Goal: Task Accomplishment & Management: Manage account settings

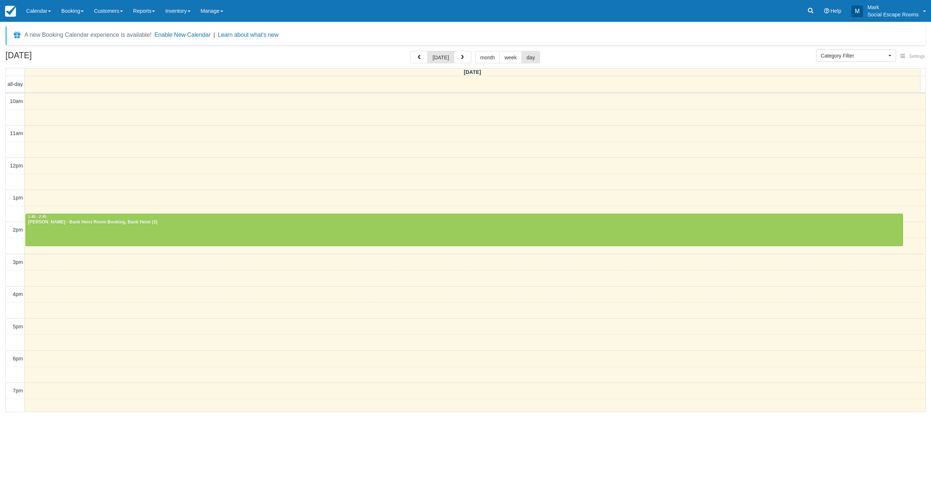
select select
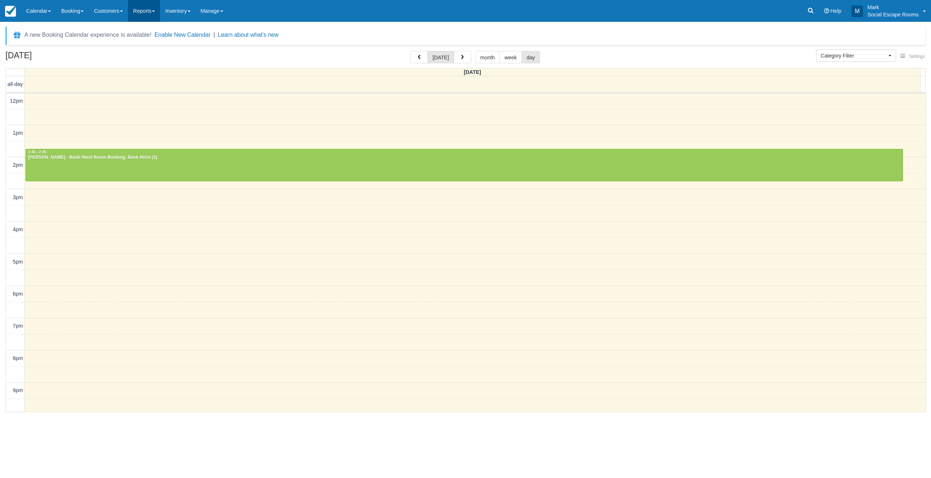
click at [153, 13] on link "Reports" at bounding box center [144, 11] width 32 height 22
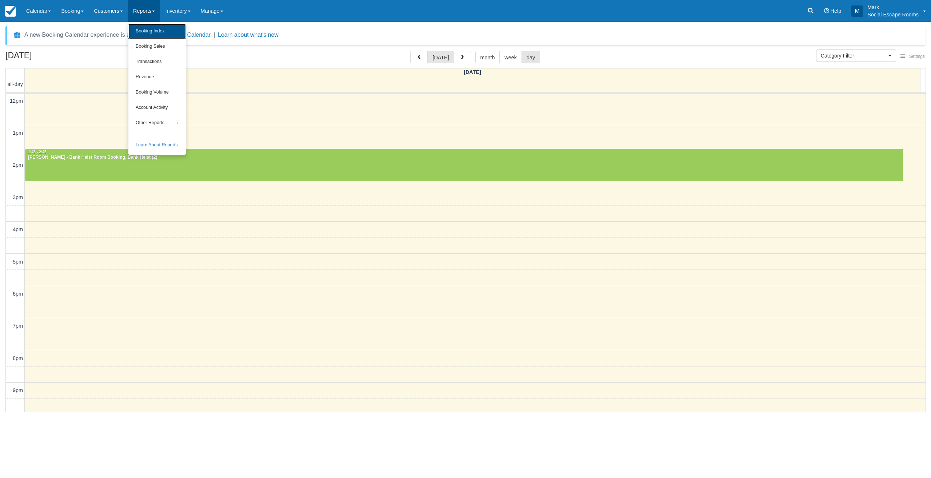
click at [157, 36] on link "Booking Index" at bounding box center [156, 31] width 57 height 15
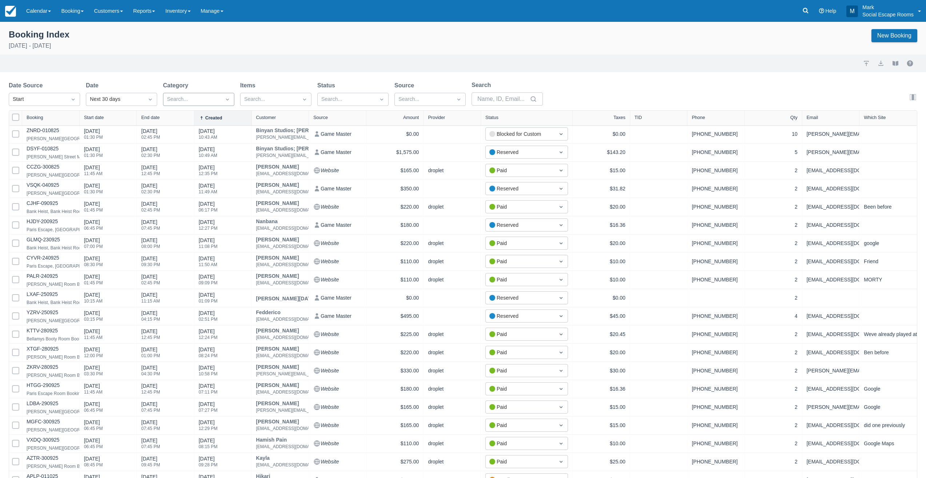
click at [197, 96] on div at bounding box center [192, 99] width 50 height 9
click at [346, 97] on div at bounding box center [346, 99] width 50 height 9
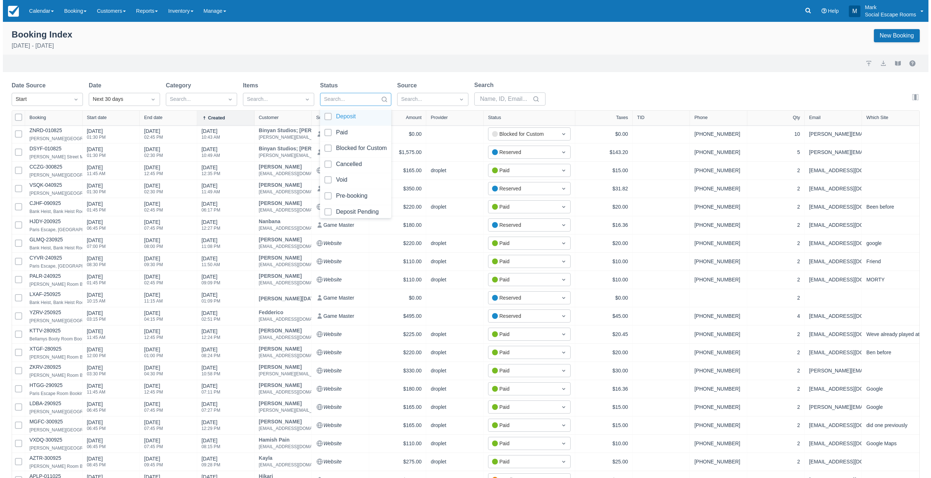
scroll to position [39, 0]
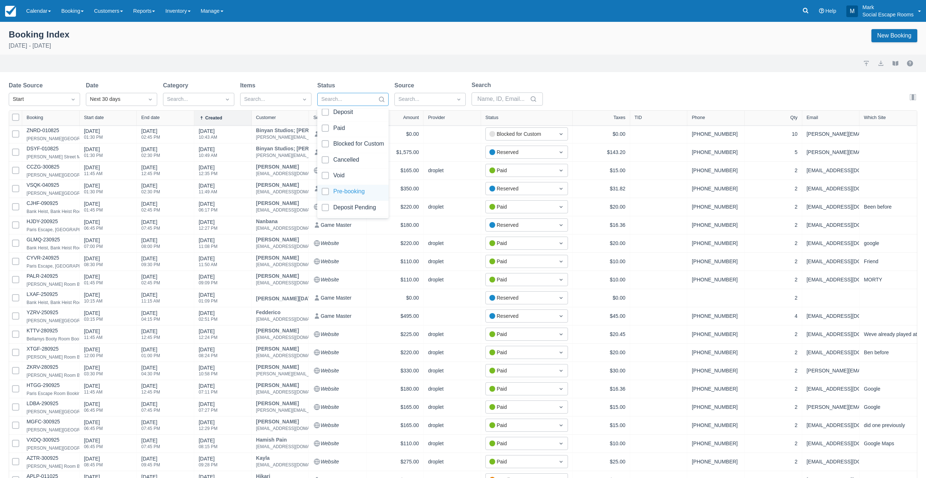
click at [347, 195] on div at bounding box center [353, 193] width 63 height 10
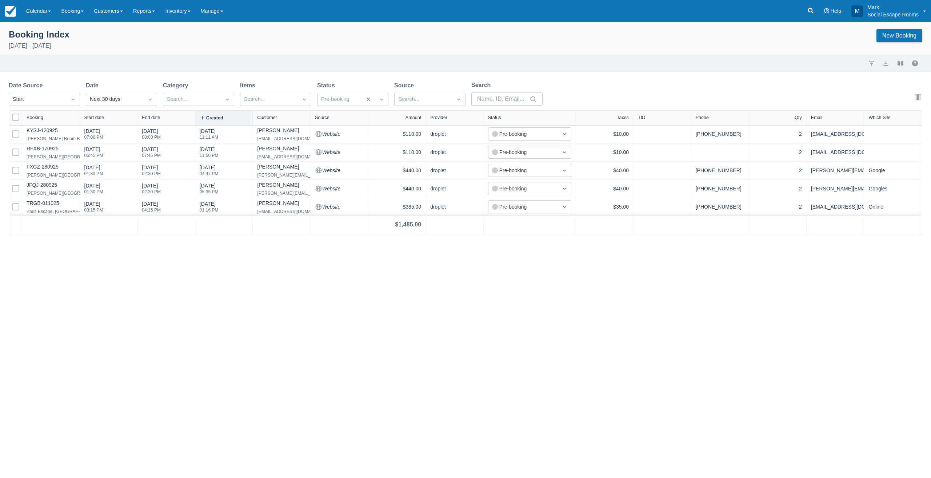
click at [221, 276] on div "Booking Index October 2nd - November 1st 2025 New Booking Import Export View bo…" at bounding box center [465, 250] width 931 height 456
click at [37, 14] on link "Calendar" at bounding box center [38, 11] width 35 height 22
click at [40, 102] on link "Day" at bounding box center [49, 99] width 57 height 15
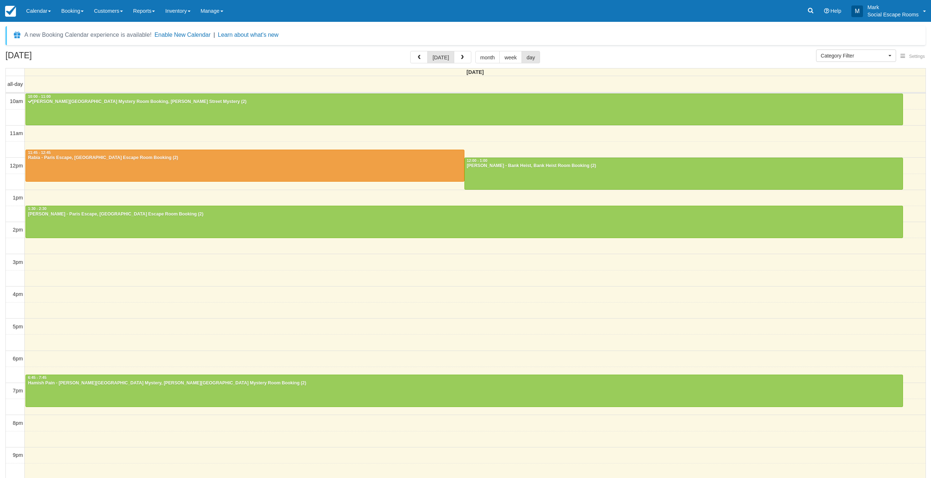
select select
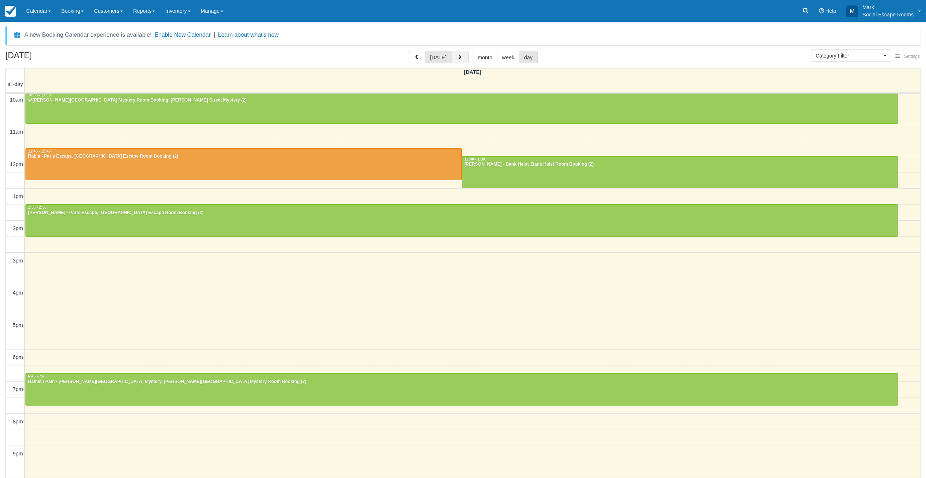
click at [460, 61] on button "button" at bounding box center [459, 57] width 17 height 12
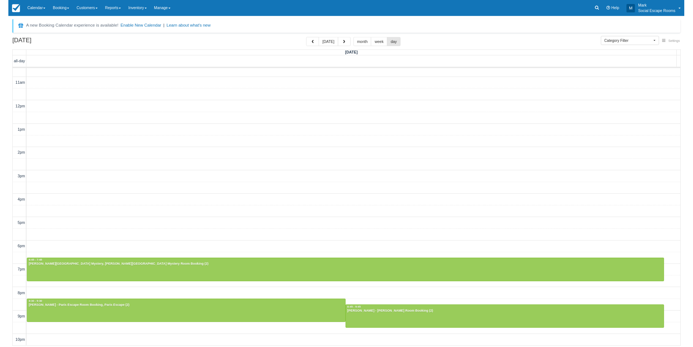
scroll to position [19, 0]
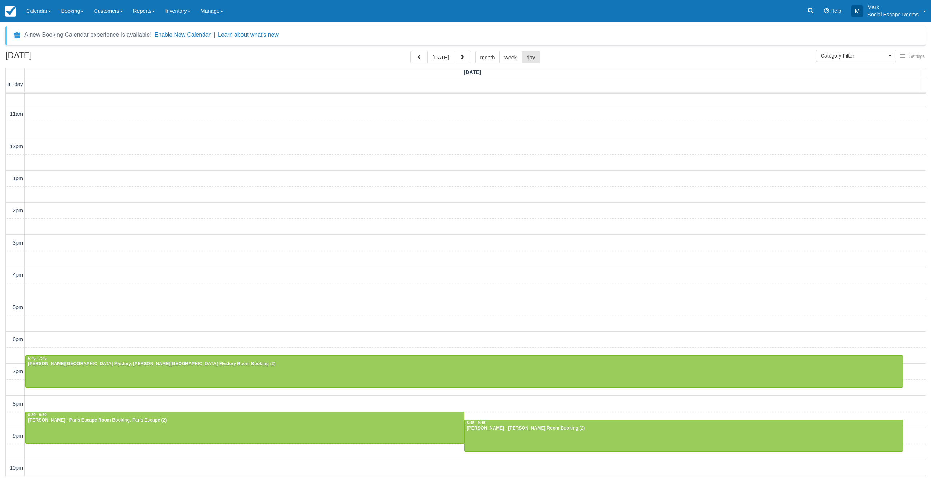
click at [384, 32] on div "A new Booking Calendar experience is available! Enable New Calendar | Learn abo…" at bounding box center [465, 35] width 920 height 19
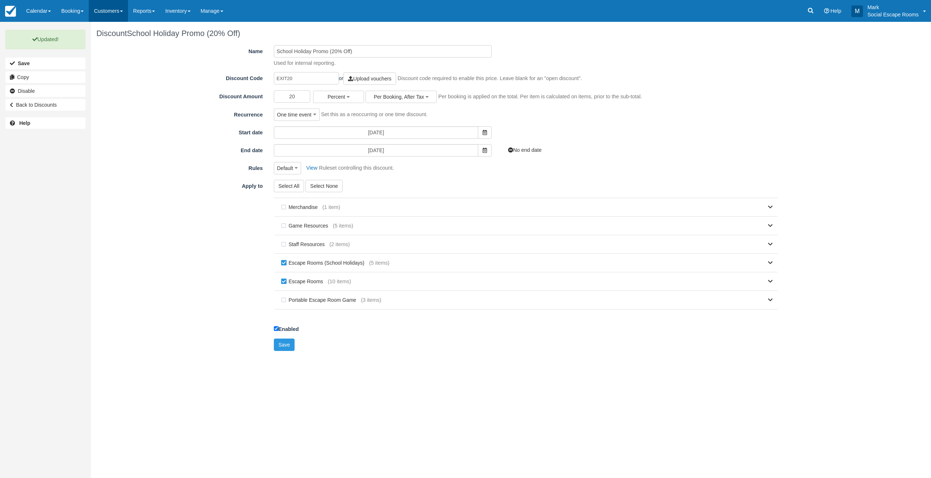
click at [124, 13] on link "Customers" at bounding box center [108, 11] width 39 height 22
click at [152, 10] on link "Reports" at bounding box center [144, 11] width 32 height 22
click at [161, 29] on link "Booking Index" at bounding box center [156, 31] width 57 height 15
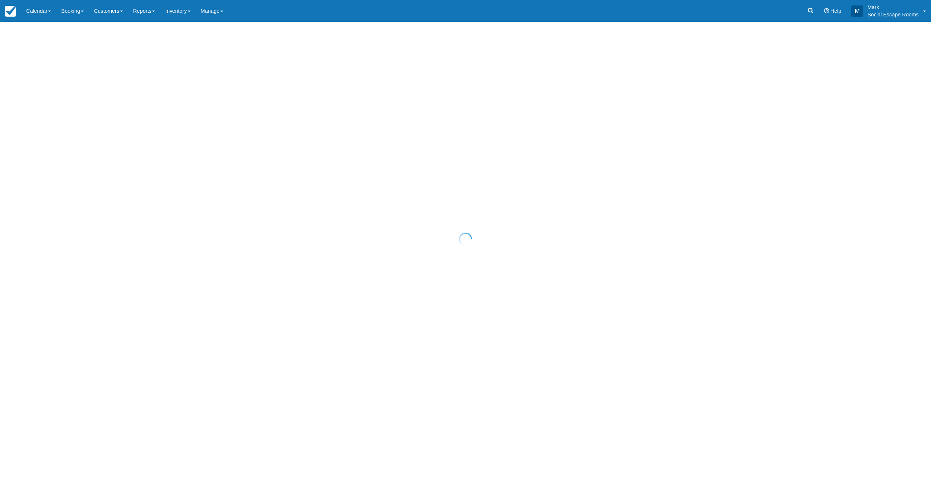
select select "25"
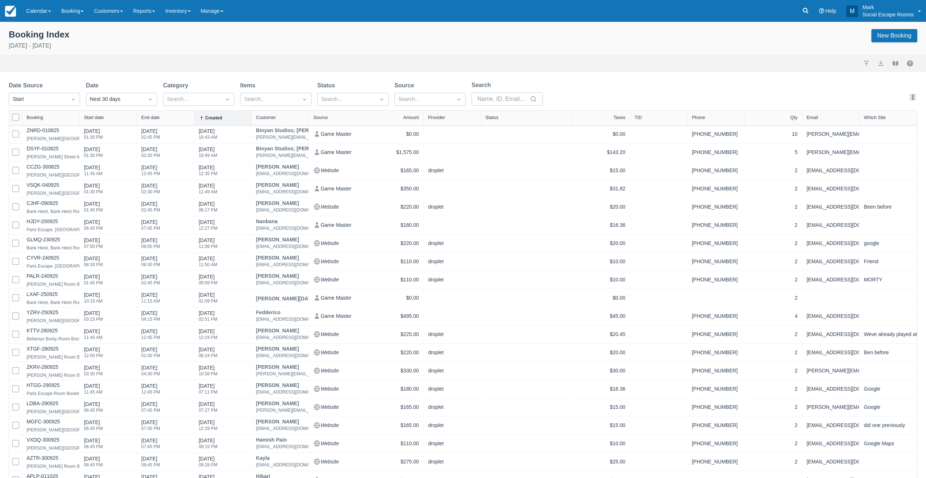
select select "25"
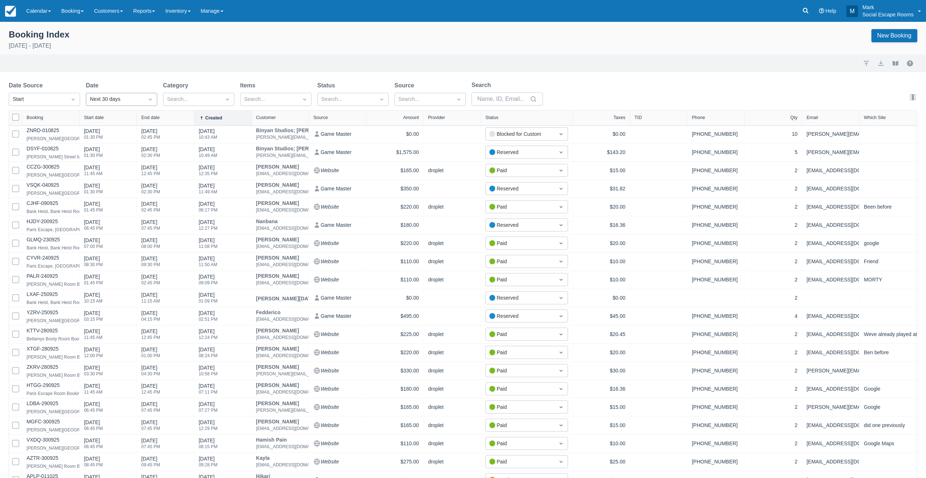
click at [97, 98] on div "Next 30 days" at bounding box center [115, 99] width 50 height 8
click at [119, 134] on div "All" at bounding box center [121, 131] width 71 height 14
select select "25"
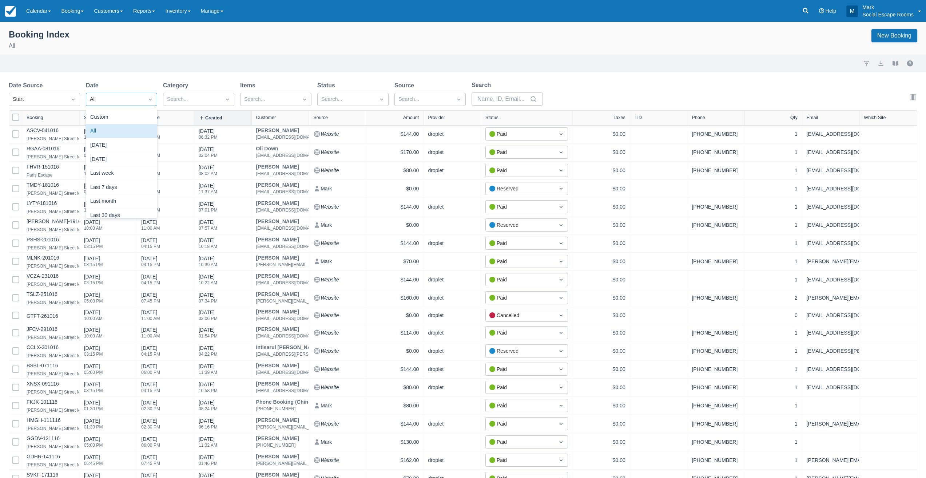
click at [99, 93] on div "All" at bounding box center [121, 99] width 71 height 13
click at [106, 203] on div "Last month" at bounding box center [121, 201] width 71 height 14
select select "25"
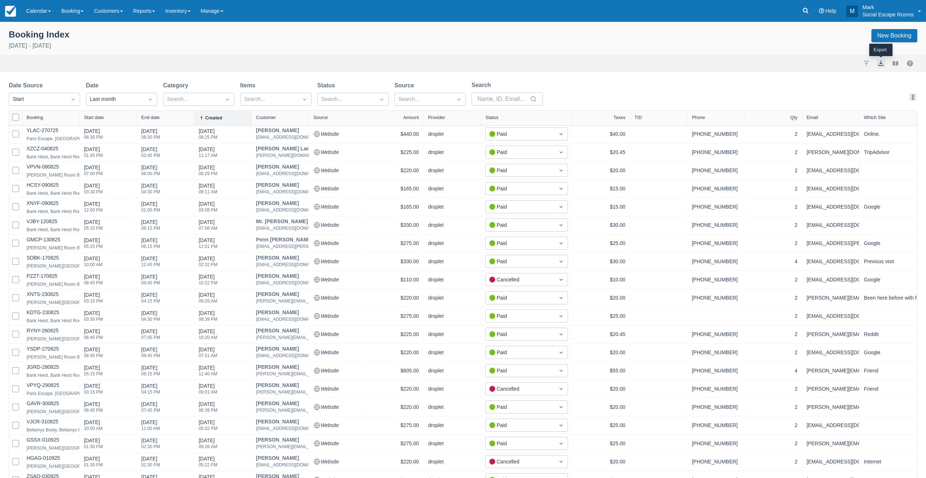
click at [878, 66] on button "export" at bounding box center [880, 63] width 9 height 9
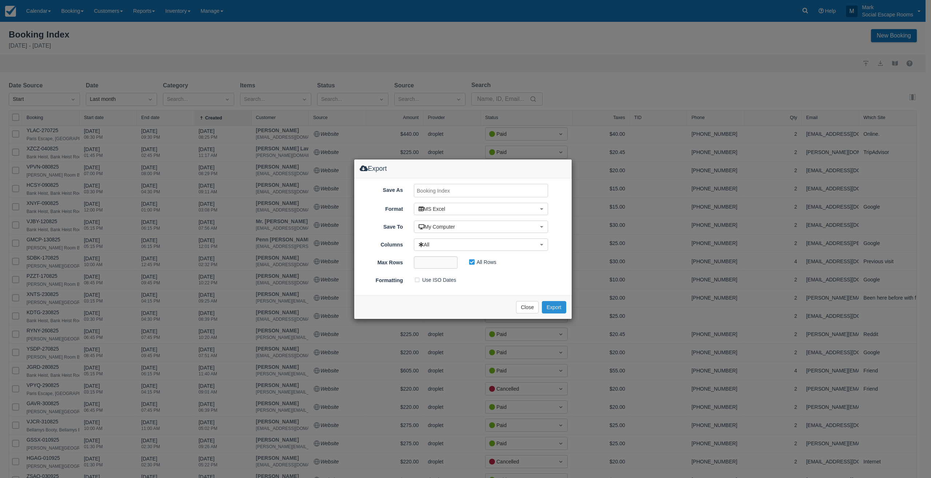
click at [550, 307] on button "Export" at bounding box center [554, 307] width 24 height 12
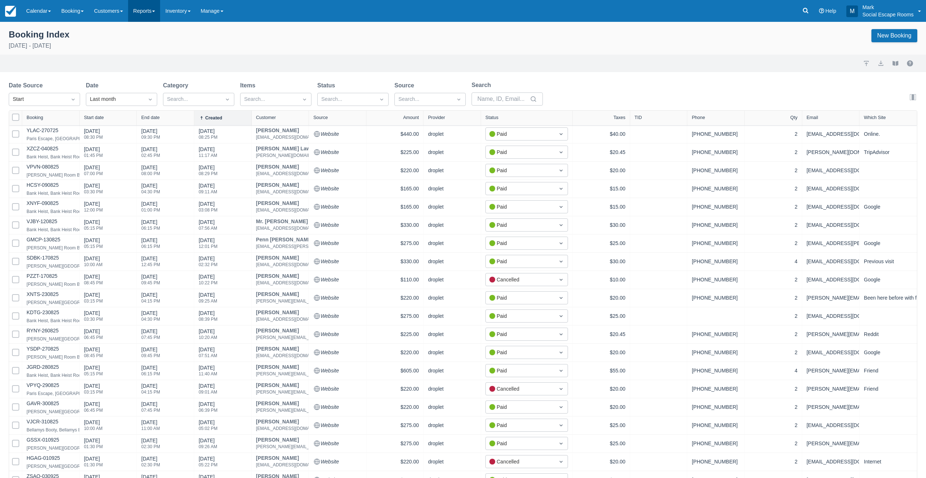
click at [154, 10] on link "Reports" at bounding box center [144, 11] width 32 height 22
click at [153, 44] on link "Booking Sales" at bounding box center [156, 46] width 57 height 15
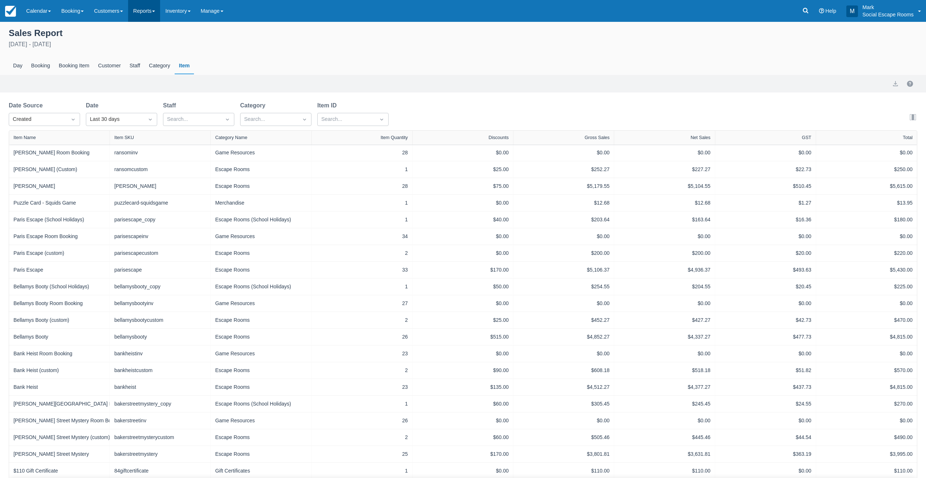
click at [153, 16] on link "Reports" at bounding box center [144, 11] width 32 height 22
click at [151, 90] on link "Booking Volume" at bounding box center [156, 92] width 57 height 15
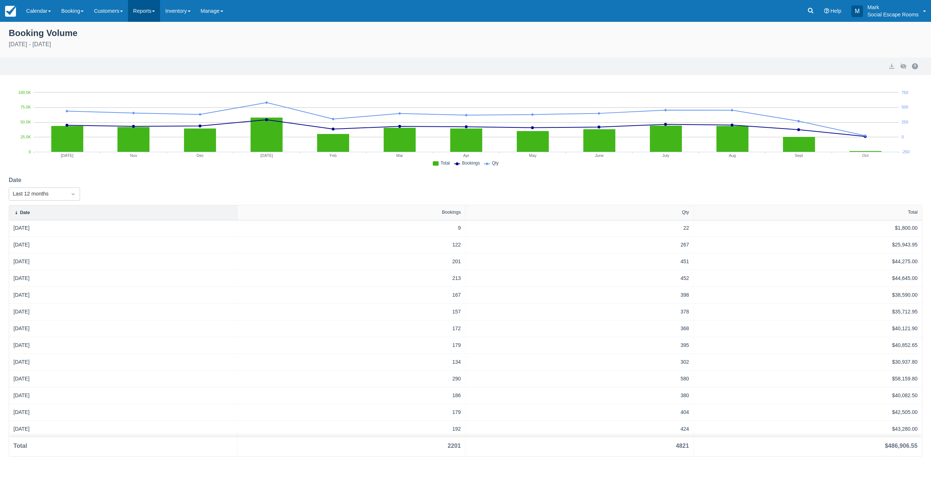
click at [153, 12] on link "Reports" at bounding box center [144, 11] width 32 height 22
click at [148, 78] on link "Revenue" at bounding box center [156, 76] width 57 height 15
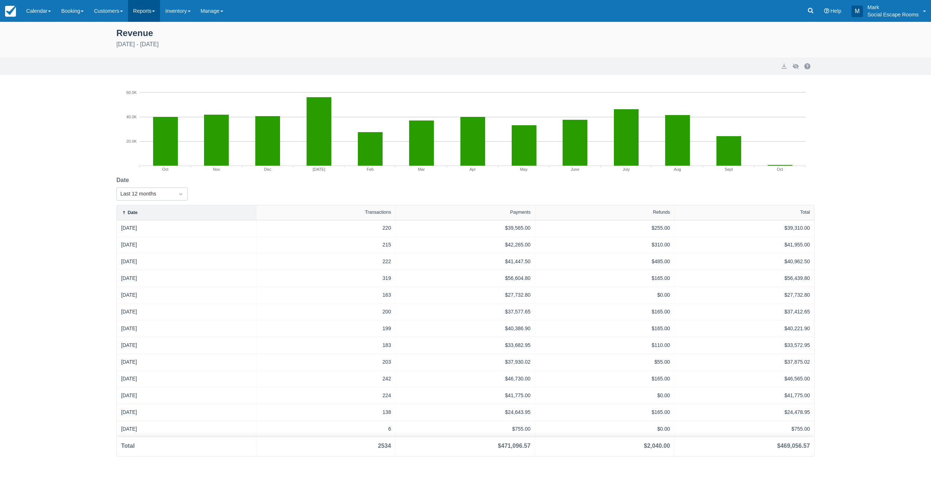
click at [152, 11] on link "Reports" at bounding box center [144, 11] width 32 height 22
click at [155, 33] on link "Booking Index" at bounding box center [156, 31] width 57 height 15
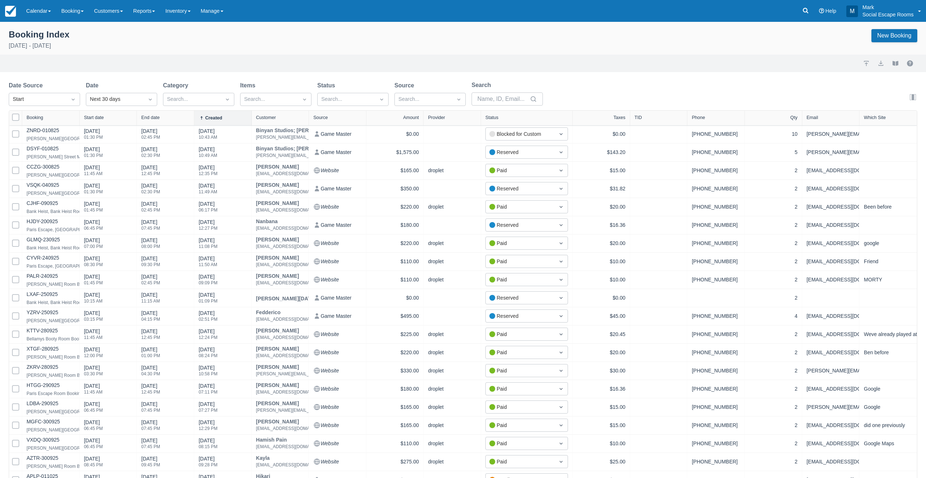
select select "25"
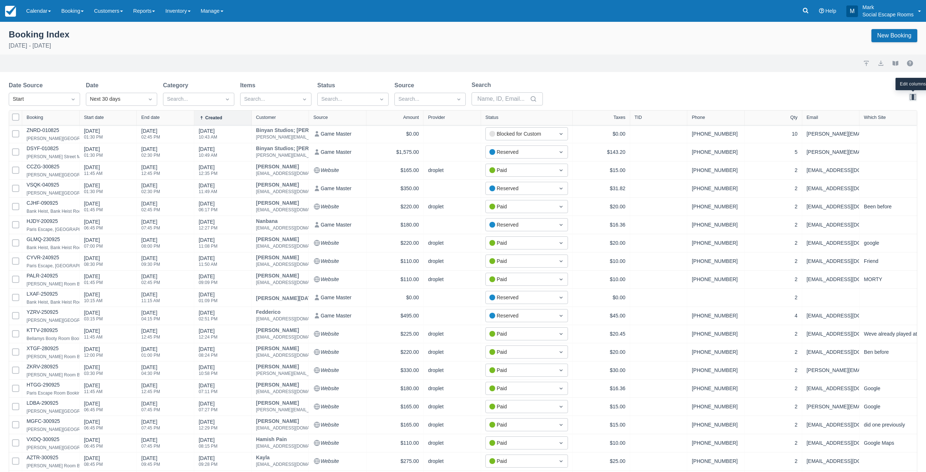
click at [914, 98] on button "button" at bounding box center [912, 97] width 9 height 9
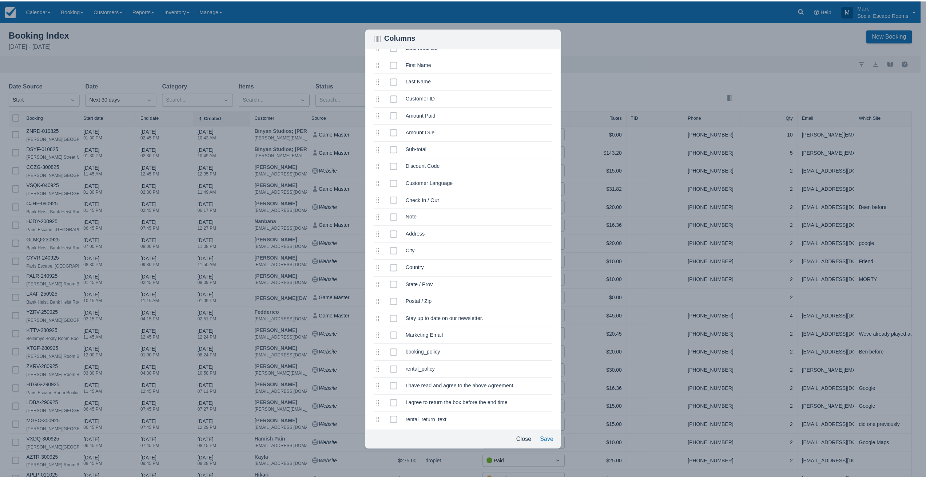
scroll to position [320, 0]
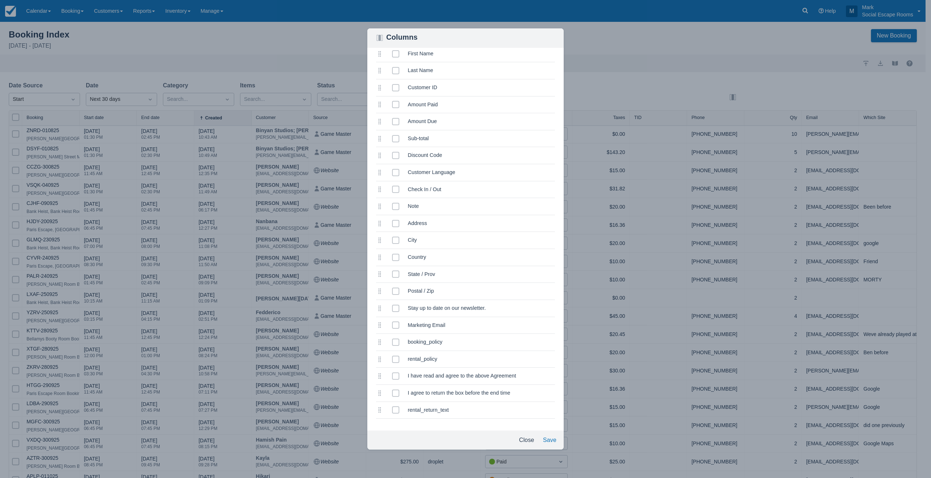
click at [623, 93] on div "Columns selected Booking selected Start date selected End date selected Created…" at bounding box center [465, 239] width 931 height 478
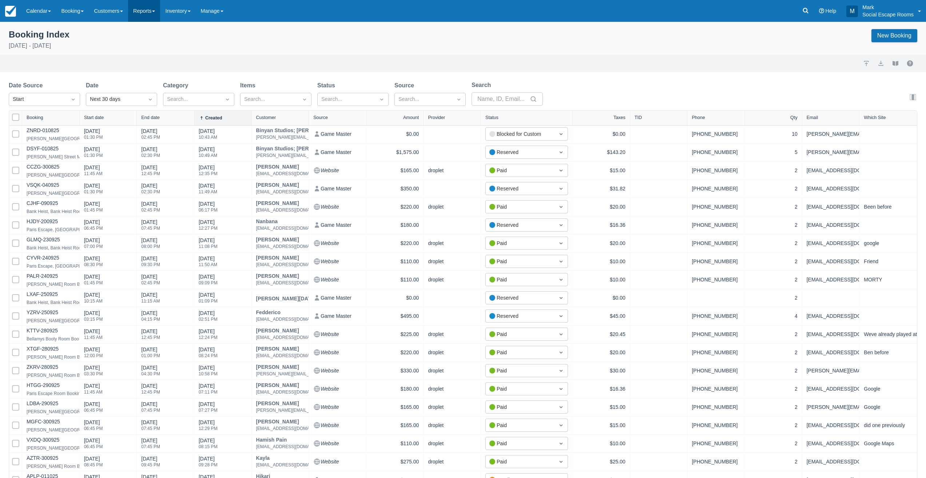
click at [145, 12] on link "Reports" at bounding box center [144, 11] width 32 height 22
click at [263, 100] on div at bounding box center [269, 99] width 50 height 9
click at [264, 99] on div at bounding box center [269, 99] width 50 height 9
click at [155, 13] on link "Reports" at bounding box center [144, 11] width 32 height 22
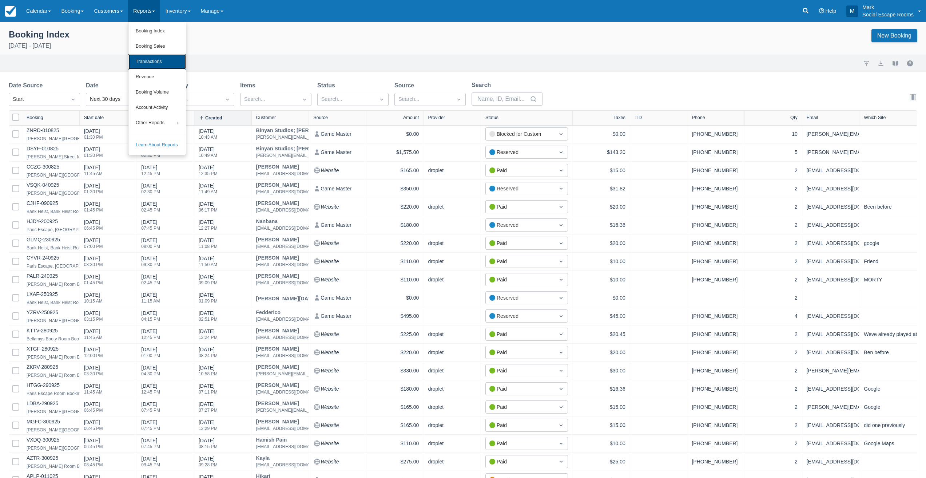
click at [159, 66] on link "Transactions" at bounding box center [156, 61] width 57 height 15
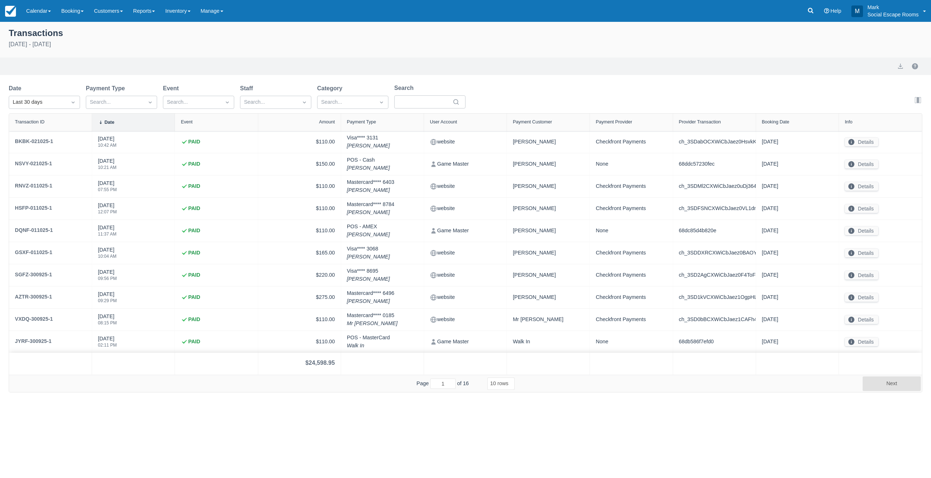
select select "10"
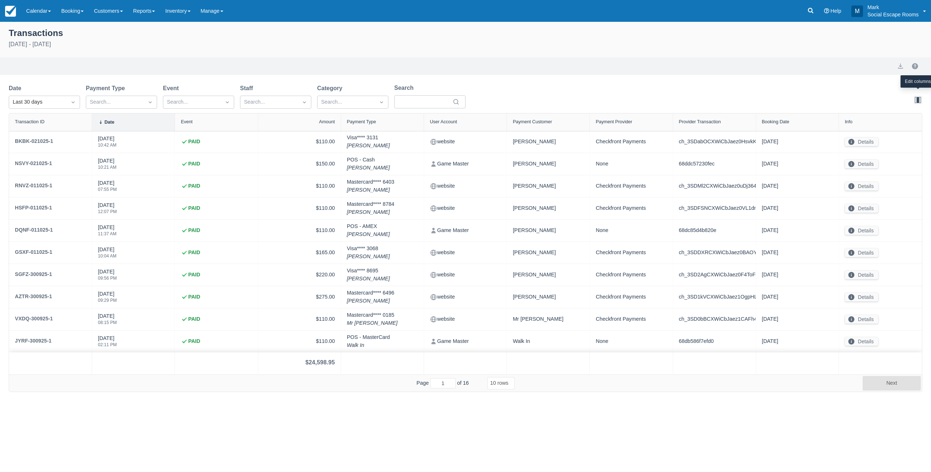
click at [919, 100] on button "button" at bounding box center [918, 100] width 9 height 9
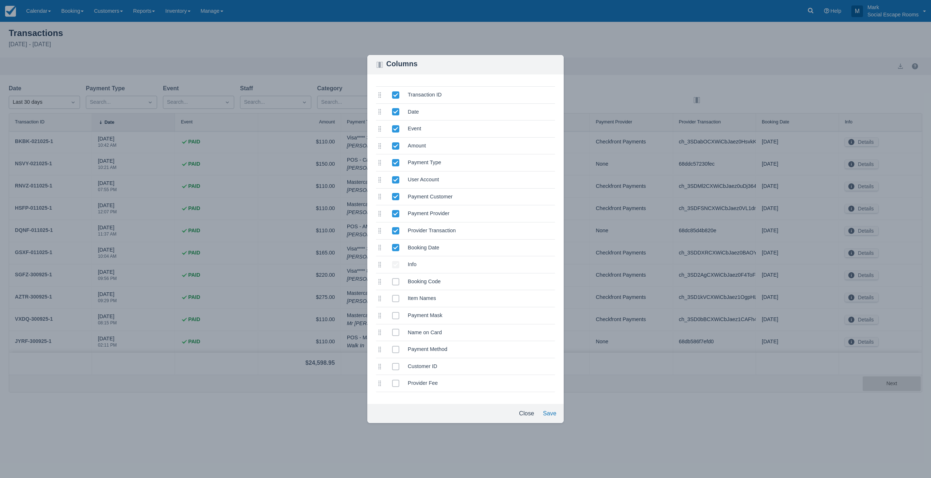
click at [623, 63] on div "Columns selected Transaction ID selected Date selected Event selected Amount se…" at bounding box center [465, 239] width 931 height 478
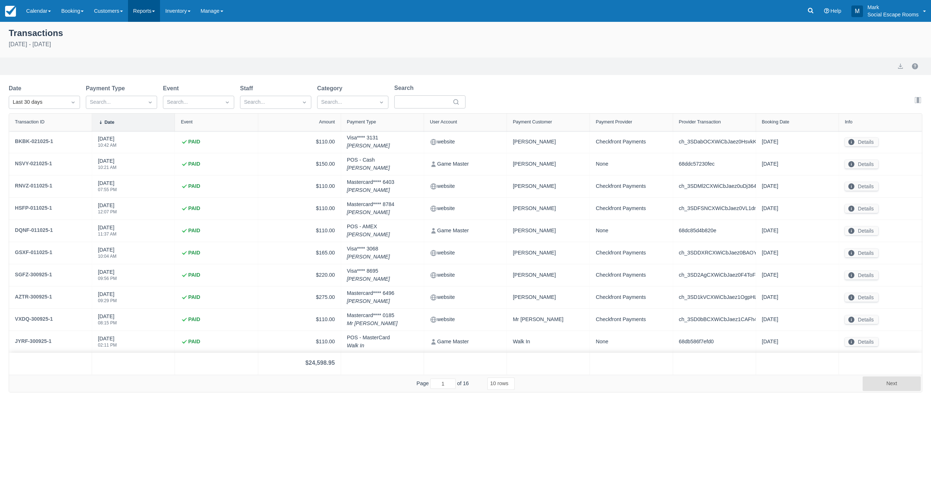
click at [152, 13] on link "Reports" at bounding box center [144, 11] width 32 height 22
click at [215, 173] on link "Occupancy" at bounding box center [214, 170] width 57 height 15
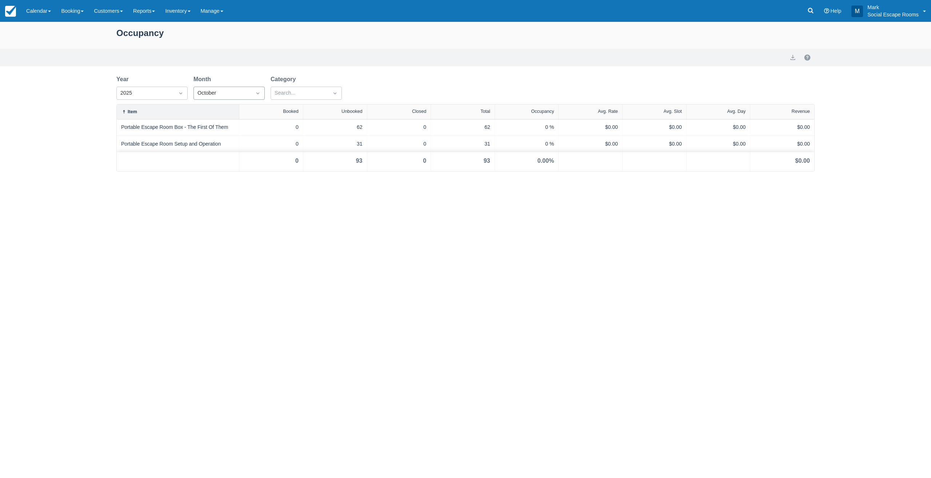
click at [202, 93] on div "October" at bounding box center [222, 93] width 50 height 8
click at [205, 184] on div "September" at bounding box center [228, 186] width 71 height 14
click at [220, 93] on div "September" at bounding box center [222, 93] width 50 height 8
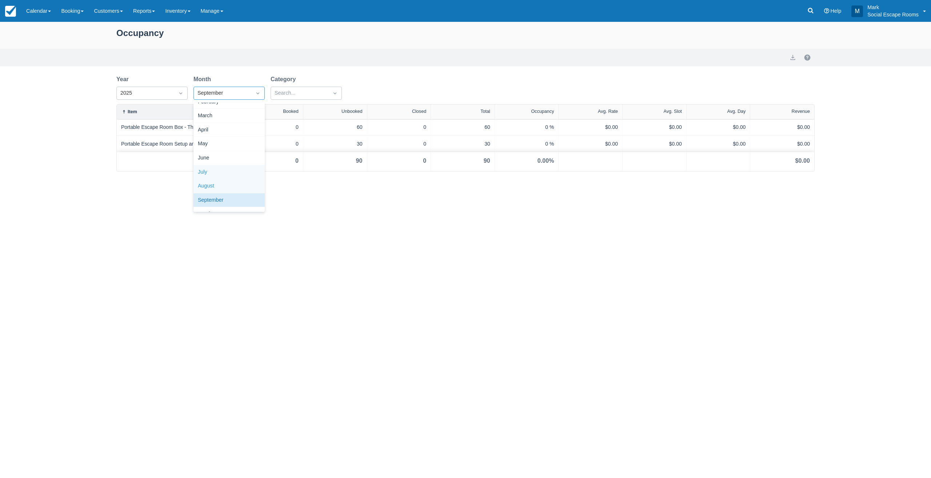
click at [206, 180] on div "August" at bounding box center [228, 186] width 71 height 14
click at [220, 92] on div "August" at bounding box center [222, 93] width 50 height 8
click at [212, 180] on div "July" at bounding box center [228, 186] width 71 height 14
click at [189, 15] on link "Inventory" at bounding box center [177, 11] width 35 height 22
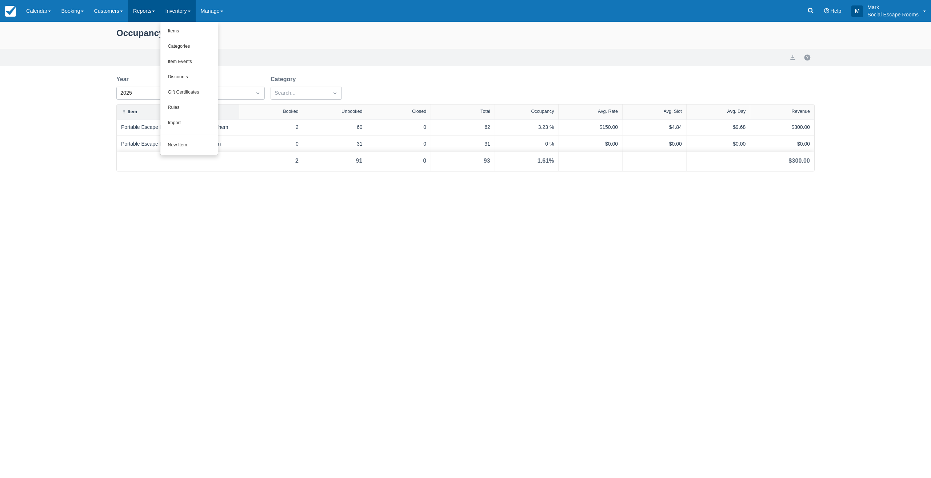
click at [156, 15] on link "Reports" at bounding box center [144, 11] width 32 height 22
click at [64, 17] on link "Booking" at bounding box center [72, 11] width 33 height 22
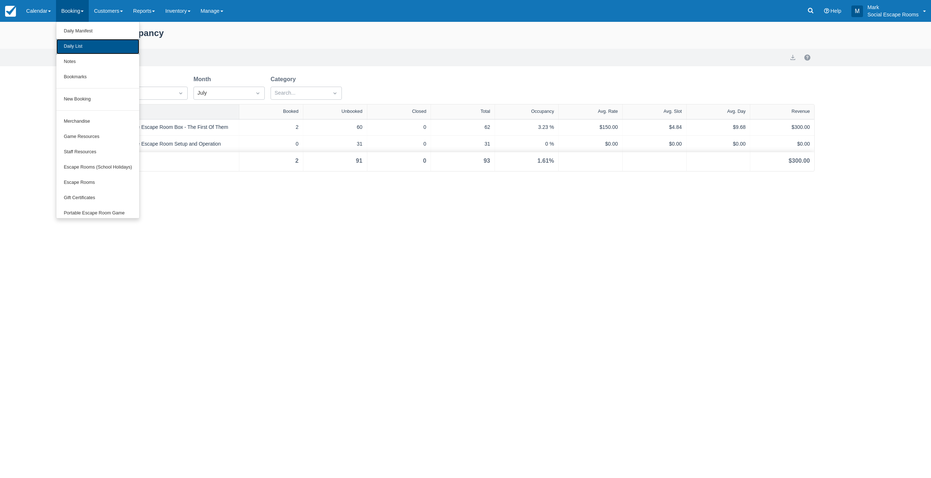
click at [82, 46] on link "Daily List" at bounding box center [97, 46] width 83 height 15
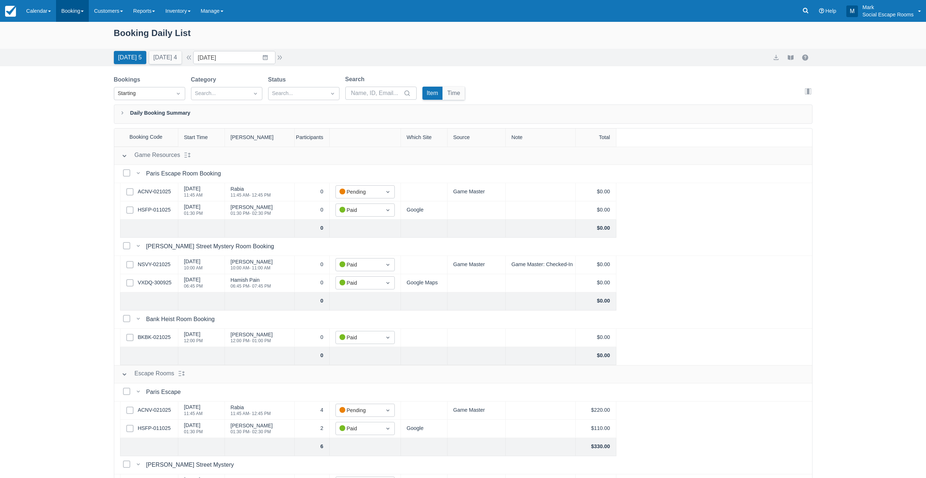
click at [75, 12] on link "Booking" at bounding box center [72, 11] width 33 height 22
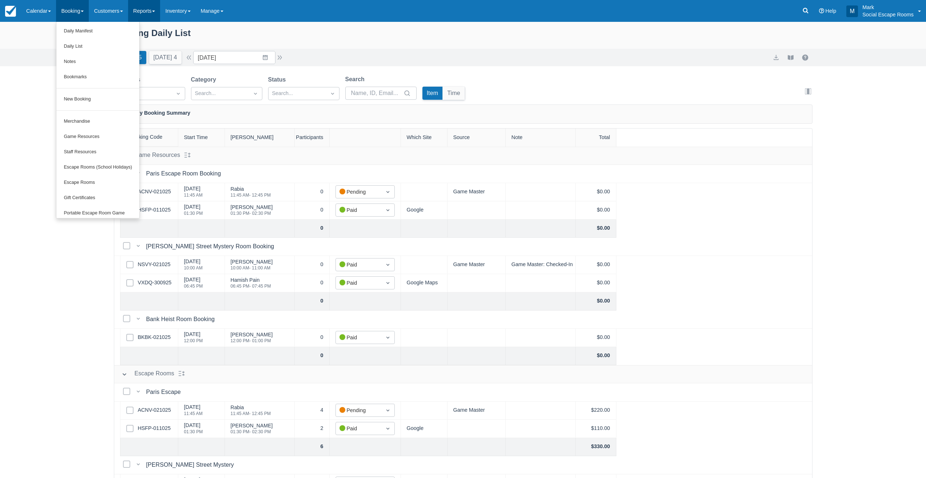
click at [160, 10] on link "Reports" at bounding box center [144, 11] width 32 height 22
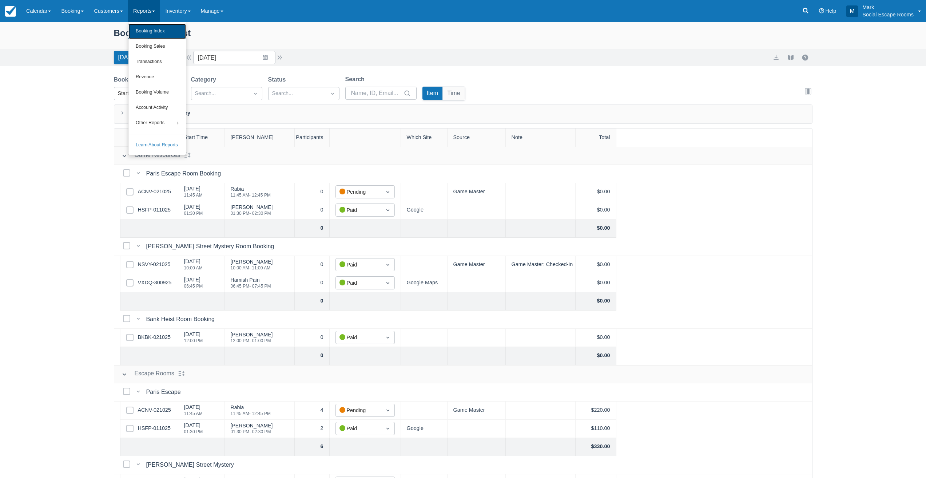
click at [161, 32] on link "Booking Index" at bounding box center [156, 31] width 57 height 15
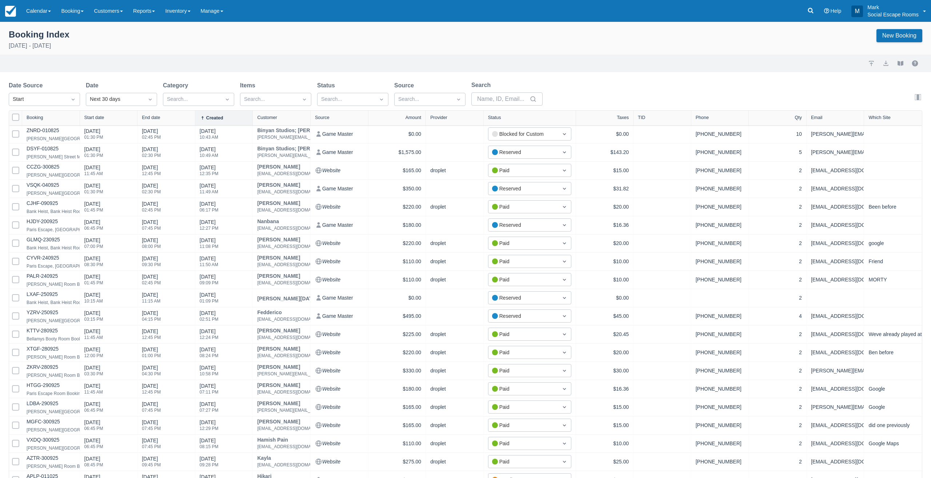
select select "25"
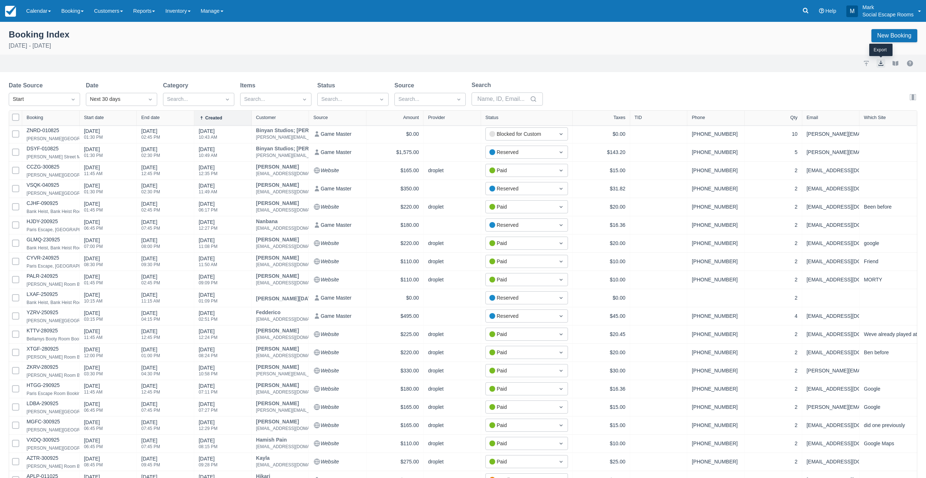
click at [877, 65] on button "export" at bounding box center [880, 63] width 9 height 9
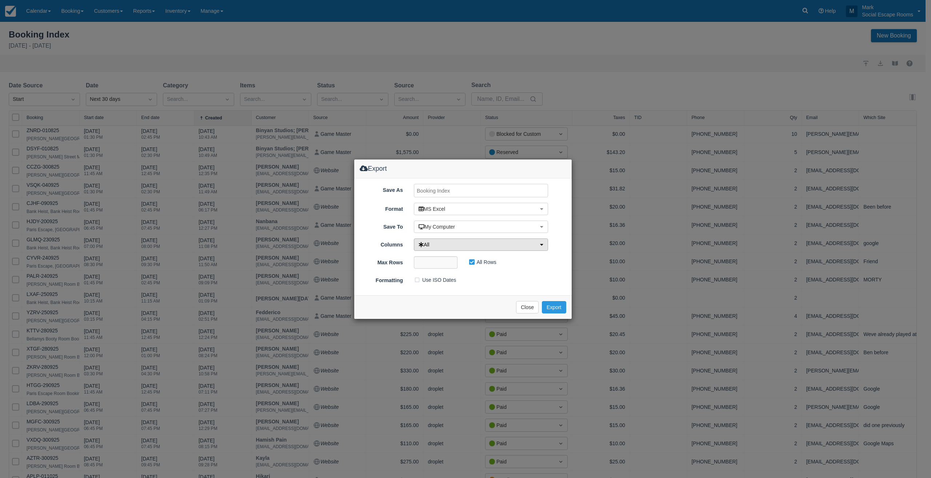
click at [442, 242] on button "All" at bounding box center [481, 244] width 134 height 12
click at [519, 306] on button "Close" at bounding box center [527, 307] width 23 height 12
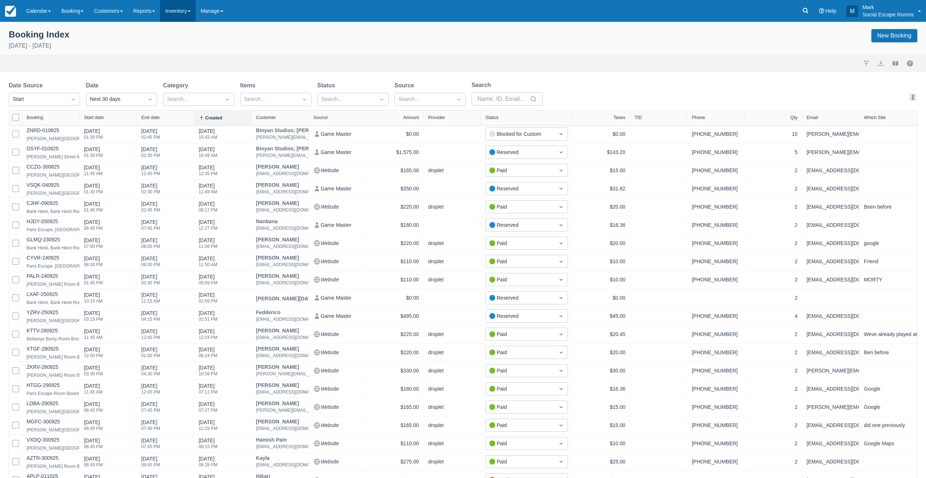
click at [173, 11] on link "Inventory" at bounding box center [177, 11] width 35 height 22
click at [151, 11] on link "Reports" at bounding box center [144, 11] width 32 height 22
click at [149, 44] on link "Booking Sales" at bounding box center [156, 46] width 57 height 15
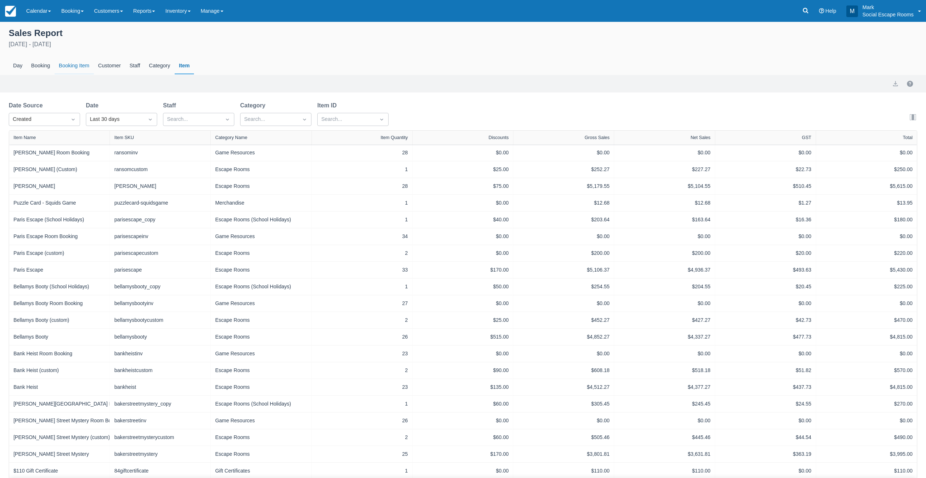
click at [80, 65] on div "Booking Item" at bounding box center [74, 65] width 39 height 17
select select "20"
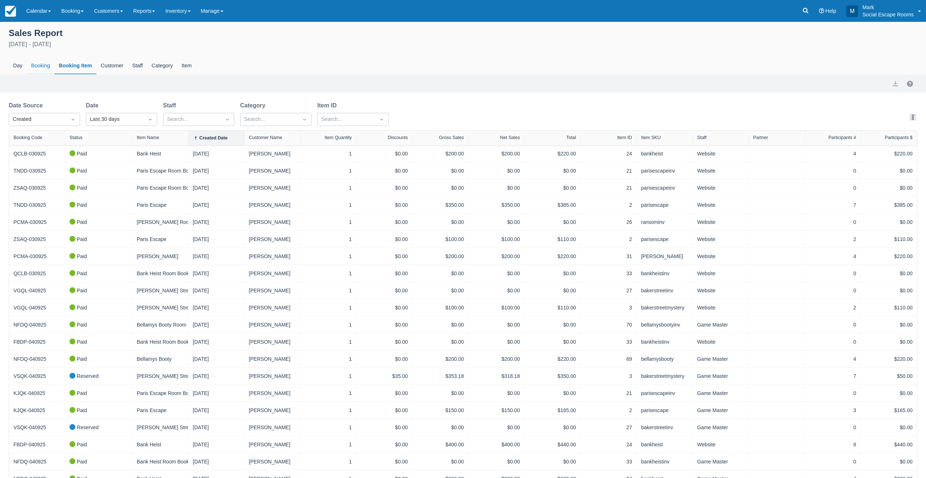
click at [41, 66] on div "Booking" at bounding box center [41, 65] width 28 height 17
select select "20"
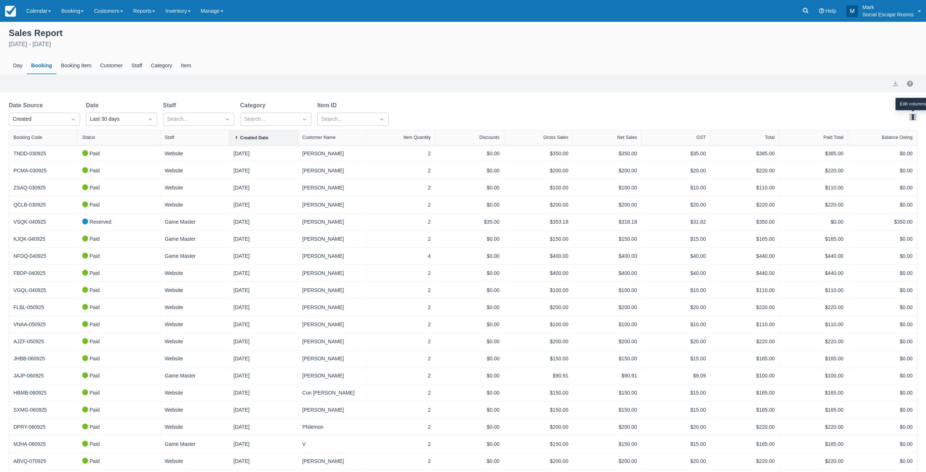
click at [913, 119] on button "button" at bounding box center [912, 117] width 9 height 9
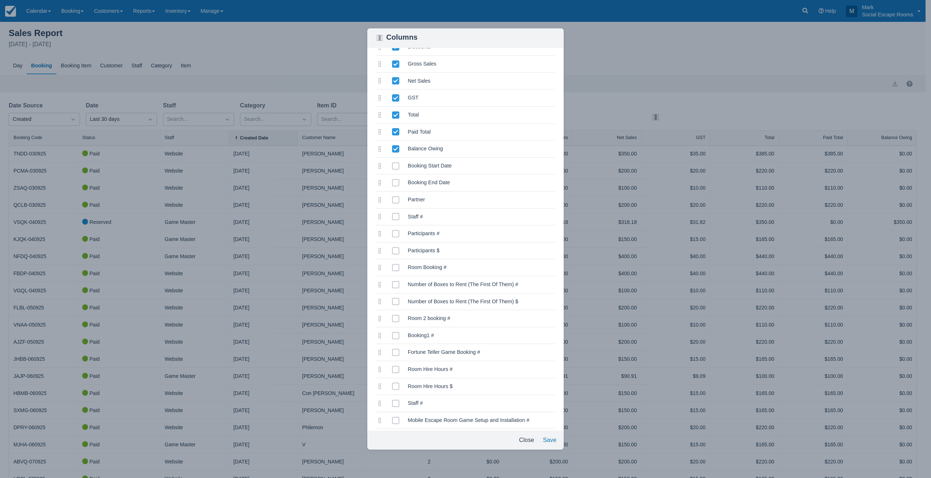
scroll to position [125, 0]
click at [394, 234] on span at bounding box center [395, 233] width 7 height 13
click at [392, 229] on input "selected" at bounding box center [392, 229] width 0 height 0
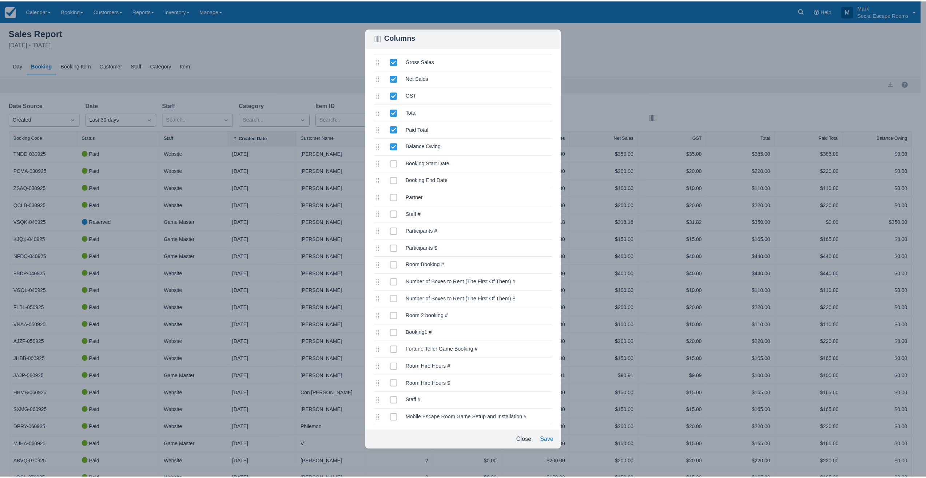
scroll to position [0, 0]
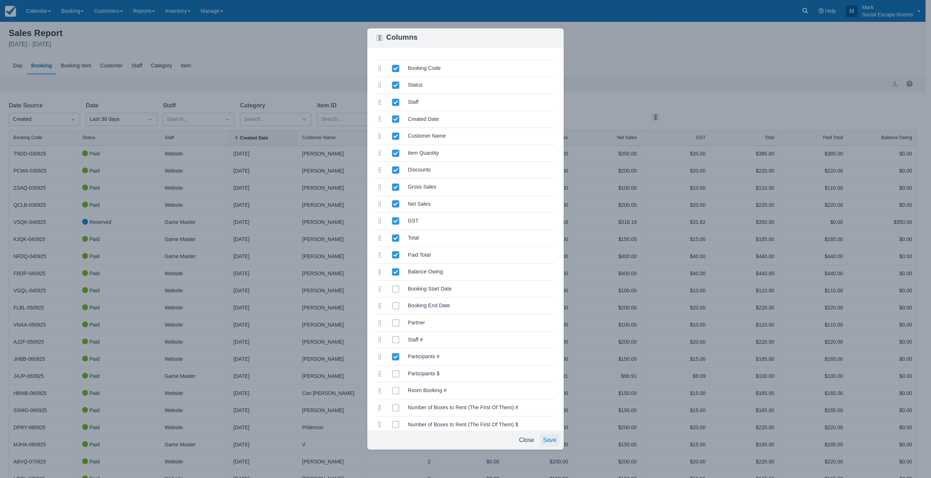
click at [552, 437] on button "Save" at bounding box center [549, 439] width 19 height 13
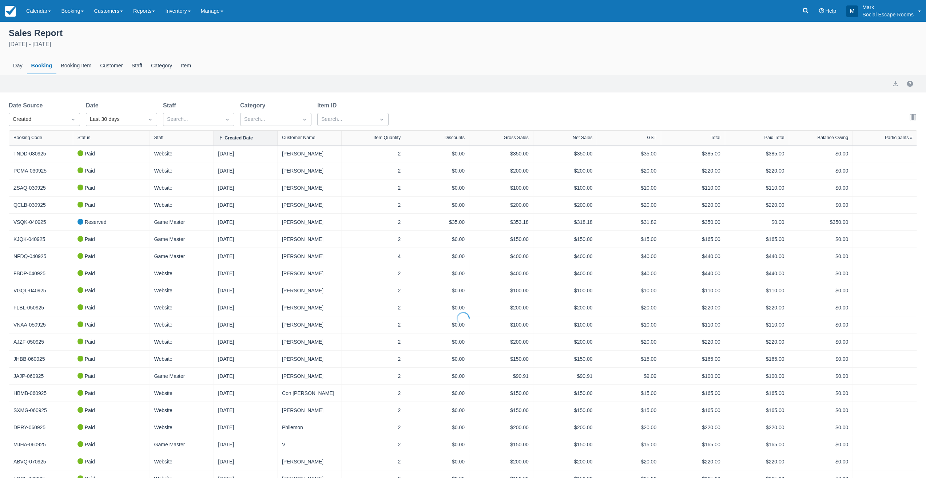
select select "20"
drag, startPoint x: 894, startPoint y: 139, endPoint x: 801, endPoint y: 143, distance: 92.5
click at [795, 143] on div "Booking Code Status Staff Created Date Customer Name Item Quantity Discounts Gr…" at bounding box center [462, 138] width 907 height 15
drag, startPoint x: 863, startPoint y: 138, endPoint x: 854, endPoint y: 138, distance: 9.1
click at [854, 138] on div "Booking Code Status Staff Created Date Customer Name Item Quantity Discounts Gr…" at bounding box center [462, 138] width 907 height 15
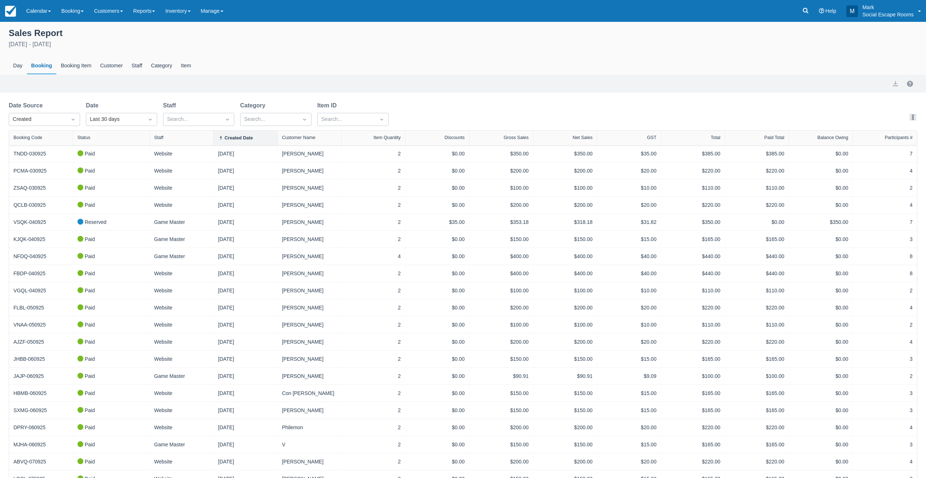
drag, startPoint x: 900, startPoint y: 138, endPoint x: 865, endPoint y: 139, distance: 35.6
click at [865, 139] on div "Participants #" at bounding box center [884, 137] width 55 height 5
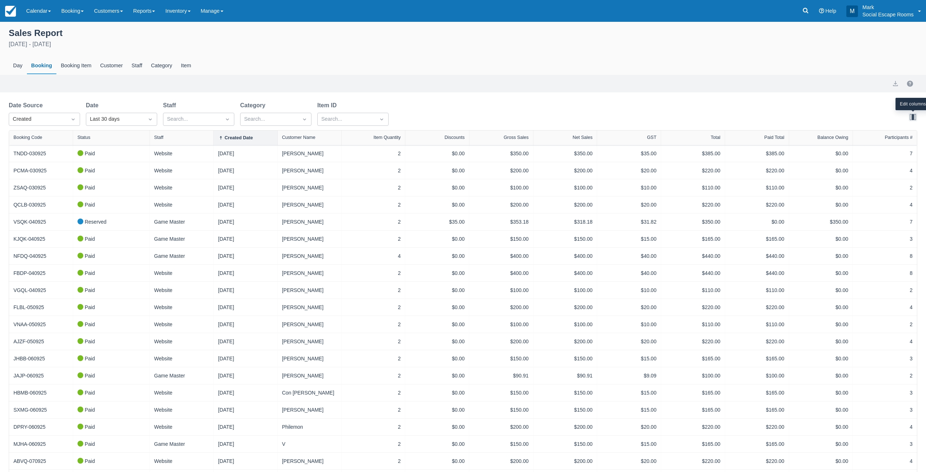
click at [912, 116] on button "button" at bounding box center [912, 117] width 9 height 9
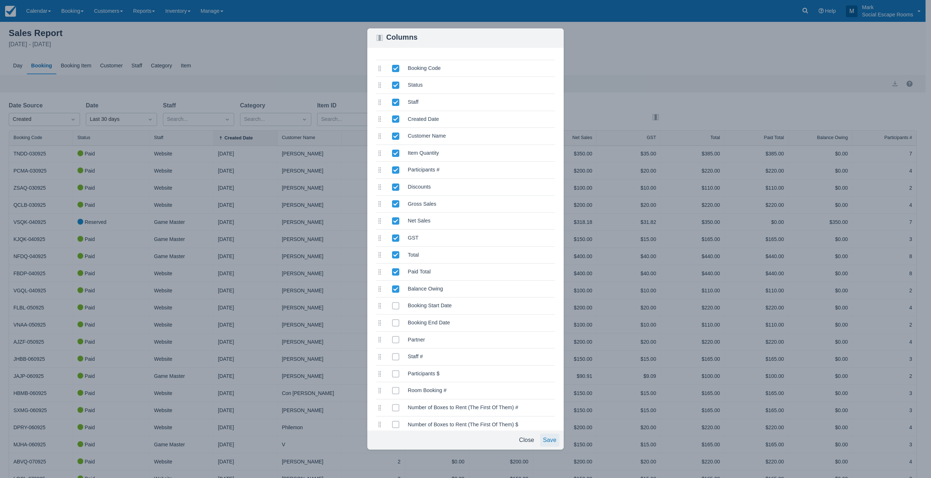
click at [555, 441] on button "Save" at bounding box center [549, 439] width 19 height 13
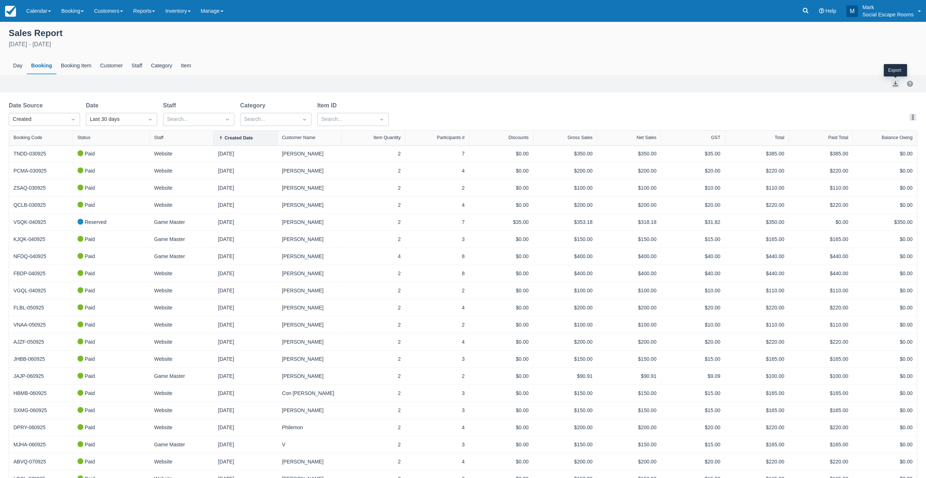
click at [892, 86] on button "export" at bounding box center [895, 83] width 9 height 9
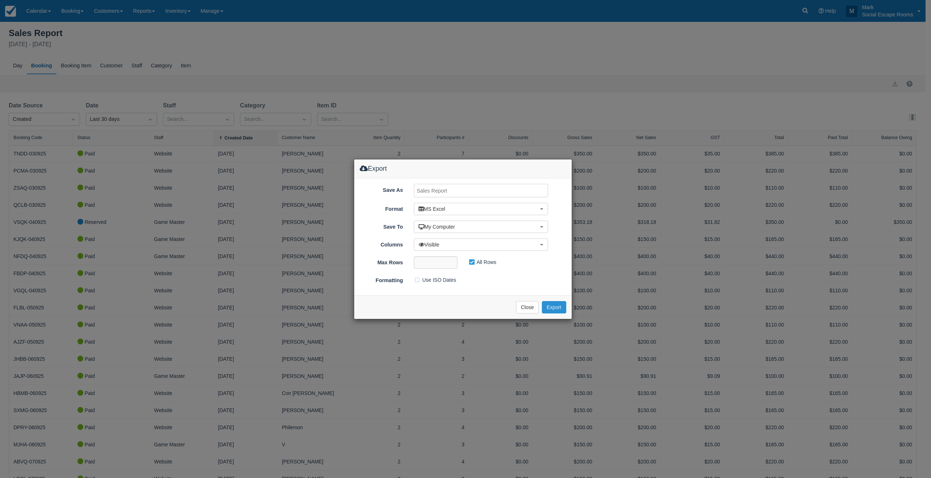
click at [553, 302] on button "Export" at bounding box center [554, 307] width 24 height 12
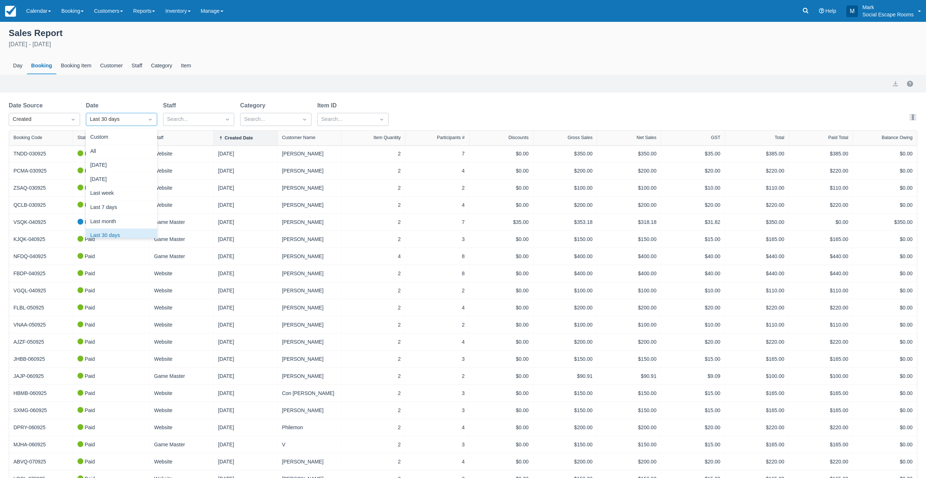
click at [113, 120] on div "Last 30 days" at bounding box center [115, 119] width 50 height 8
click at [111, 136] on div "Custom" at bounding box center [121, 137] width 71 height 14
select select "20"
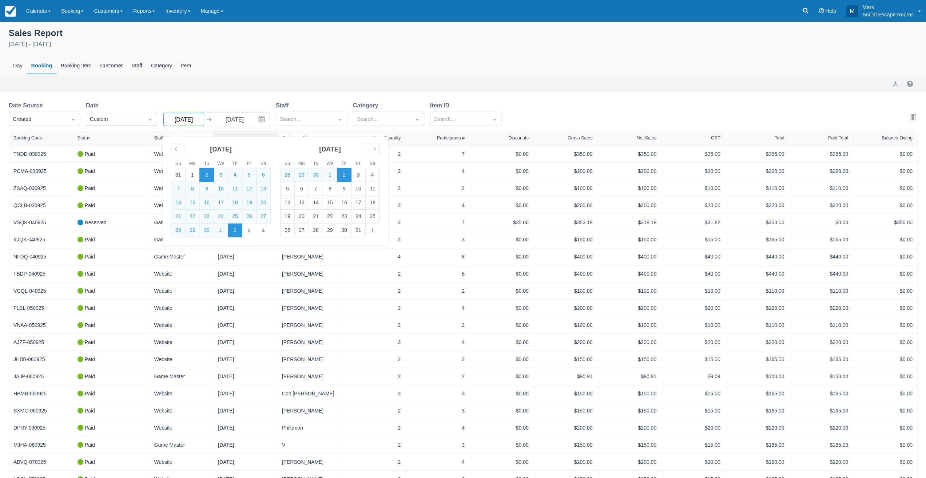
drag, startPoint x: 195, startPoint y: 119, endPoint x: 156, endPoint y: 119, distance: 39.6
click at [156, 119] on div "Date Source Created Date Custom 02/09/25 Navigate forward to interact with the …" at bounding box center [258, 115] width 498 height 29
click at [199, 119] on input "02/09/25" at bounding box center [183, 119] width 41 height 13
click at [179, 149] on icon "Move backward to switch to the previous month." at bounding box center [178, 148] width 7 height 7
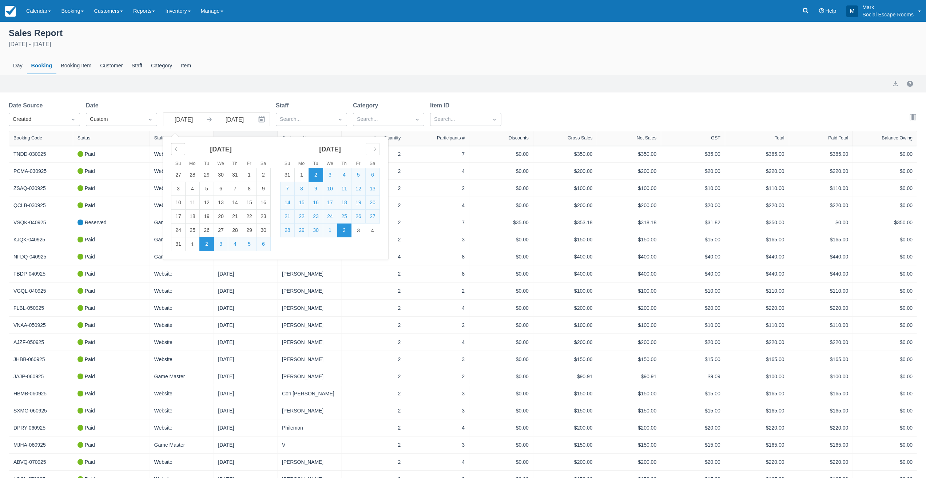
click at [179, 149] on icon "Move backward to switch to the previous month." at bounding box center [178, 148] width 7 height 7
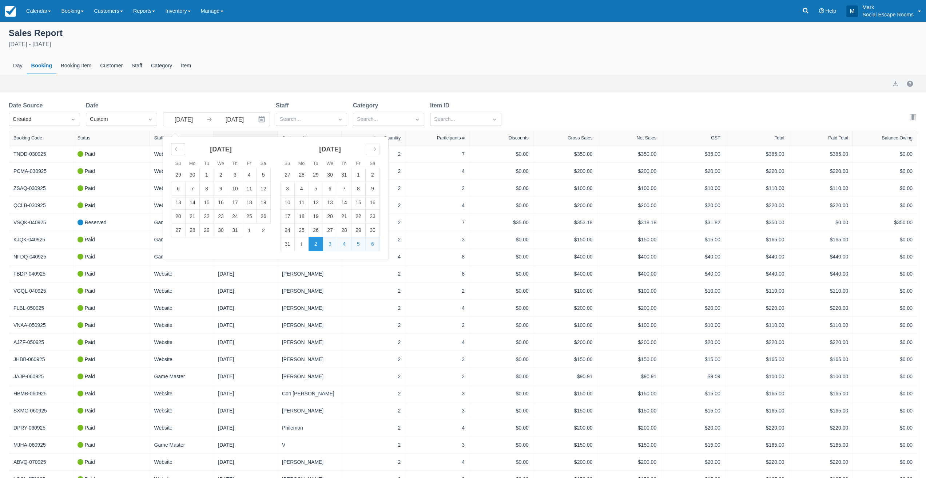
click at [179, 149] on icon "Move backward to switch to the previous month." at bounding box center [178, 148] width 7 height 7
click at [196, 121] on input "02/09/25" at bounding box center [183, 119] width 41 height 13
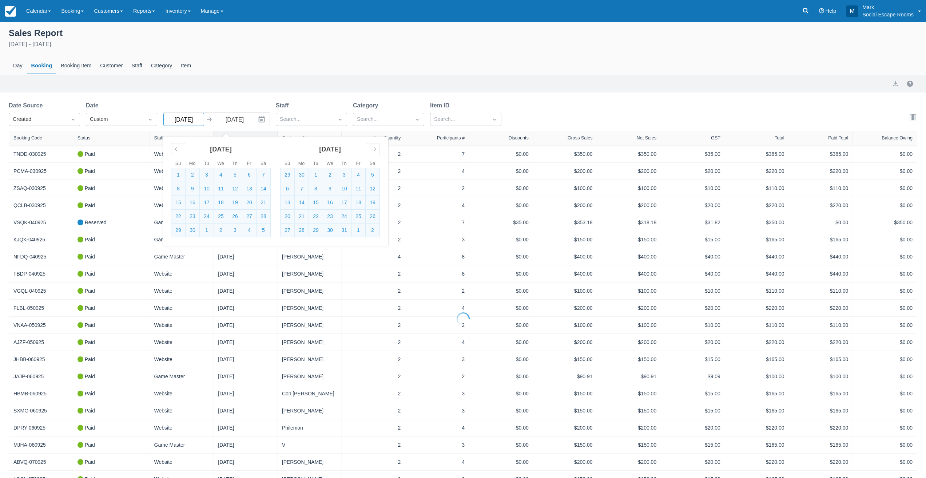
type input "02/09/21"
select select "20"
click at [178, 150] on icon "Move backward to switch to the previous month." at bounding box center [178, 148] width 7 height 7
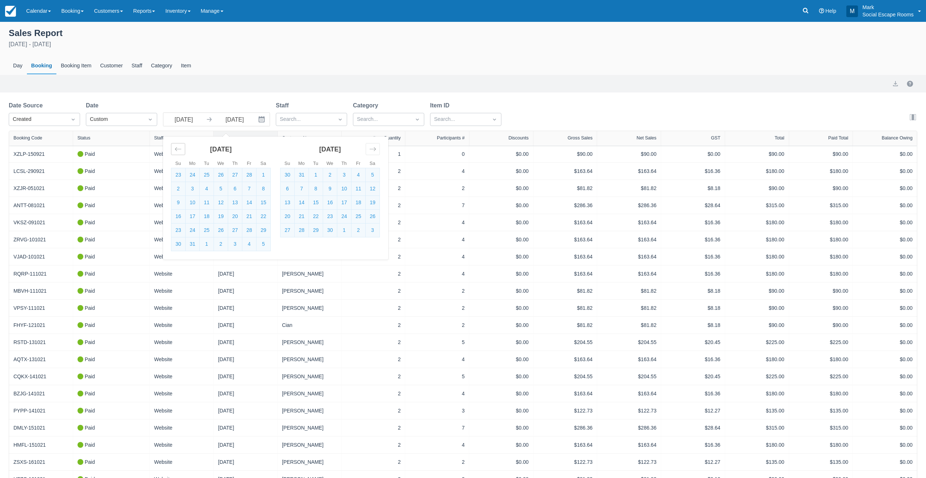
click at [178, 150] on icon "Move backward to switch to the previous month." at bounding box center [178, 148] width 7 height 7
drag, startPoint x: 199, startPoint y: 121, endPoint x: 132, endPoint y: 119, distance: 67.3
click at [132, 119] on div "Date Source Created Date Custom 02/09/21 Navigate forward to interact with the …" at bounding box center [258, 115] width 498 height 29
type input "01/01/21"
select select "20"
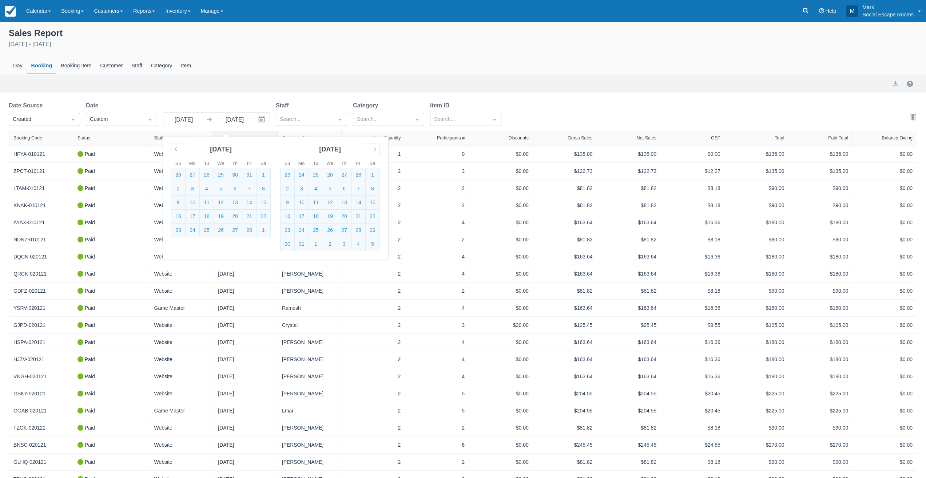
click at [557, 108] on div "Date Source Created Date Custom 01/01/21 Navigate forward to interact with the …" at bounding box center [463, 115] width 908 height 29
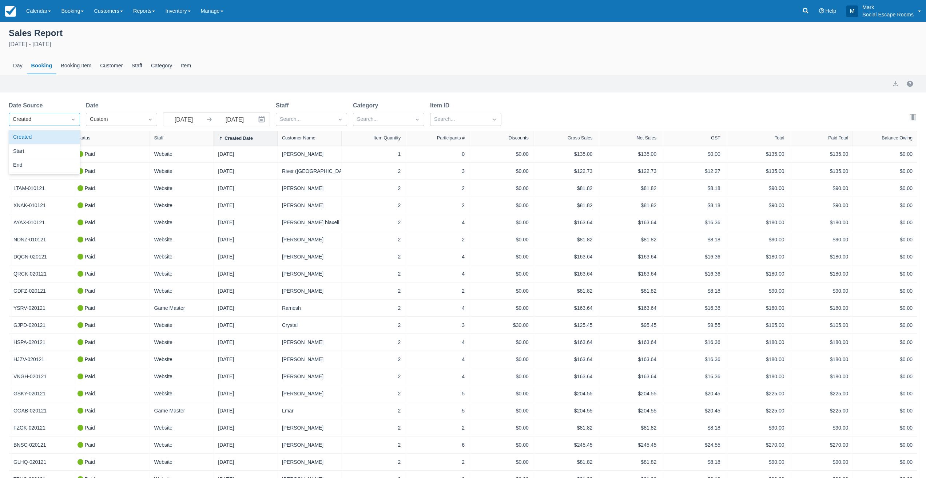
click at [50, 118] on div "Created" at bounding box center [38, 119] width 50 height 8
click at [37, 151] on div "Start" at bounding box center [44, 151] width 71 height 14
select select "20"
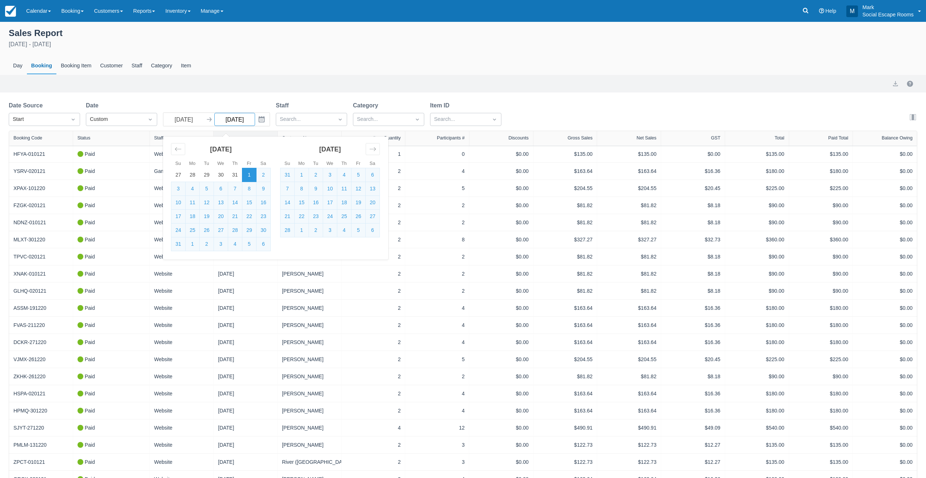
drag, startPoint x: 250, startPoint y: 120, endPoint x: 207, endPoint y: 119, distance: 42.6
click at [207, 119] on div "01/01/21 Navigate forward to interact with the calendar and select a date. Pres…" at bounding box center [216, 119] width 107 height 14
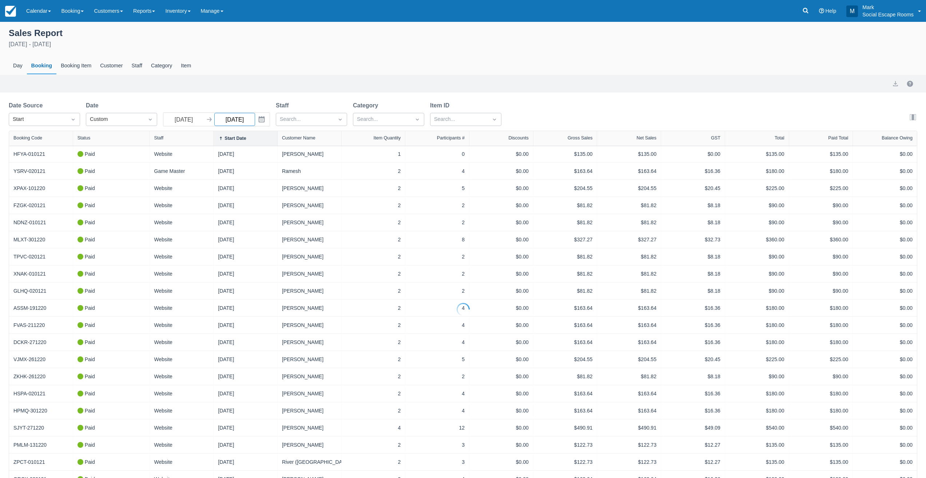
type input "01/01/26"
select select "20"
click at [538, 110] on div "Date Source Start Date Custom 01/01/21 Navigate forward to interact with the ca…" at bounding box center [463, 115] width 908 height 29
click at [895, 84] on button "export" at bounding box center [895, 83] width 9 height 9
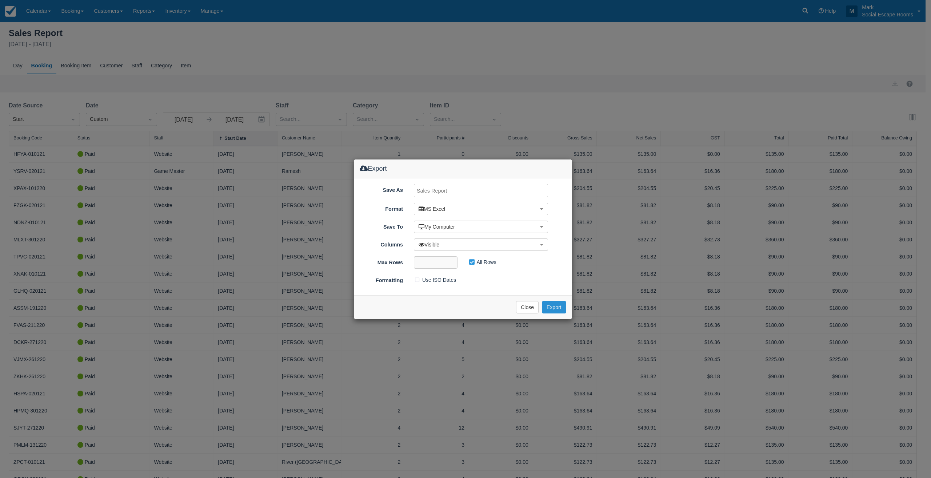
click at [564, 307] on button "Export" at bounding box center [554, 307] width 24 height 12
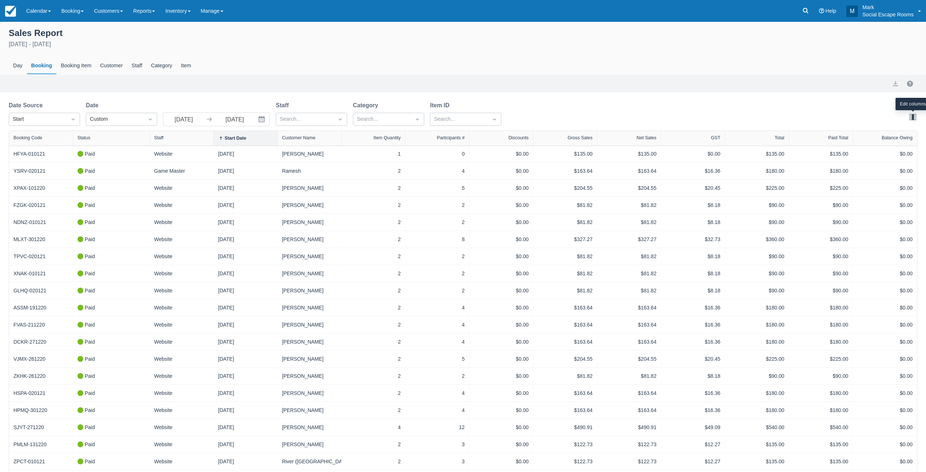
click at [911, 116] on button "button" at bounding box center [912, 117] width 9 height 9
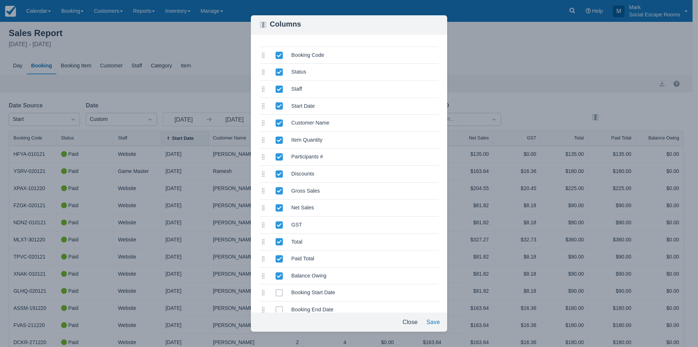
click at [277, 90] on icon at bounding box center [279, 88] width 7 height 7
click at [276, 87] on input "selected" at bounding box center [276, 87] width 0 height 0
click at [278, 192] on icon at bounding box center [279, 191] width 5 height 4
click at [276, 189] on input "selected" at bounding box center [276, 188] width 0 height 0
click at [278, 207] on icon at bounding box center [279, 207] width 7 height 7
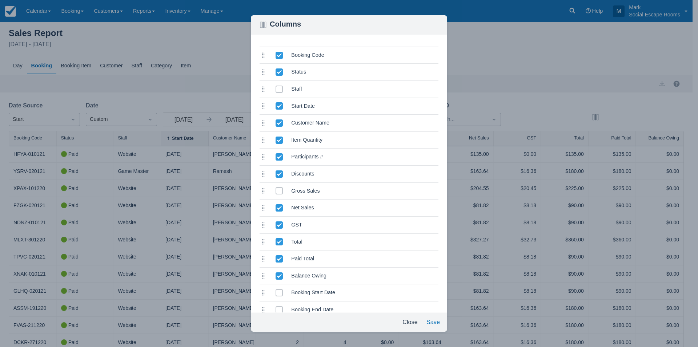
click at [276, 206] on input "selected" at bounding box center [276, 205] width 0 height 0
click at [278, 225] on icon at bounding box center [279, 224] width 7 height 7
click at [276, 223] on input "selected" at bounding box center [276, 223] width 0 height 0
click at [433, 324] on button "Save" at bounding box center [433, 321] width 19 height 13
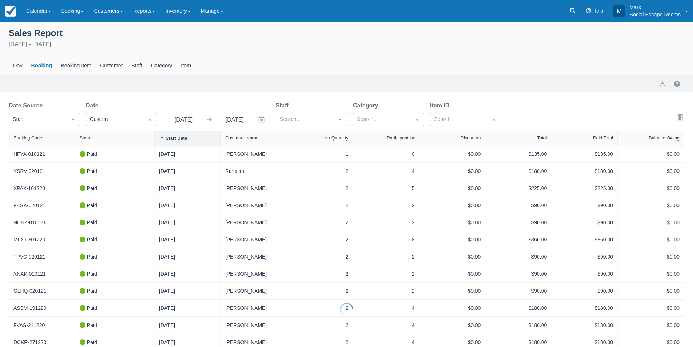
select select "20"
click at [73, 118] on icon "Dropdown icon" at bounding box center [72, 119] width 7 height 7
click at [320, 119] on div at bounding box center [305, 119] width 50 height 9
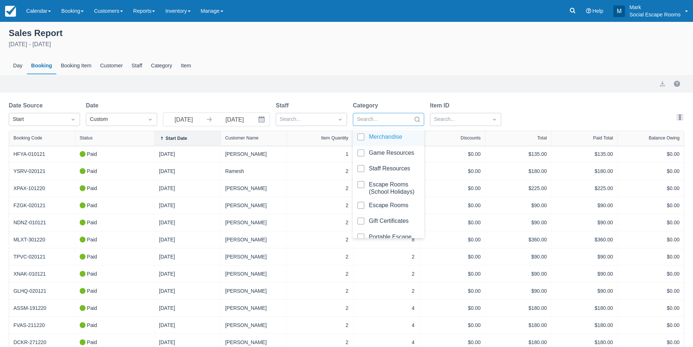
click at [377, 120] on div at bounding box center [382, 119] width 50 height 9
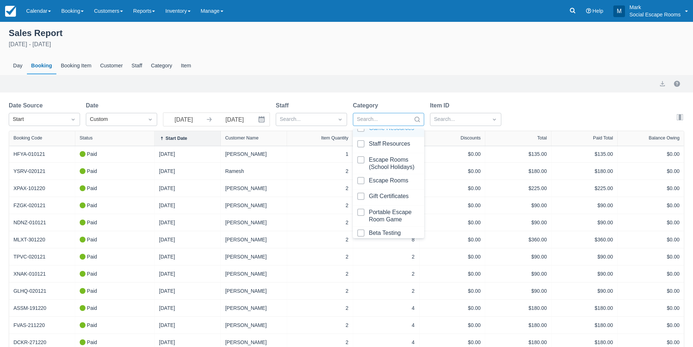
scroll to position [36, 0]
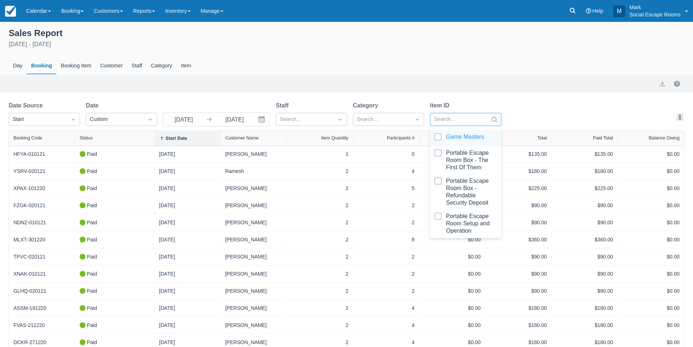
click at [453, 123] on div at bounding box center [459, 119] width 50 height 9
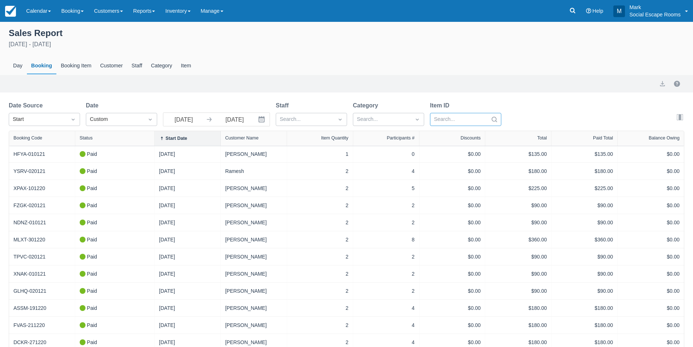
click at [455, 120] on div at bounding box center [459, 119] width 50 height 9
type input "paris"
click at [438, 137] on div at bounding box center [465, 138] width 63 height 10
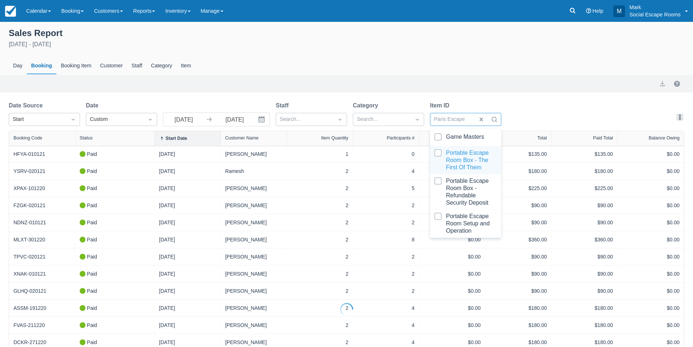
click at [438, 153] on div at bounding box center [465, 160] width 63 height 22
select select "20"
click at [441, 153] on div at bounding box center [465, 160] width 63 height 22
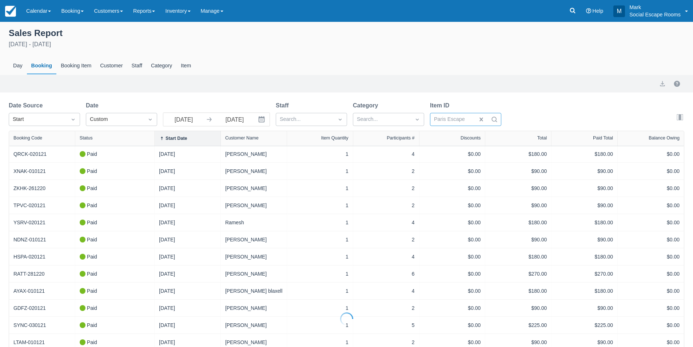
click at [467, 120] on div at bounding box center [452, 119] width 37 height 9
select select "20"
click at [461, 120] on div at bounding box center [452, 119] width 37 height 9
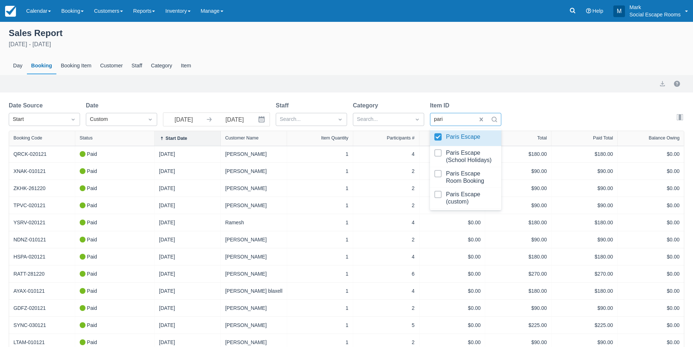
type input "paris"
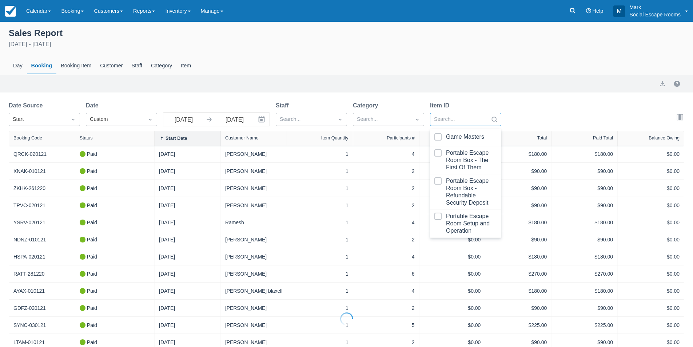
select select "20"
click at [461, 120] on div at bounding box center [459, 119] width 50 height 9
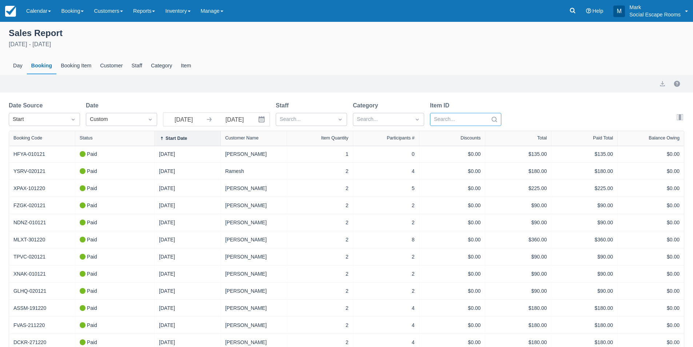
click at [461, 120] on div at bounding box center [459, 119] width 50 height 9
type input "paris"
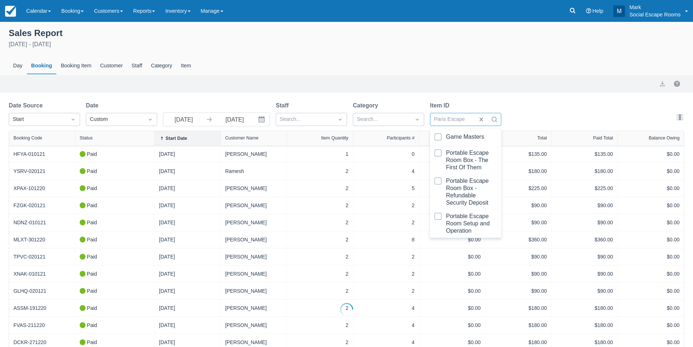
select select "20"
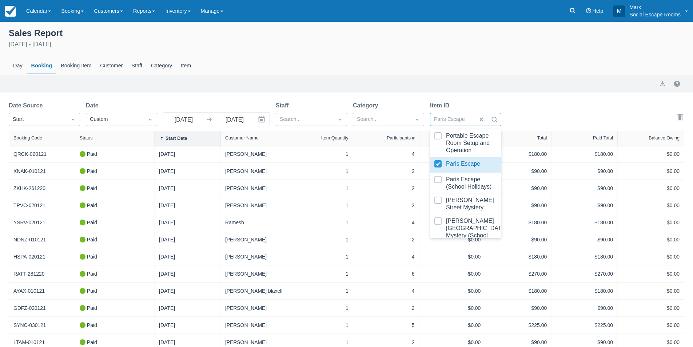
scroll to position [69, 0]
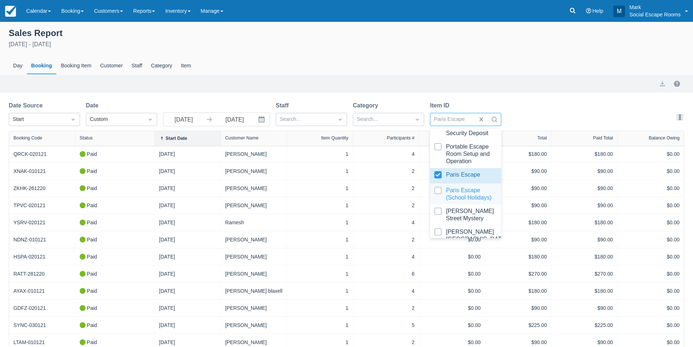
click at [439, 188] on div at bounding box center [465, 194] width 63 height 15
select select "20"
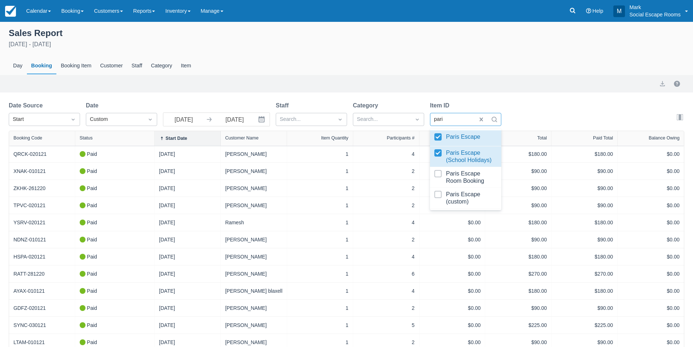
type input "paris"
click at [438, 172] on div at bounding box center [465, 177] width 63 height 15
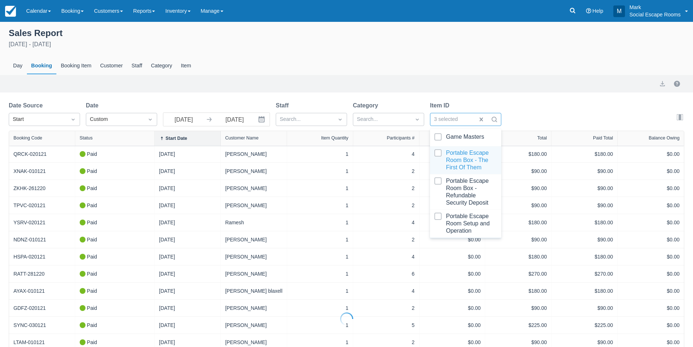
select select "20"
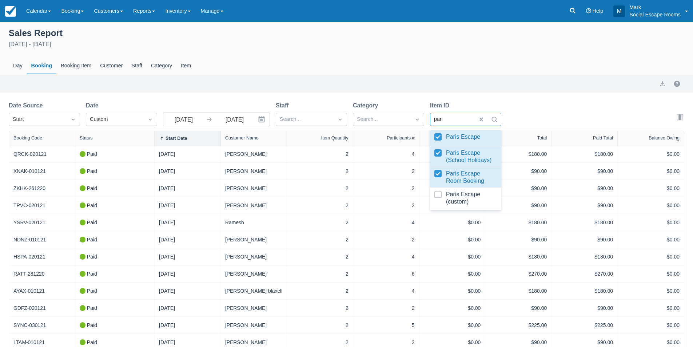
type input "paris"
click at [439, 193] on div at bounding box center [465, 198] width 63 height 15
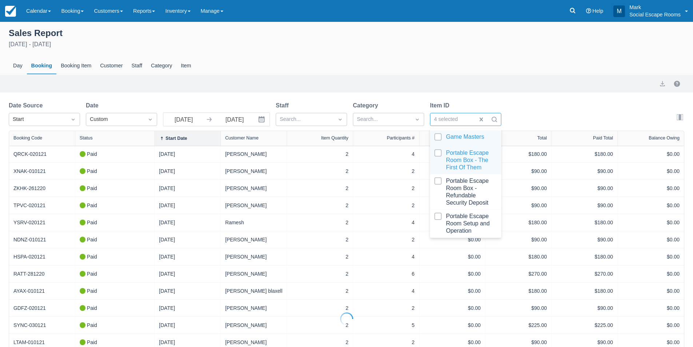
select select "20"
click at [524, 110] on div "Date Source Start Date Custom 01/01/21 Navigate forward to interact with the ca…" at bounding box center [346, 115] width 675 height 29
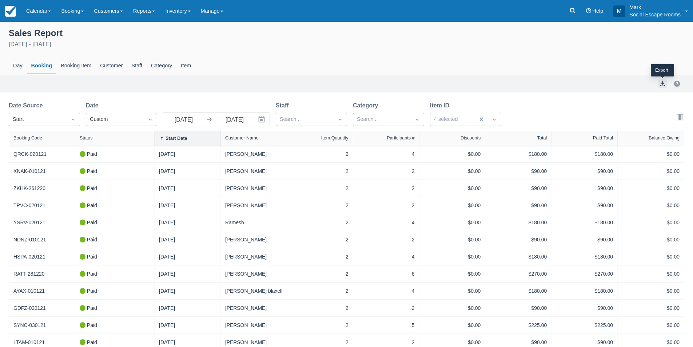
click at [663, 86] on button "export" at bounding box center [662, 83] width 9 height 9
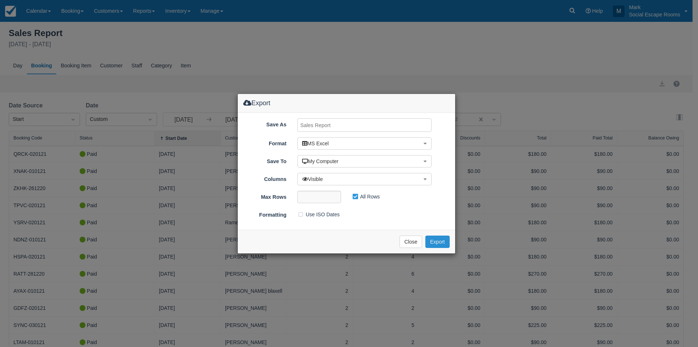
click at [440, 242] on button "Export" at bounding box center [438, 241] width 24 height 12
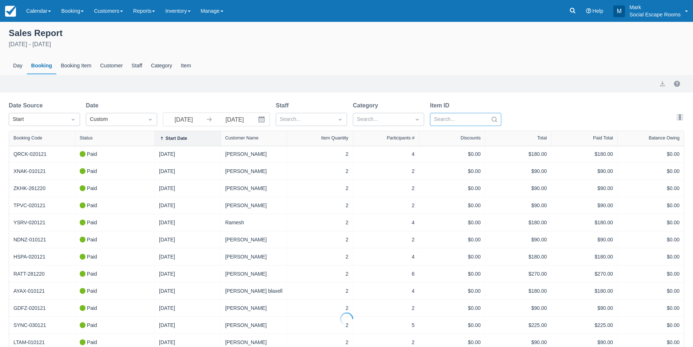
select select "20"
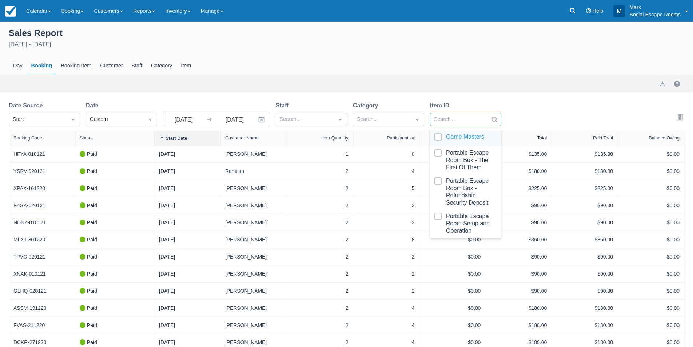
click at [476, 119] on div at bounding box center [459, 119] width 50 height 9
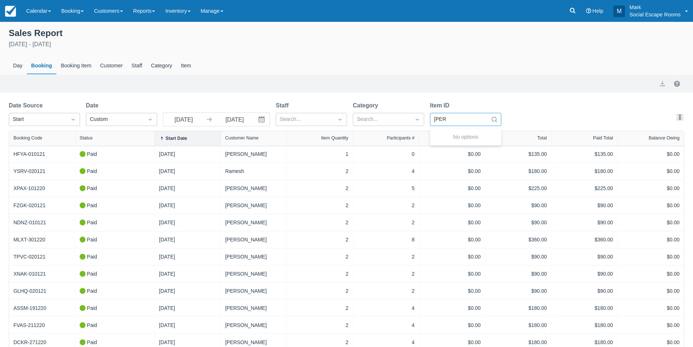
click at [441, 118] on input "baer" at bounding box center [440, 119] width 12 height 8
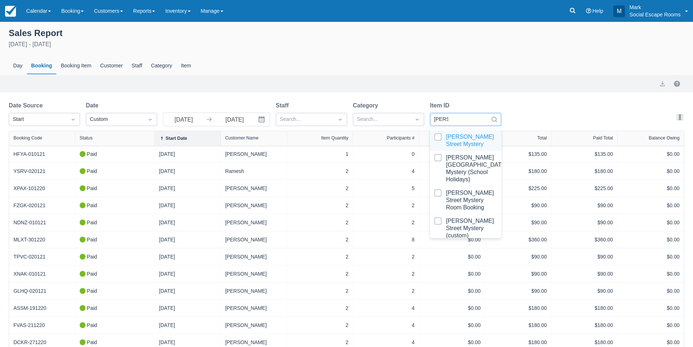
click at [437, 119] on input "baker" at bounding box center [441, 119] width 15 height 8
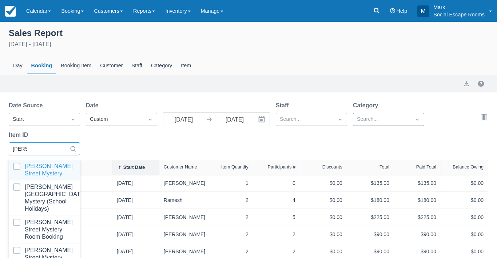
type input "baker"
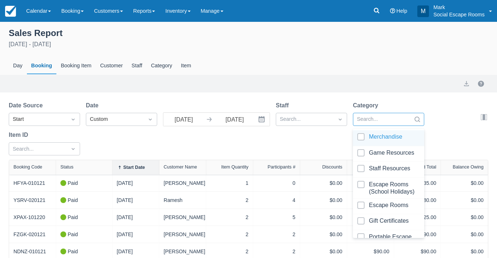
click at [370, 119] on div at bounding box center [382, 119] width 50 height 9
paste input "baker"
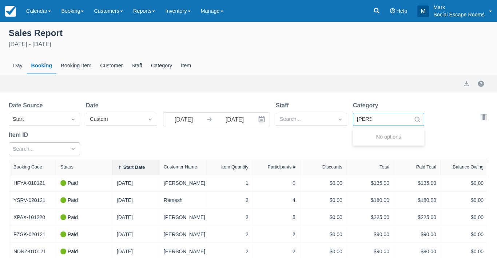
type input "bake"
click at [34, 149] on div "Date Source Start Date Custom 01/01/21 Navigate forward to interact with the ca…" at bounding box center [244, 130] width 471 height 59
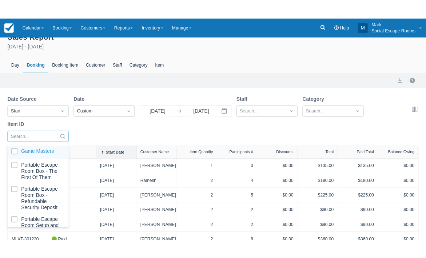
scroll to position [13, 0]
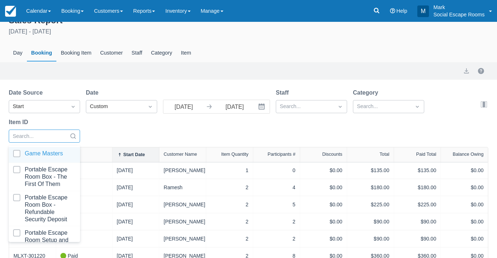
paste input "baker"
type input "baker"
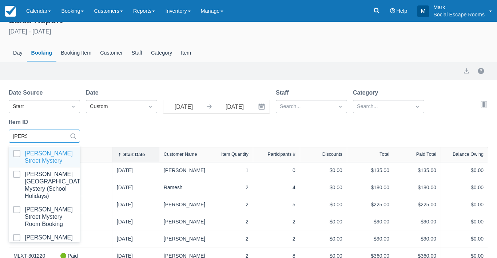
click at [34, 152] on div at bounding box center [44, 157] width 63 height 15
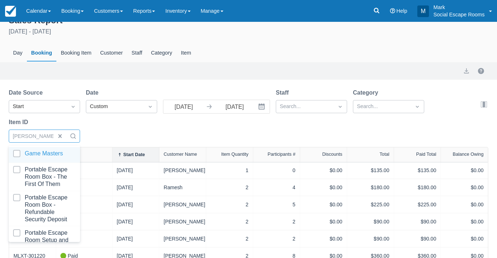
click at [35, 138] on div at bounding box center [52, 136] width 78 height 9
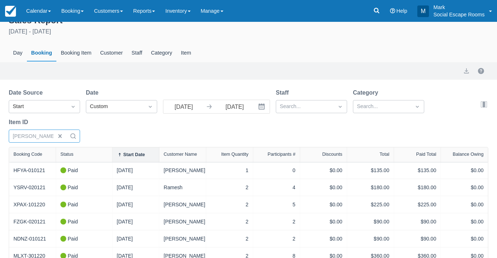
type input "baker"
select select "20"
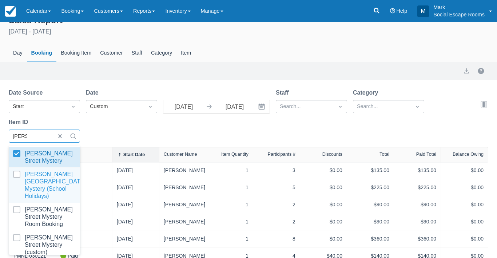
click at [30, 172] on div at bounding box center [44, 185] width 63 height 29
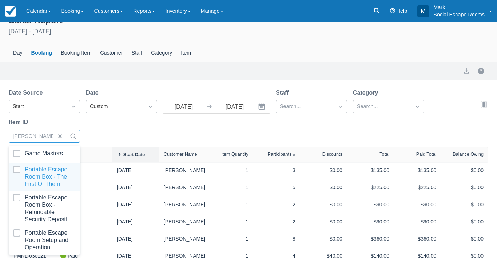
type input "baker"
select select "20"
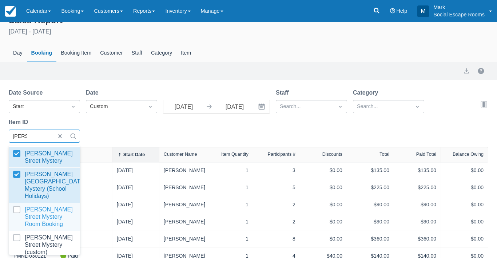
click at [31, 206] on div at bounding box center [44, 217] width 63 height 22
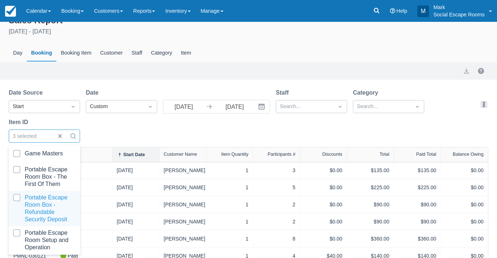
type input "baker"
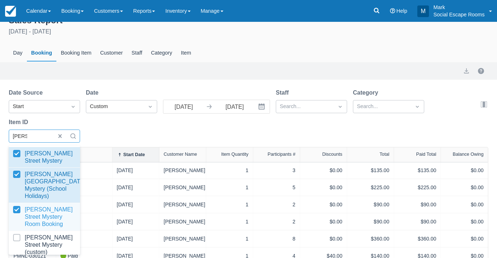
select select "20"
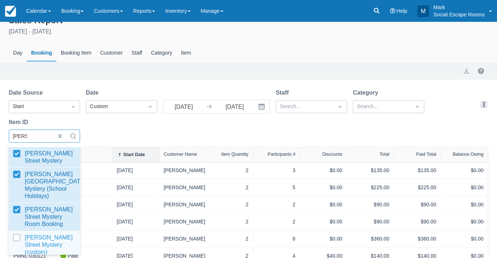
click at [32, 234] on div at bounding box center [44, 245] width 63 height 22
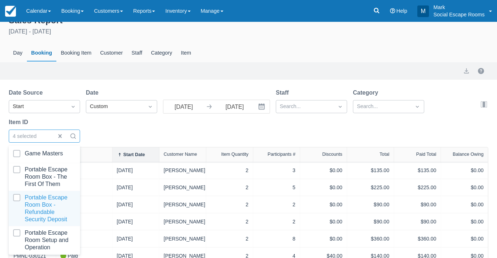
click at [114, 133] on div "Date Source Start Date Custom 01/01/21 Navigate forward to interact with the ca…" at bounding box center [244, 117] width 471 height 59
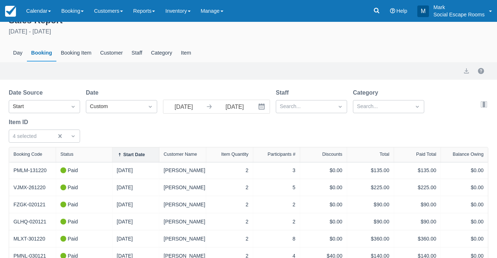
select select "20"
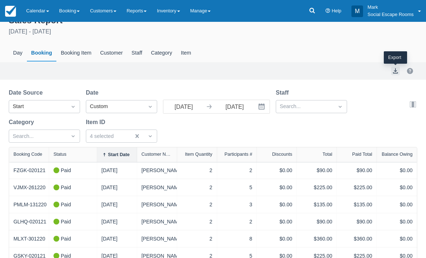
click at [394, 73] on button "export" at bounding box center [395, 71] width 9 height 9
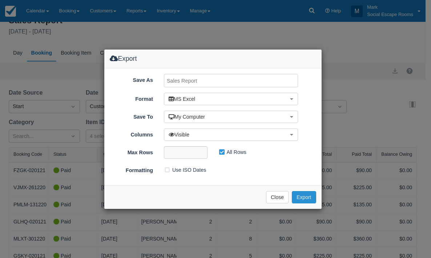
click at [310, 199] on button "Export" at bounding box center [304, 197] width 24 height 12
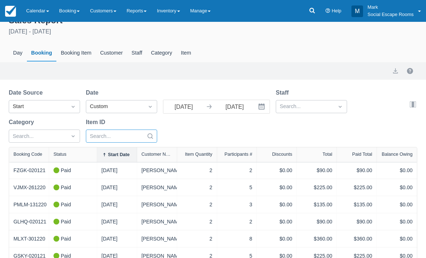
select select "20"
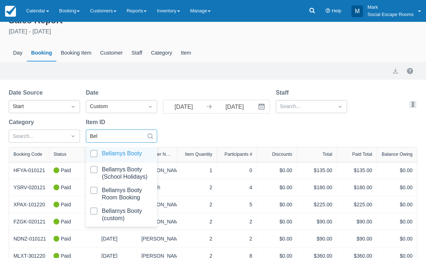
type input "Bell"
click at [95, 135] on input "Bell" at bounding box center [95, 136] width 10 height 8
click at [95, 152] on div at bounding box center [121, 155] width 63 height 10
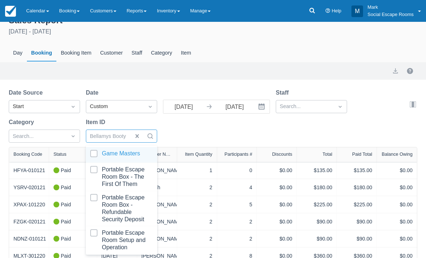
select select "20"
type input "Bell"
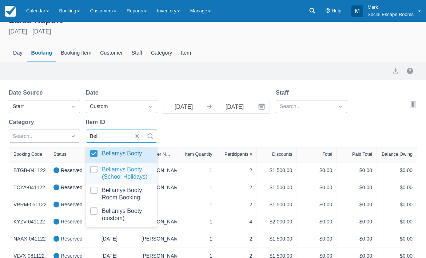
click at [94, 166] on div at bounding box center [121, 173] width 63 height 15
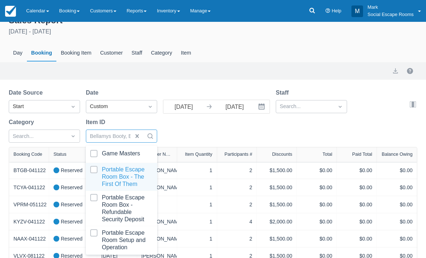
type input "Bell"
select select "20"
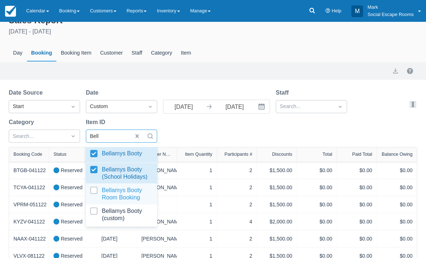
click at [93, 189] on div at bounding box center [121, 194] width 63 height 15
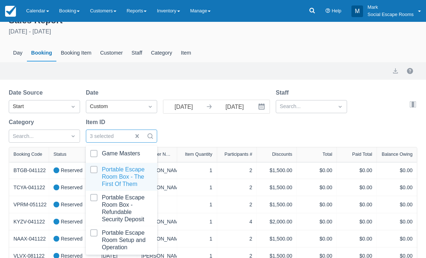
type input "Bell"
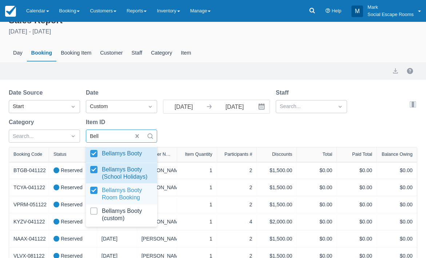
select select "20"
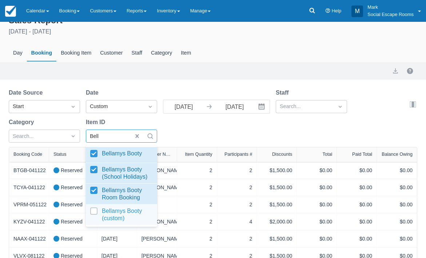
click at [94, 211] on div at bounding box center [121, 214] width 63 height 15
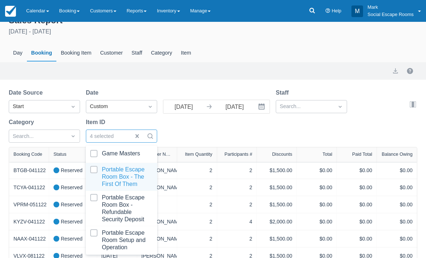
select select "20"
click at [184, 137] on div "Date Source Start Date Custom 01/01/21 Navigate forward to interact with the ca…" at bounding box center [209, 117] width 400 height 59
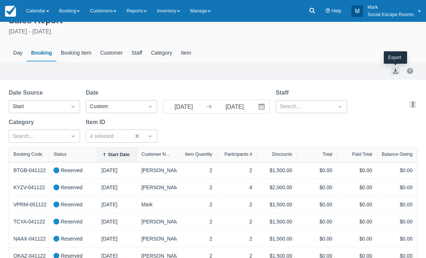
click at [396, 71] on button "export" at bounding box center [395, 71] width 9 height 9
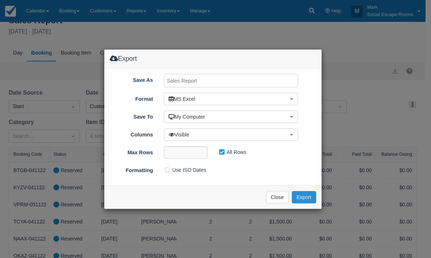
click at [306, 196] on button "Export" at bounding box center [304, 197] width 24 height 12
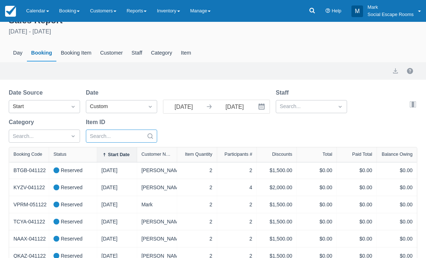
select select "20"
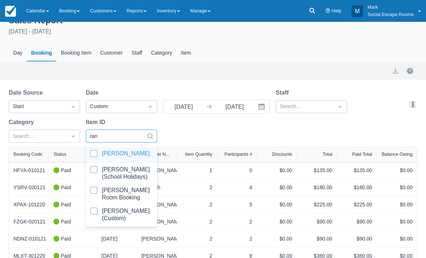
type input "rans"
click at [96, 135] on input "rans" at bounding box center [96, 136] width 12 height 8
click at [95, 154] on div at bounding box center [121, 155] width 63 height 10
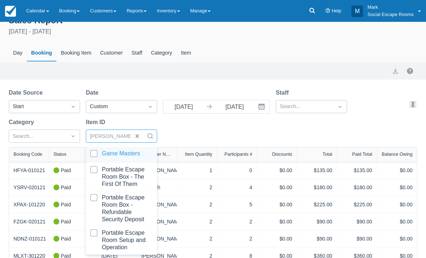
type input "rans"
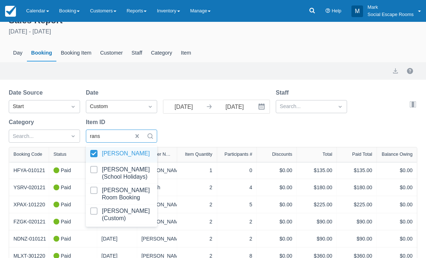
select select "20"
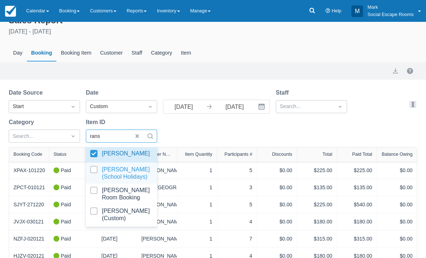
click at [94, 168] on div at bounding box center [121, 173] width 63 height 15
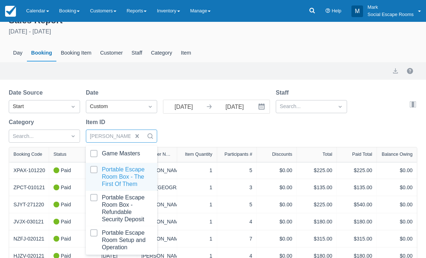
type input "rans"
select select "20"
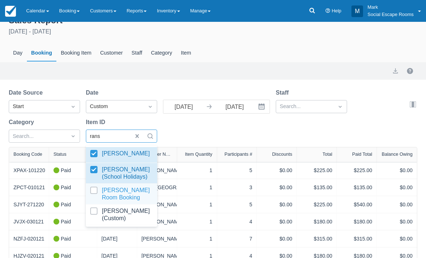
click at [94, 189] on div at bounding box center [121, 194] width 63 height 15
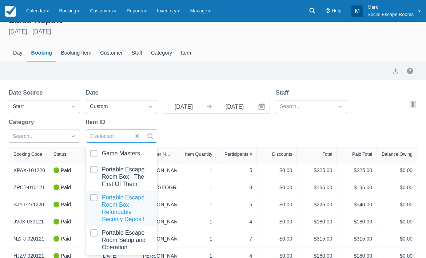
type input "rans"
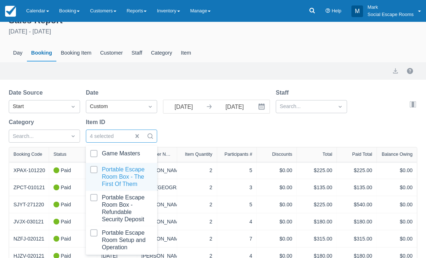
click at [185, 137] on div "Date Source Start Date Custom 01/01/21 Navigate forward to interact with the ca…" at bounding box center [209, 117] width 400 height 59
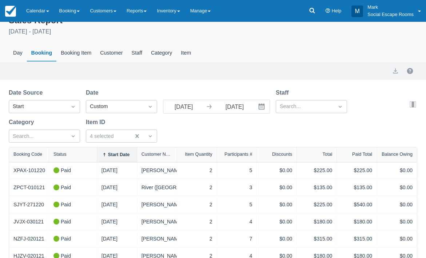
select select "20"
click at [395, 72] on button "export" at bounding box center [395, 71] width 9 height 9
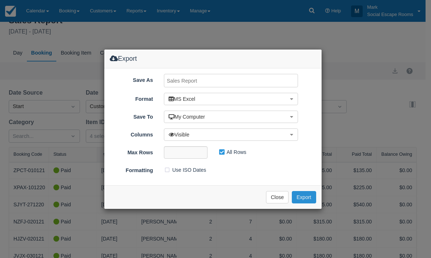
click at [302, 198] on button "Export" at bounding box center [304, 197] width 24 height 12
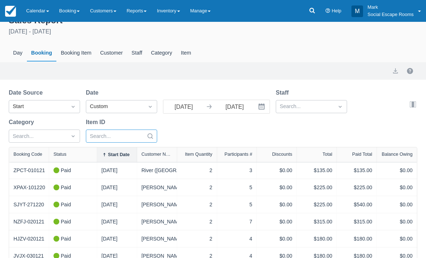
select select "20"
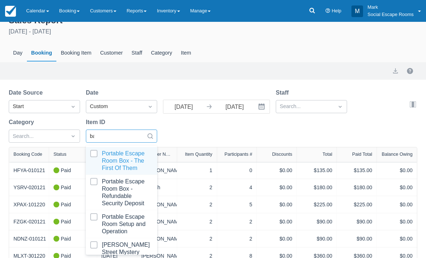
type input "bank"
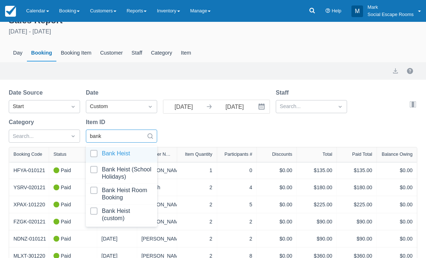
click at [97, 137] on input "bank" at bounding box center [96, 136] width 13 height 8
click at [96, 155] on div at bounding box center [121, 155] width 63 height 10
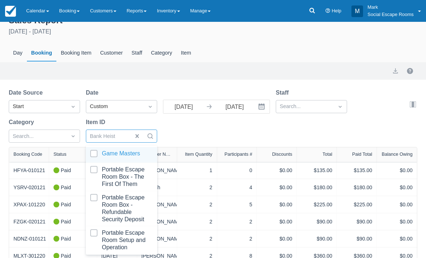
type input "bank"
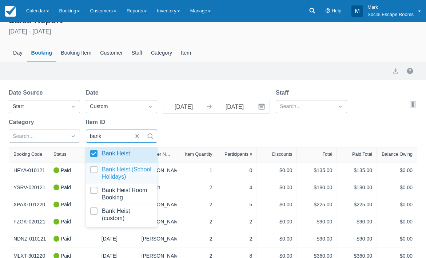
select select "20"
click at [94, 171] on div at bounding box center [121, 173] width 63 height 15
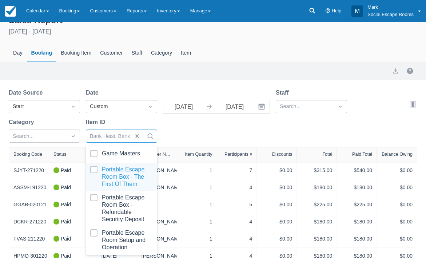
type input "bank"
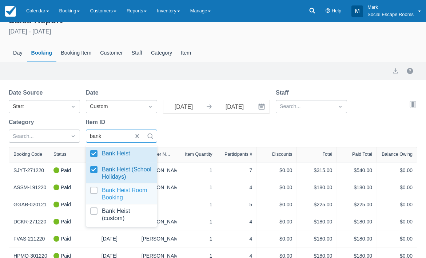
select select "20"
click at [95, 189] on div at bounding box center [121, 194] width 63 height 15
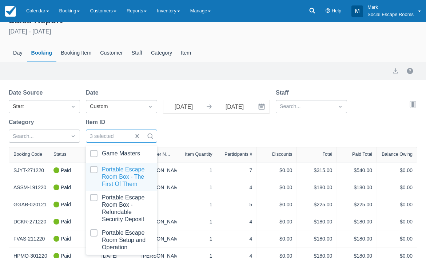
type input "bank"
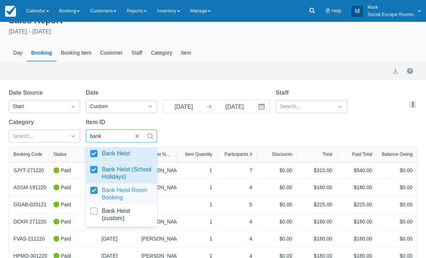
select select "20"
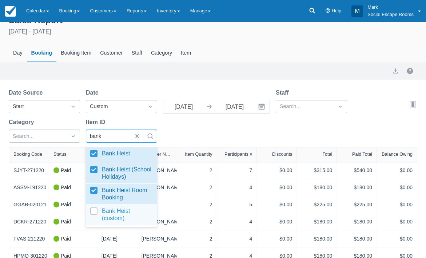
click at [95, 209] on div at bounding box center [121, 214] width 63 height 15
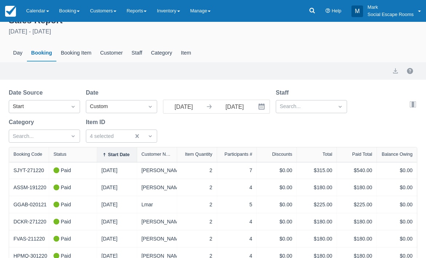
click at [194, 135] on div "Date Source Start Date Custom 01/01/21 Navigate forward to interact with the ca…" at bounding box center [209, 117] width 400 height 59
select select "20"
click at [395, 72] on button "export" at bounding box center [395, 71] width 9 height 9
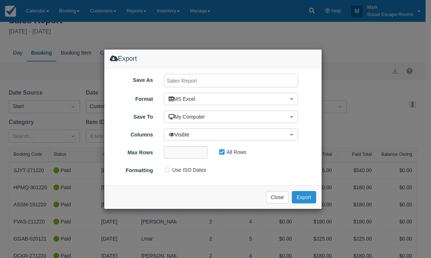
click at [303, 193] on button "Export" at bounding box center [304, 197] width 24 height 12
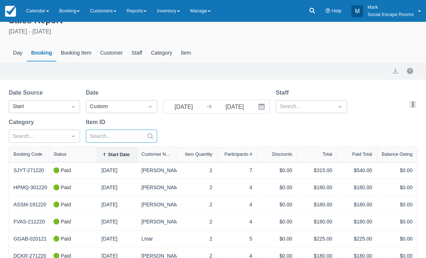
select select "20"
click at [125, 137] on div at bounding box center [115, 136] width 50 height 9
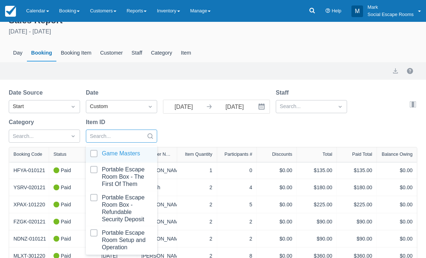
click at [111, 138] on div at bounding box center [115, 136] width 50 height 9
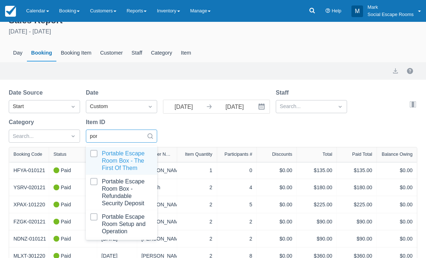
type input "port"
click at [93, 152] on div at bounding box center [121, 161] width 63 height 22
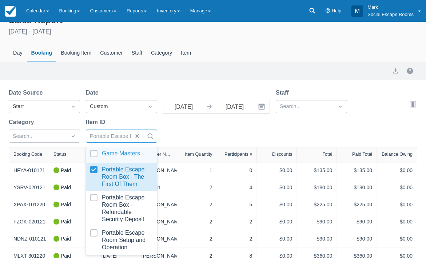
select select "20"
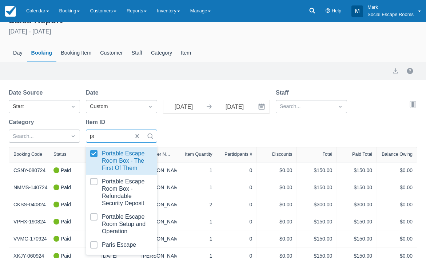
type input "port"
click at [91, 137] on input "port" at bounding box center [95, 136] width 11 height 8
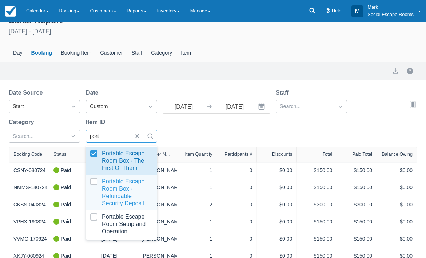
click at [93, 181] on div at bounding box center [121, 192] width 63 height 29
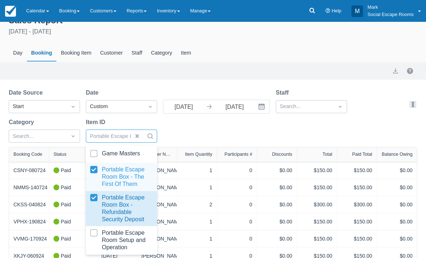
select select "20"
type input "port"
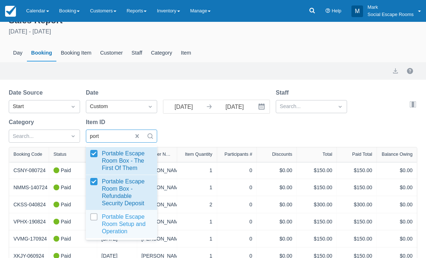
click at [96, 217] on div at bounding box center [121, 224] width 63 height 22
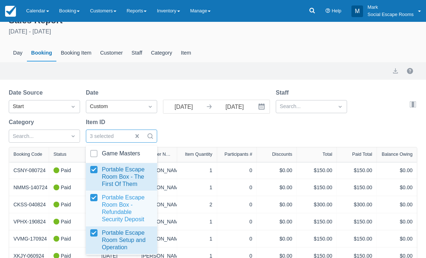
select select "20"
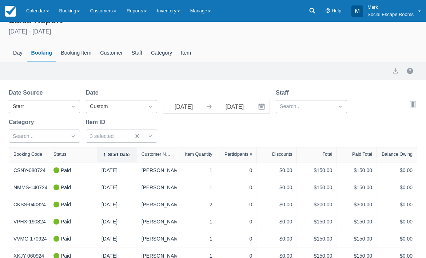
click at [190, 128] on div "Date Source Start Date Custom 01/01/21 Navigate forward to interact with the ca…" at bounding box center [209, 117] width 400 height 59
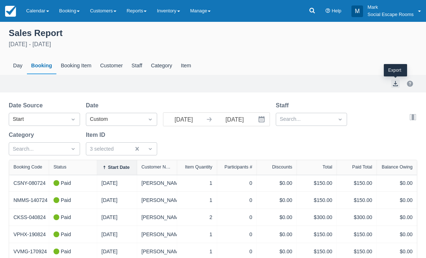
click at [398, 82] on button "export" at bounding box center [395, 83] width 9 height 9
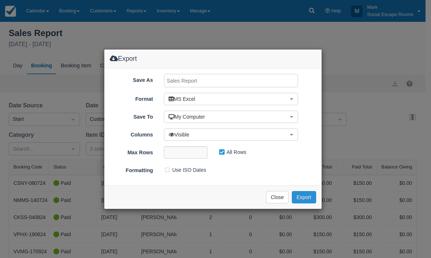
click at [308, 197] on button "Export" at bounding box center [304, 197] width 24 height 12
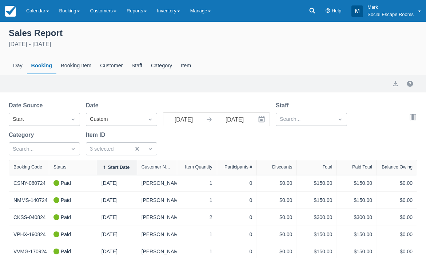
click at [370, 50] on div "Sales Report January 1st 2021 - January 1st 2026 Day Booking Booking Item Custo…" at bounding box center [213, 50] width 426 height 49
click at [128, 149] on div at bounding box center [115, 148] width 50 height 9
select select "20"
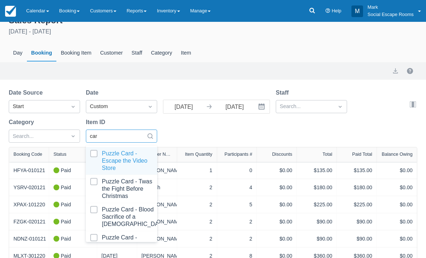
type input "card"
click at [95, 137] on input "card" at bounding box center [96, 136] width 12 height 8
click at [105, 159] on div at bounding box center [121, 161] width 63 height 22
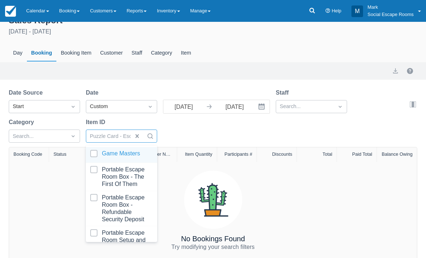
type input "card"
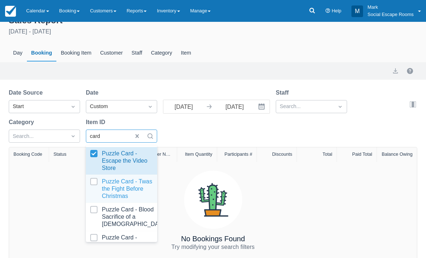
click at [99, 180] on div at bounding box center [121, 189] width 63 height 22
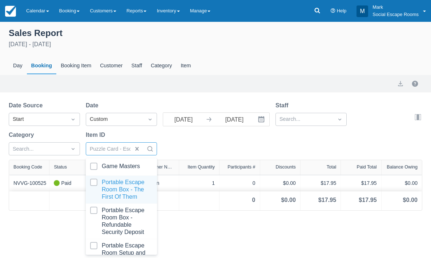
type input "card"
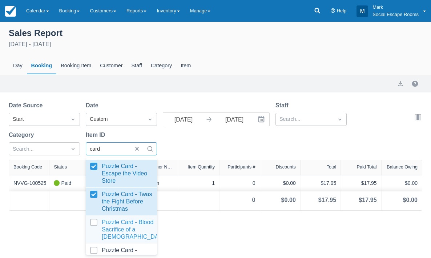
click at [92, 223] on div at bounding box center [121, 230] width 63 height 22
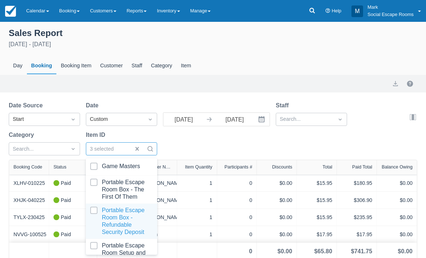
type input "card"
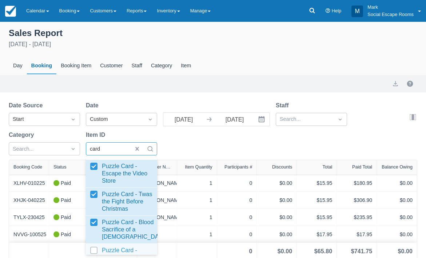
scroll to position [36, 0]
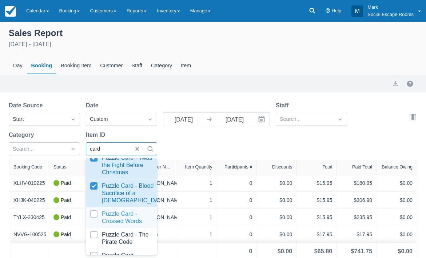
click at [94, 216] on div at bounding box center [121, 217] width 63 height 15
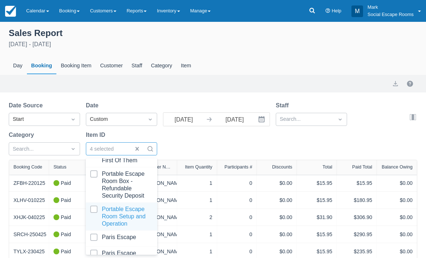
type input "card"
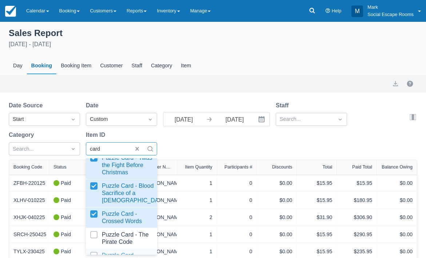
scroll to position [73, 0]
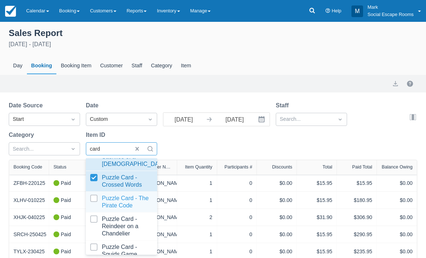
click at [93, 201] on div at bounding box center [121, 202] width 63 height 15
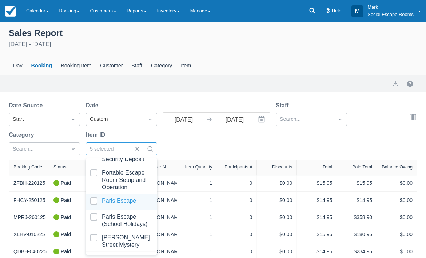
type input "card"
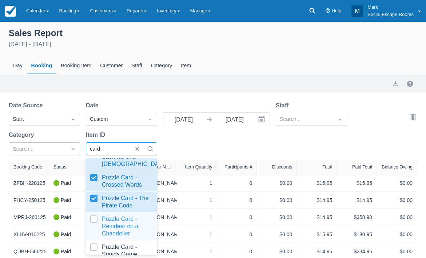
click at [95, 219] on div at bounding box center [121, 226] width 63 height 22
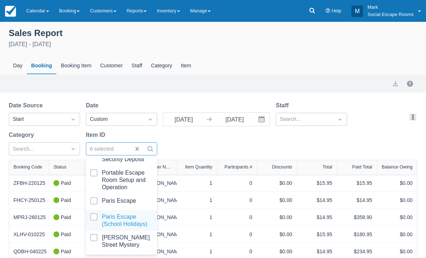
type input "card"
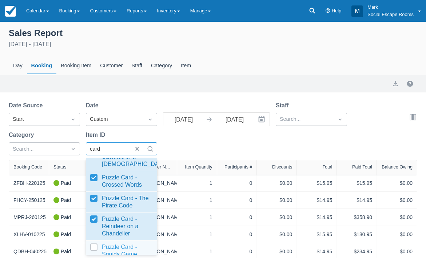
click at [95, 246] on div at bounding box center [121, 250] width 63 height 15
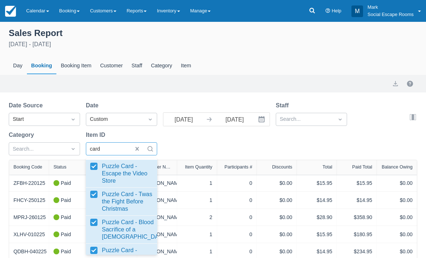
type input "card"
click at [180, 153] on div "Date Source Start Date Custom 01/01/21 Navigate forward to interact with the ca…" at bounding box center [209, 130] width 400 height 59
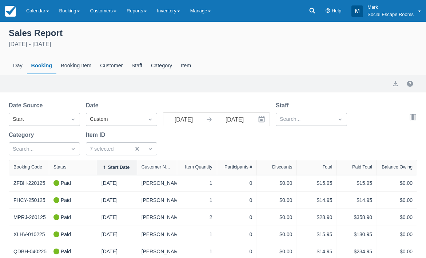
click at [211, 149] on div "Date Source Start Date Custom 01/01/21 Navigate forward to interact with the ca…" at bounding box center [209, 130] width 400 height 59
click at [394, 84] on button "export" at bounding box center [395, 83] width 9 height 9
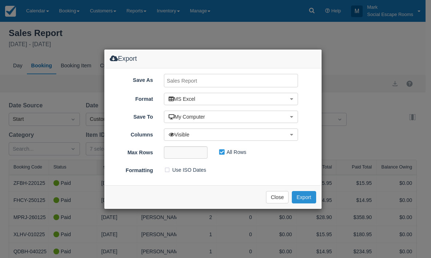
click at [304, 197] on button "Export" at bounding box center [304, 197] width 24 height 12
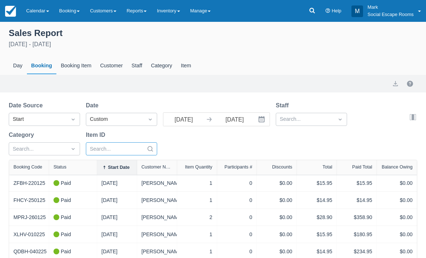
click at [117, 149] on div "Search..." at bounding box center [114, 149] width 57 height 12
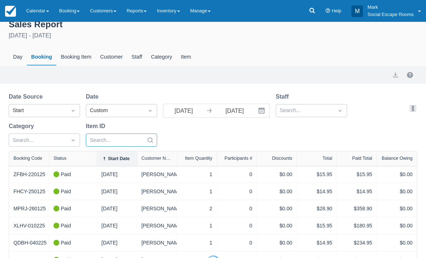
select select "20"
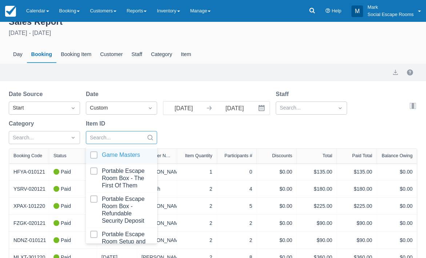
scroll to position [13, 0]
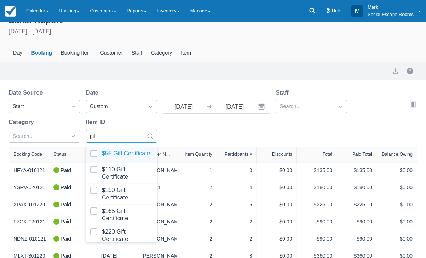
type input "gift"
click at [98, 136] on input "gift" at bounding box center [94, 136] width 8 height 8
click at [94, 136] on input "gift" at bounding box center [94, 136] width 8 height 8
click at [94, 153] on div at bounding box center [121, 155] width 63 height 10
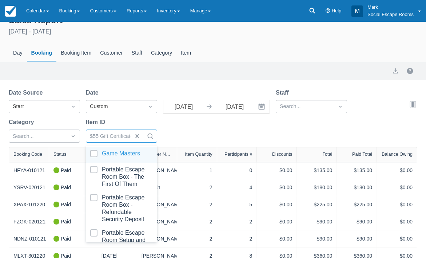
select select "20"
type input "gift"
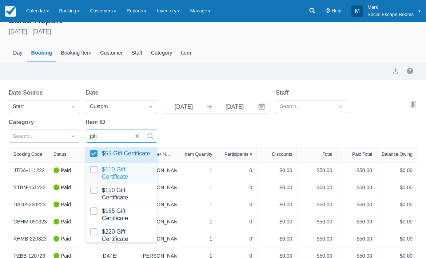
click at [95, 172] on div at bounding box center [121, 173] width 63 height 15
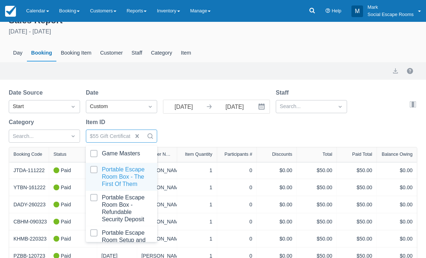
select select "20"
type input "gift"
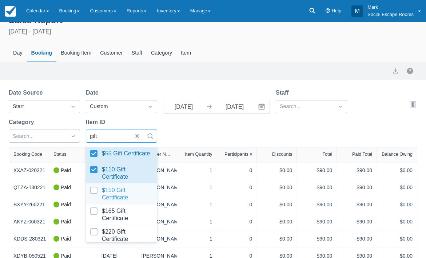
click at [95, 193] on div at bounding box center [121, 194] width 63 height 15
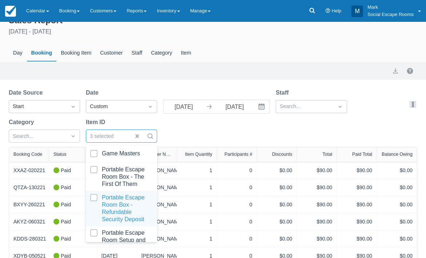
select select "20"
type input "gift"
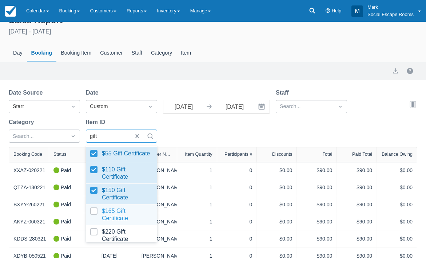
click at [94, 218] on div at bounding box center [121, 214] width 63 height 15
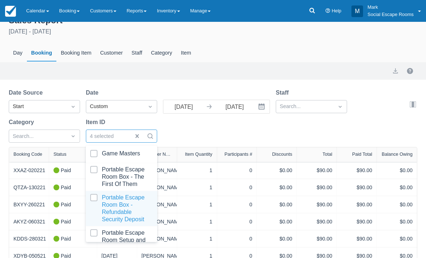
select select "20"
type input "gift"
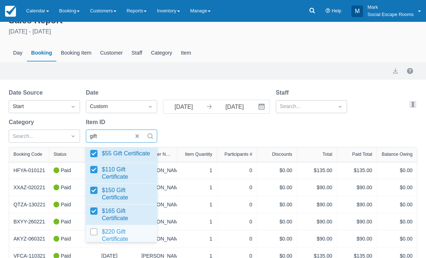
click at [95, 235] on div at bounding box center [121, 235] width 63 height 15
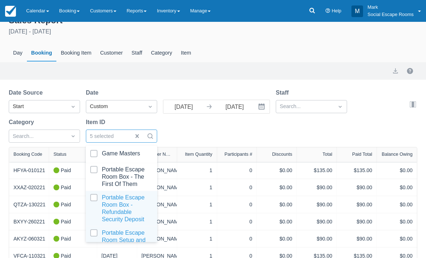
select select "20"
type input "gift"
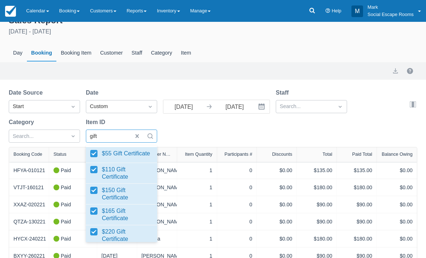
scroll to position [72, 0]
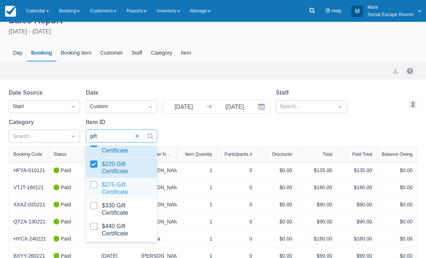
click at [93, 185] on div at bounding box center [121, 188] width 63 height 15
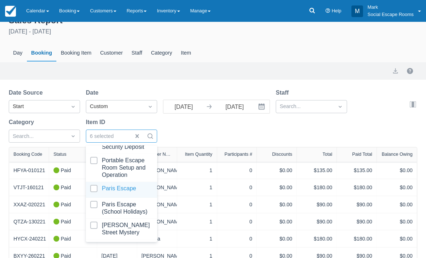
select select "20"
type input "gift"
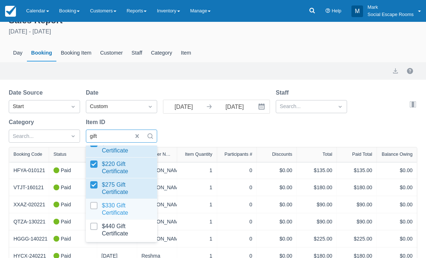
click at [94, 209] on div at bounding box center [121, 209] width 63 height 15
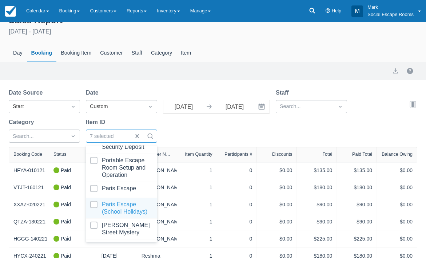
type input "gift"
select select "20"
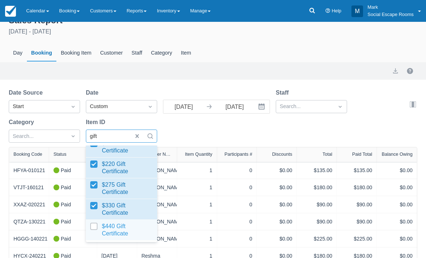
click at [95, 227] on div at bounding box center [121, 230] width 63 height 15
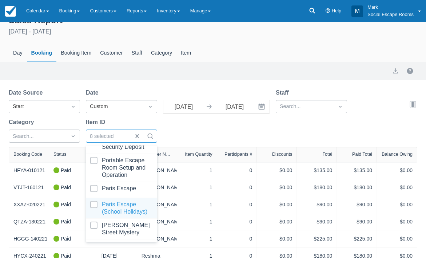
select select "20"
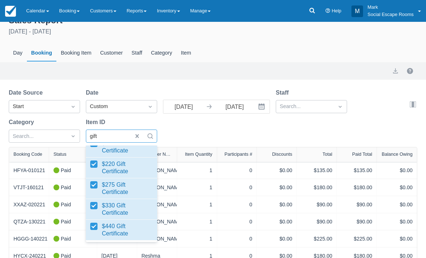
type input "gift"
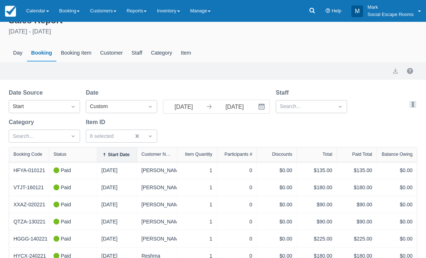
click at [185, 134] on div "Date Source Start Date Custom 01/01/21 Navigate forward to interact with the ca…" at bounding box center [209, 117] width 400 height 59
click at [395, 71] on button "export" at bounding box center [395, 71] width 9 height 9
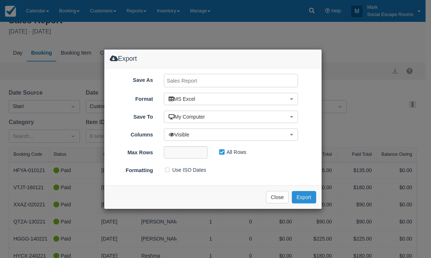
click at [306, 196] on button "Export" at bounding box center [304, 197] width 24 height 12
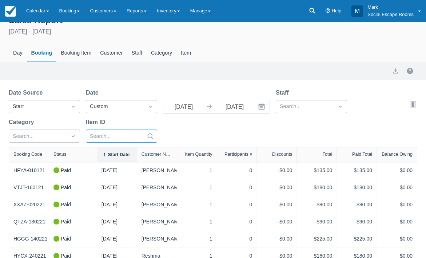
select select "20"
click at [188, 135] on div "Date Source Start Date Custom 01/01/21 Navigate forward to interact with the ca…" at bounding box center [209, 117] width 400 height 59
click at [393, 74] on button "export" at bounding box center [395, 71] width 9 height 9
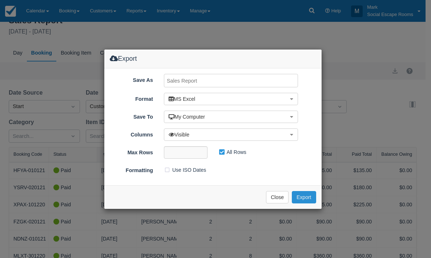
click at [299, 197] on button "Export" at bounding box center [304, 197] width 24 height 12
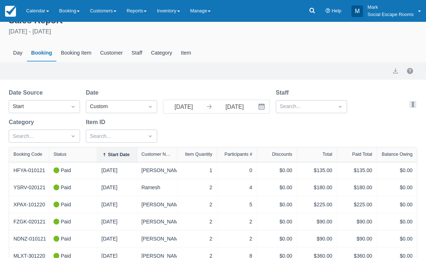
drag, startPoint x: 228, startPoint y: 16, endPoint x: 227, endPoint y: 20, distance: 4.5
click at [228, 17] on div "Menu Calendar Customer Inventory Month Week Day Booking Daily Manifest Daily Li…" at bounding box center [213, 11] width 426 height 22
click at [118, 136] on div at bounding box center [115, 136] width 50 height 9
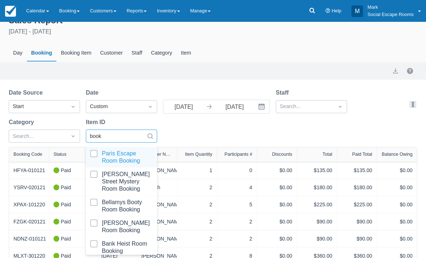
type input "book"
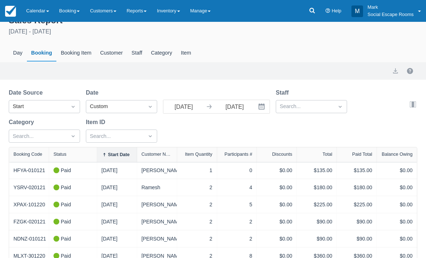
click at [168, 136] on div "Date Source Start Date Custom 01/01/21 Navigate forward to interact with the ca…" at bounding box center [209, 117] width 400 height 59
click at [165, 11] on link "Inventory" at bounding box center [168, 11] width 33 height 22
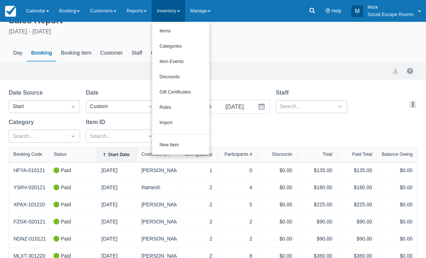
click at [236, 37] on div "Sales Report January 1st 2021 - January 1st 2026 Day Booking Booking Item Custo…" at bounding box center [213, 37] width 426 height 49
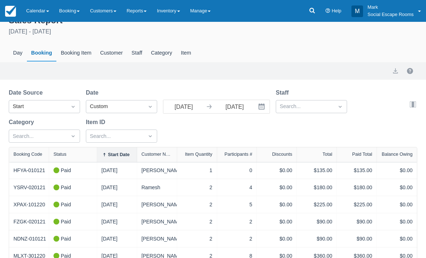
click at [179, 133] on div "Date Source Start Date Custom 01/01/21 Navigate forward to interact with the ca…" at bounding box center [209, 117] width 400 height 59
click at [134, 137] on div at bounding box center [115, 136] width 50 height 9
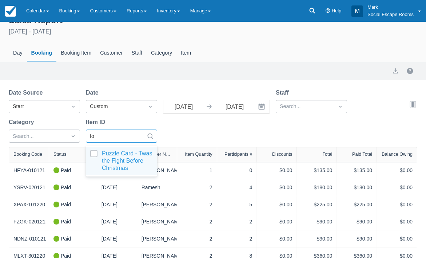
type input "fo"
click at [189, 137] on div "Date Source Start Date Custom 01/01/21 Navigate forward to interact with the ca…" at bounding box center [209, 117] width 400 height 59
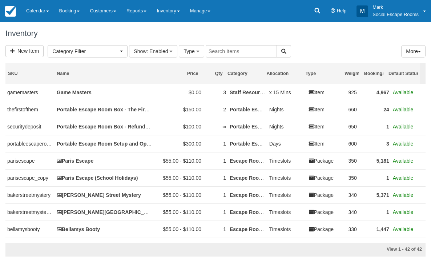
select select
click at [143, 53] on span "Show" at bounding box center [140, 51] width 13 height 6
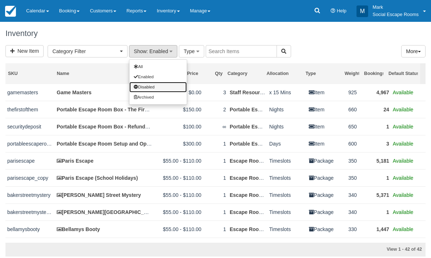
click at [145, 85] on link "Disabled" at bounding box center [157, 87] width 57 height 10
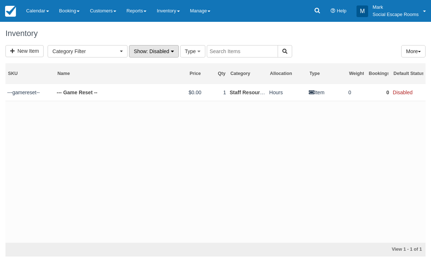
click at [155, 52] on span ": Disabled" at bounding box center [158, 51] width 23 height 6
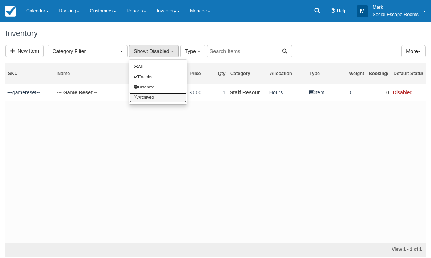
click at [153, 97] on link "Archived" at bounding box center [157, 97] width 57 height 10
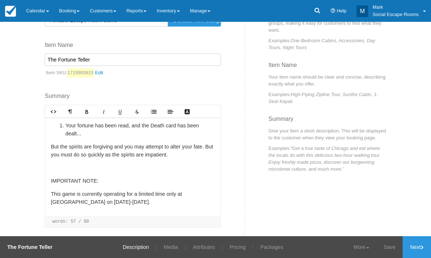
scroll to position [97, 0]
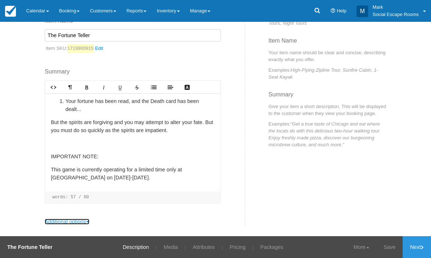
click at [63, 221] on link "Additional options" at bounding box center [67, 222] width 45 height 6
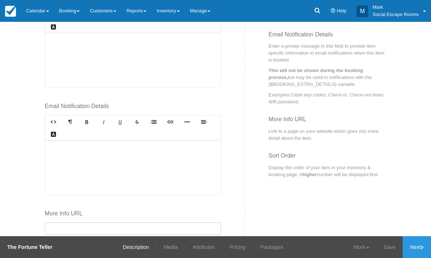
scroll to position [391, 0]
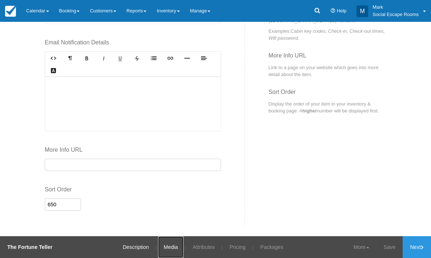
click at [167, 245] on link "Media" at bounding box center [170, 247] width 25 height 22
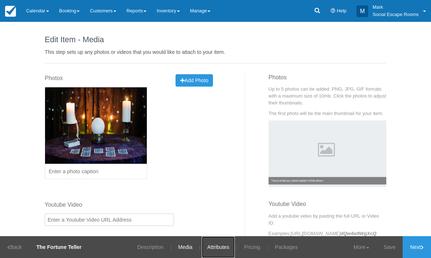
click at [213, 246] on link "Attributes" at bounding box center [218, 247] width 33 height 22
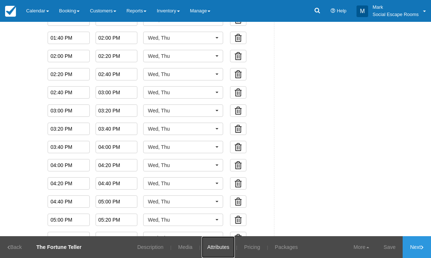
scroll to position [811, 0]
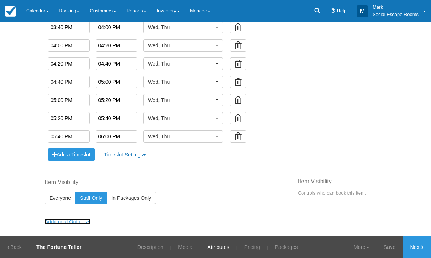
click at [87, 220] on icon at bounding box center [88, 221] width 3 height 5
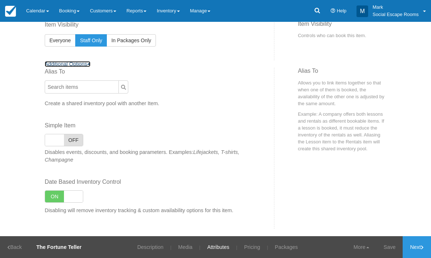
scroll to position [971, 0]
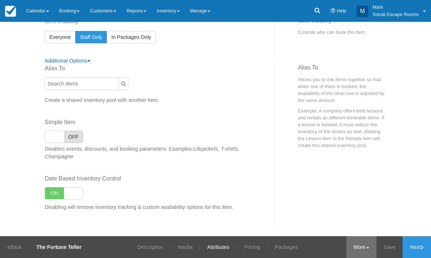
click at [355, 244] on link "More" at bounding box center [362, 247] width 30 height 22
click at [354, 246] on link "More" at bounding box center [362, 247] width 30 height 22
click at [256, 246] on link "Pricing" at bounding box center [252, 247] width 27 height 22
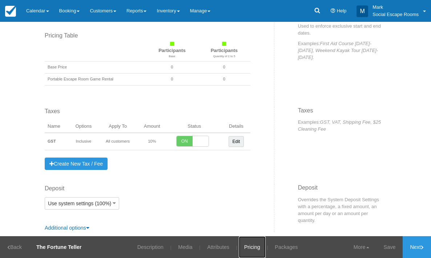
scroll to position [566, 0]
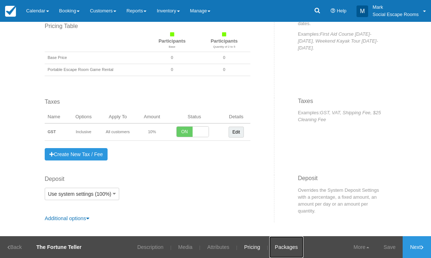
click at [288, 246] on link "Packages" at bounding box center [287, 247] width 34 height 22
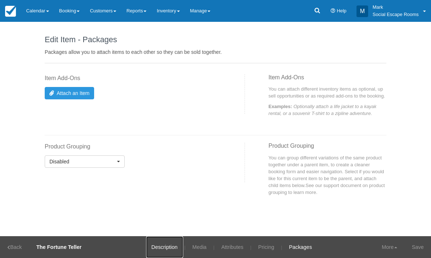
click at [163, 247] on link "Description" at bounding box center [164, 247] width 37 height 22
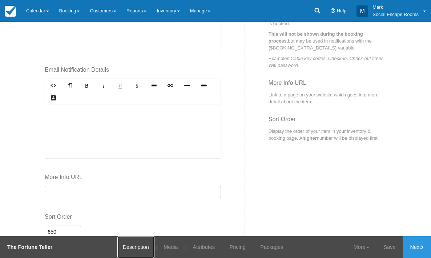
scroll to position [391, 0]
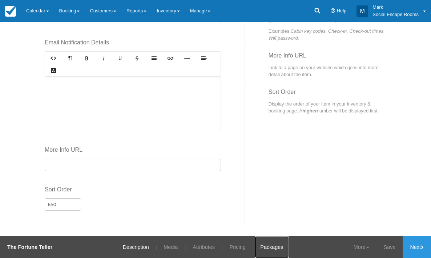
click at [263, 250] on link "Packages" at bounding box center [272, 247] width 34 height 22
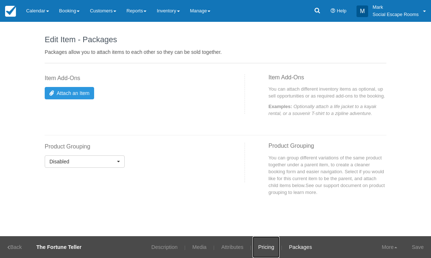
click at [264, 250] on link "Pricing" at bounding box center [266, 247] width 27 height 22
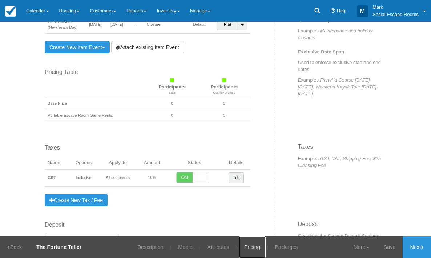
scroll to position [566, 0]
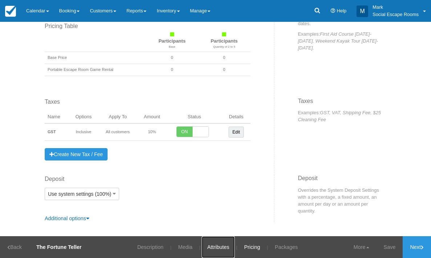
click at [215, 247] on link "Attributes" at bounding box center [218, 247] width 33 height 22
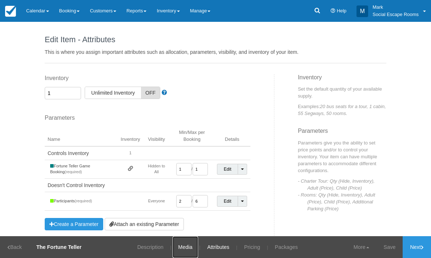
click at [187, 249] on link "Media" at bounding box center [185, 247] width 25 height 22
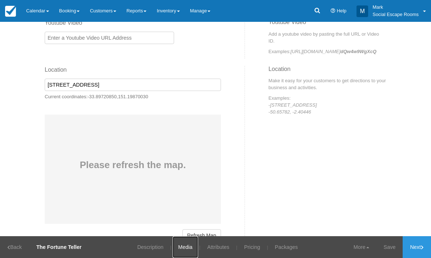
scroll to position [370, 0]
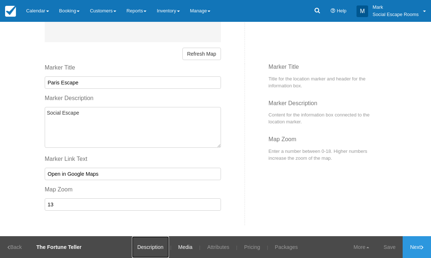
click at [158, 247] on link "Description" at bounding box center [150, 247] width 37 height 22
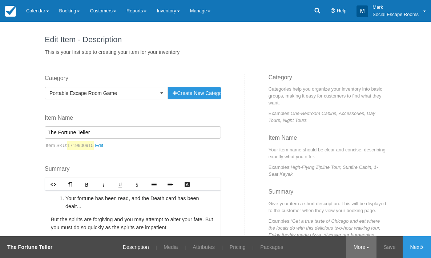
click at [358, 251] on link "More" at bounding box center [362, 247] width 30 height 22
click at [384, 247] on link "Save" at bounding box center [390, 247] width 27 height 22
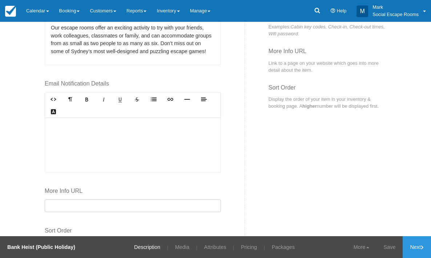
scroll to position [405, 0]
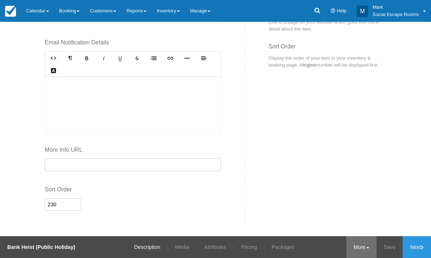
click at [364, 249] on link "More" at bounding box center [362, 247] width 30 height 22
click at [361, 254] on link "More" at bounding box center [362, 247] width 30 height 22
click at [320, 152] on div "Details Rich text editor Find your way out of locked rooms and tricky scenarios…" at bounding box center [215, 55] width 353 height 339
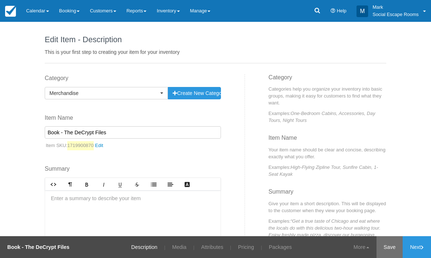
click at [391, 252] on link "Save" at bounding box center [390, 247] width 27 height 22
click at [351, 249] on link "More" at bounding box center [352, 247] width 30 height 22
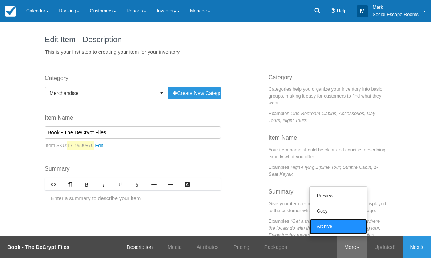
click at [348, 231] on link "Archive" at bounding box center [338, 226] width 57 height 15
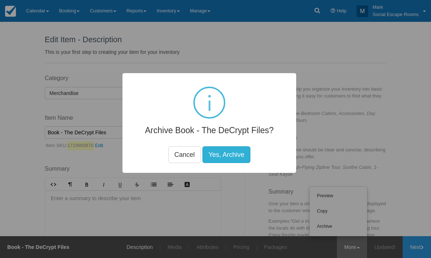
click at [231, 159] on button "Yes, Archive" at bounding box center [227, 154] width 48 height 17
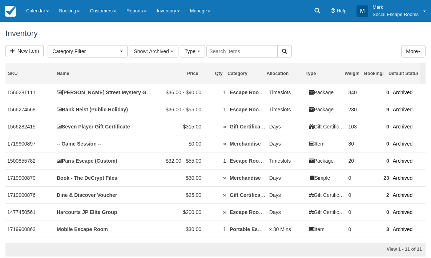
select select
click at [105, 50] on span "Category Filter" at bounding box center [85, 51] width 66 height 7
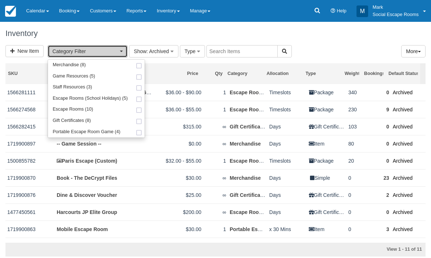
click at [105, 50] on span "Category Filter" at bounding box center [85, 51] width 66 height 7
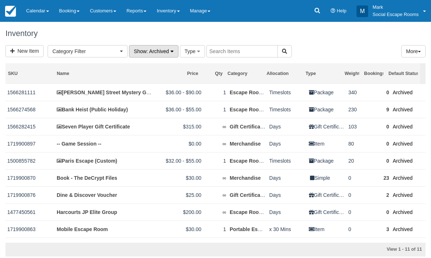
click at [157, 49] on span ": Archived" at bounding box center [158, 51] width 22 height 6
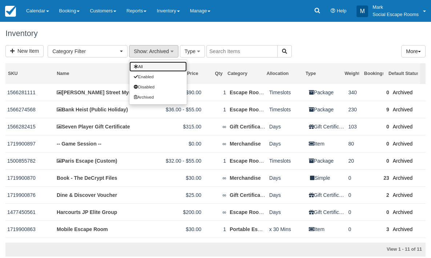
click at [149, 68] on link "All" at bounding box center [157, 66] width 57 height 10
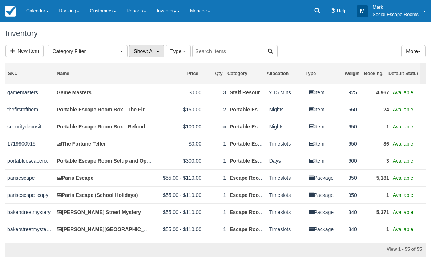
click at [148, 49] on span ": All" at bounding box center [151, 51] width 8 height 6
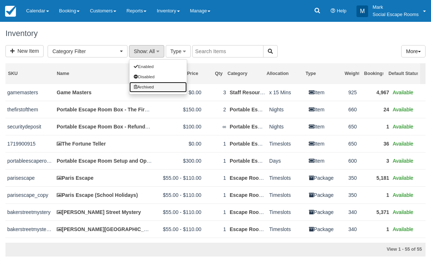
click at [151, 86] on link "Archived" at bounding box center [157, 87] width 57 height 10
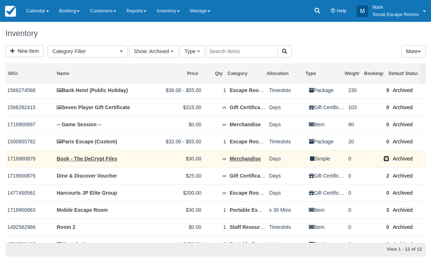
scroll to position [47, 0]
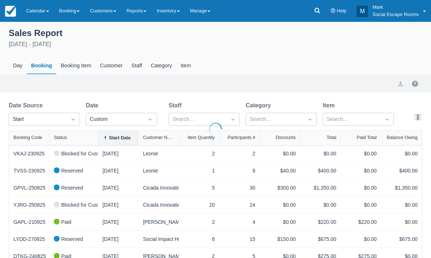
select select "20"
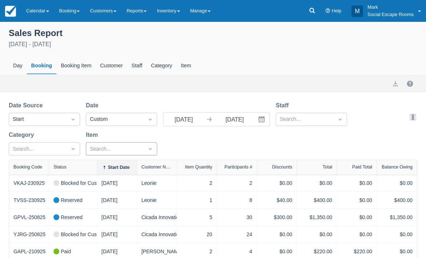
click at [124, 151] on div "Date Source Start Date Custom [DATE] Navigate forward to interact with the cale…" at bounding box center [209, 130] width 400 height 59
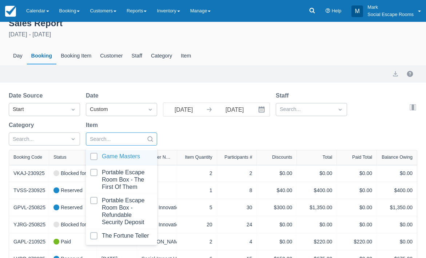
scroll to position [13, 0]
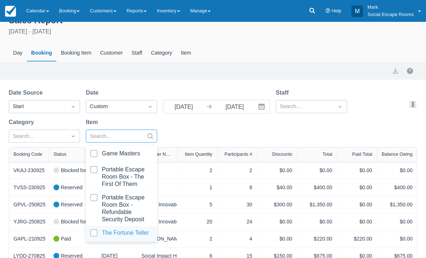
click at [94, 234] on div at bounding box center [121, 234] width 63 height 10
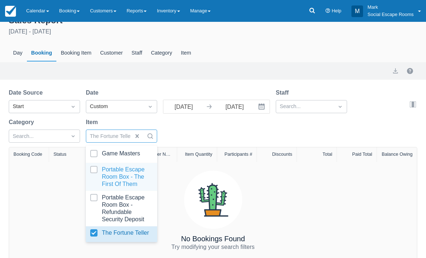
click at [184, 133] on div "Date Source Start Date Custom [DATE] Navigate forward to interact with the cale…" at bounding box center [209, 117] width 400 height 59
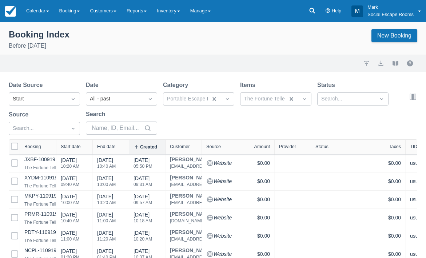
select select "25"
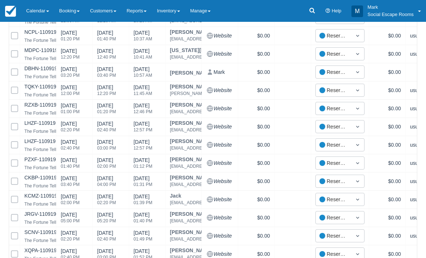
scroll to position [392, 0]
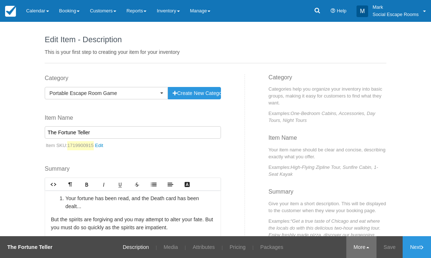
click at [362, 254] on link "More" at bounding box center [362, 247] width 30 height 22
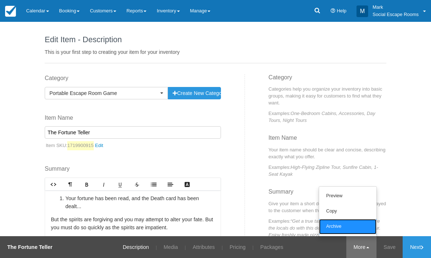
click at [350, 230] on link "Archive" at bounding box center [347, 226] width 57 height 15
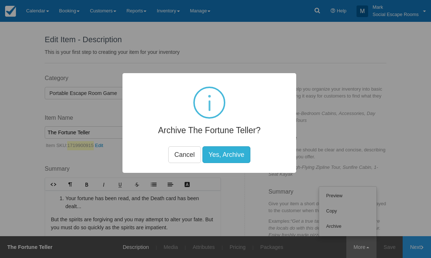
click at [222, 158] on button "Yes, Archive" at bounding box center [227, 154] width 48 height 17
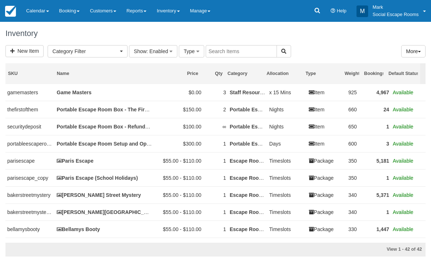
select select
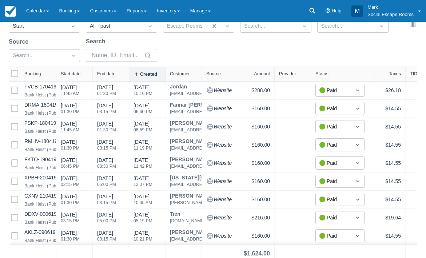
scroll to position [84, 0]
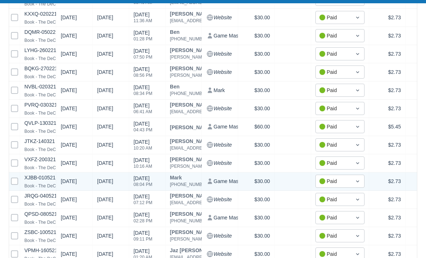
scroll to position [339, 0]
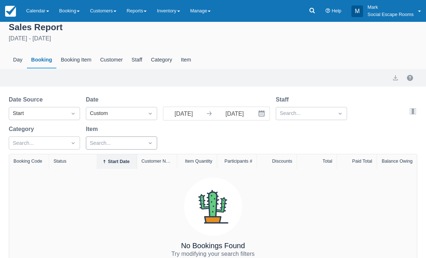
click at [113, 148] on div "Search..." at bounding box center [114, 143] width 57 height 12
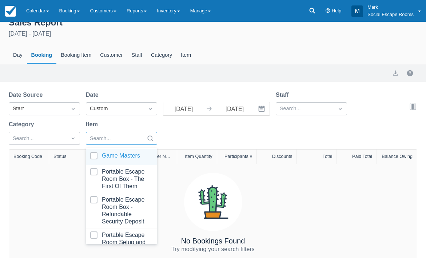
scroll to position [13, 0]
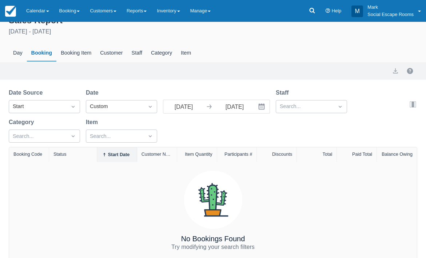
click at [171, 136] on div "Date Source Start Date Custom [DATE] Navigate forward to interact with the cale…" at bounding box center [209, 117] width 400 height 59
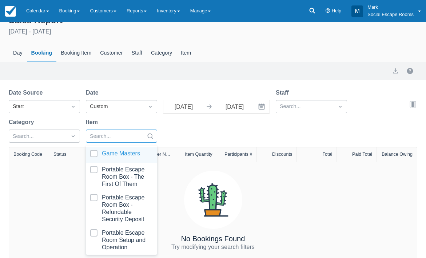
click at [136, 135] on div at bounding box center [115, 136] width 50 height 9
click at [178, 139] on div "Date Source Start Date Custom [DATE] Navigate forward to interact with the cale…" at bounding box center [209, 117] width 400 height 59
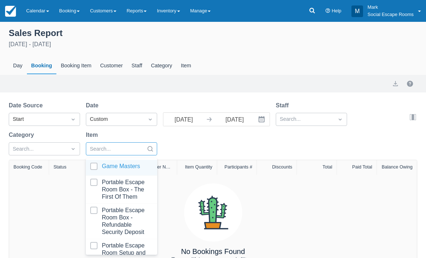
click at [124, 148] on div at bounding box center [115, 148] width 50 height 9
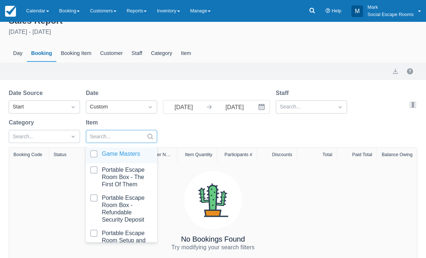
scroll to position [13, 0]
click at [93, 154] on div at bounding box center [121, 155] width 63 height 10
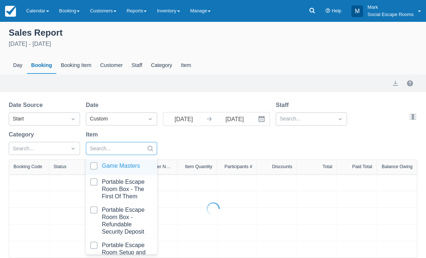
select select "20"
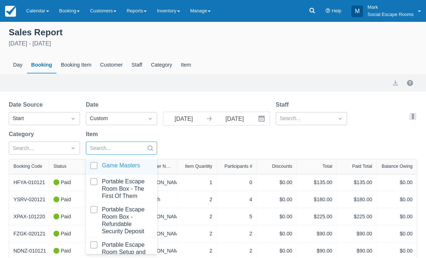
scroll to position [13, 0]
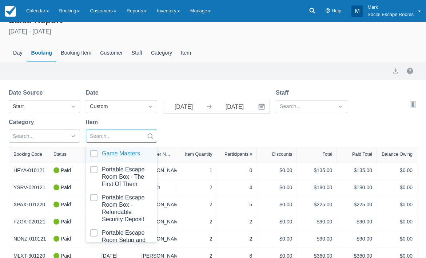
click at [177, 142] on div "Date Source Start Date Custom 01/01/21 Navigate forward to interact with the ca…" at bounding box center [209, 117] width 400 height 59
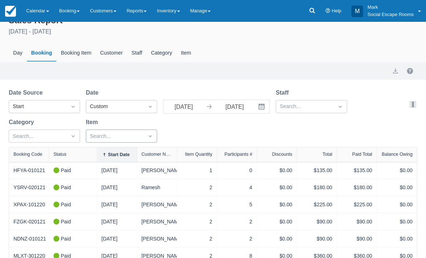
click at [180, 137] on div "Date Source Start Date Custom 01/01/21 Navigate forward to interact with the ca…" at bounding box center [209, 117] width 400 height 59
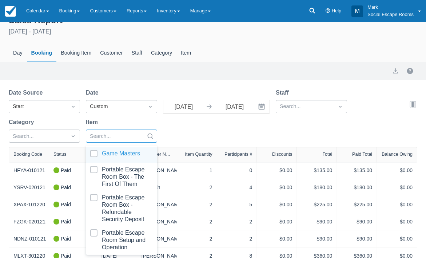
click at [126, 137] on div at bounding box center [115, 136] width 50 height 9
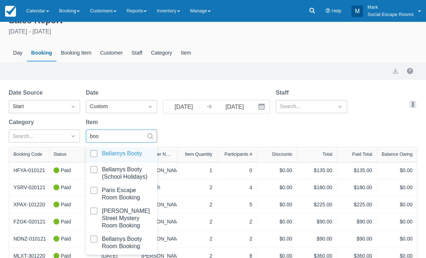
type input "book"
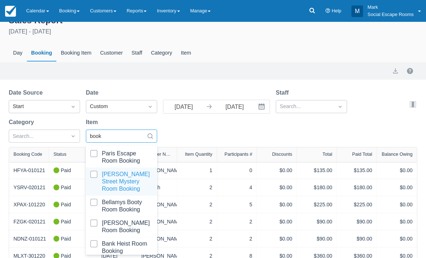
scroll to position [25, 0]
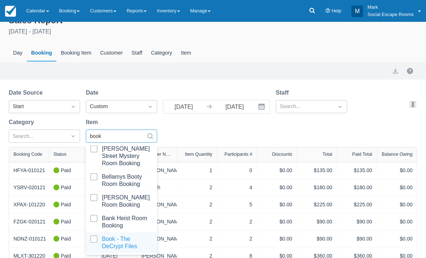
click at [96, 239] on div at bounding box center [121, 242] width 63 height 15
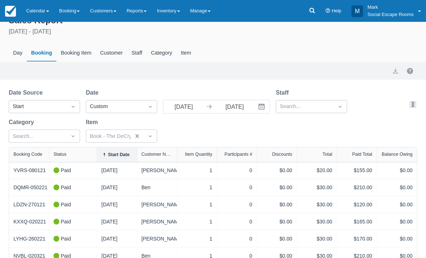
click at [183, 136] on div "Date Source Start Date Custom 01/01/21 Navigate forward to interact with the ca…" at bounding box center [209, 117] width 400 height 59
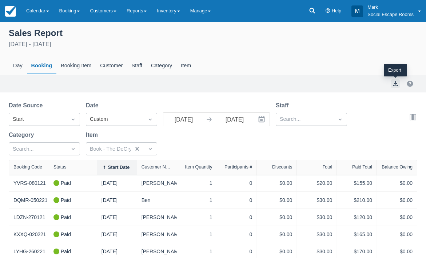
click at [395, 87] on button "export" at bounding box center [395, 83] width 9 height 9
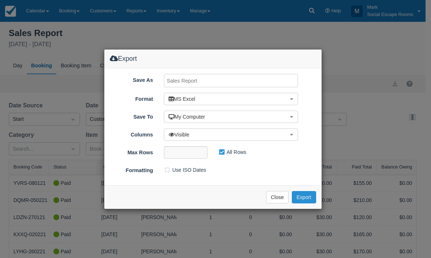
click at [301, 196] on button "Export" at bounding box center [304, 197] width 24 height 12
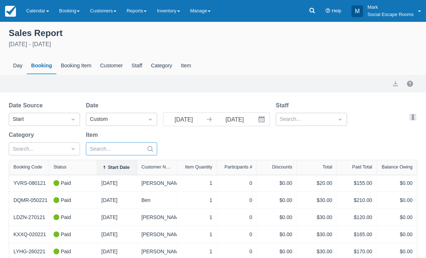
click at [115, 148] on div at bounding box center [115, 148] width 50 height 9
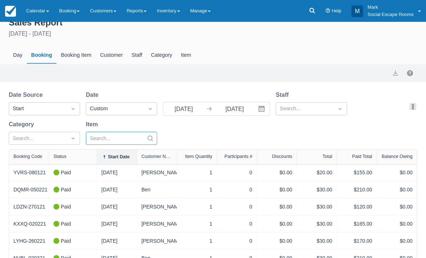
select select "20"
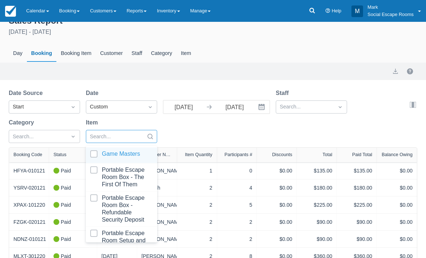
scroll to position [13, 0]
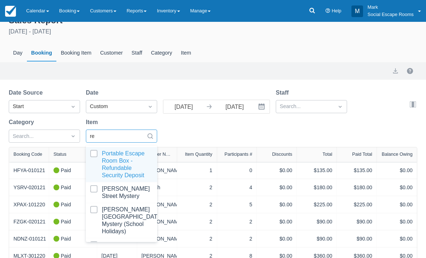
type input "res"
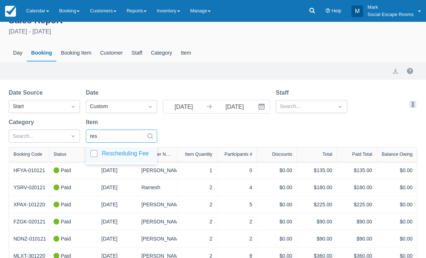
click at [91, 152] on div at bounding box center [121, 155] width 63 height 10
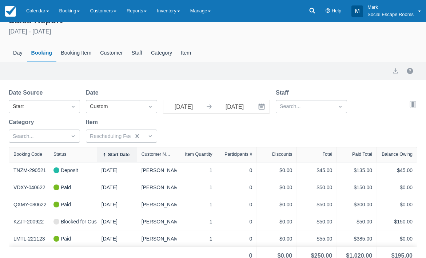
click at [169, 136] on div "Date Source Start Date Custom 01/01/21 Navigate forward to interact with the ca…" at bounding box center [209, 117] width 400 height 59
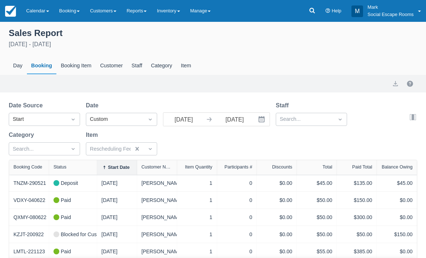
scroll to position [21, 0]
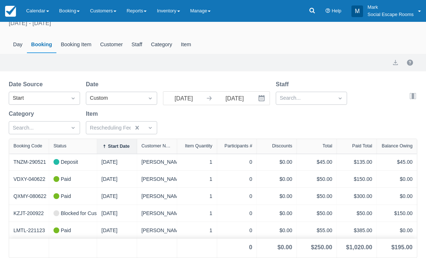
click at [390, 44] on div "Day Booking Booking Item Customer Staff Category Item" at bounding box center [213, 44] width 408 height 17
select select "20"
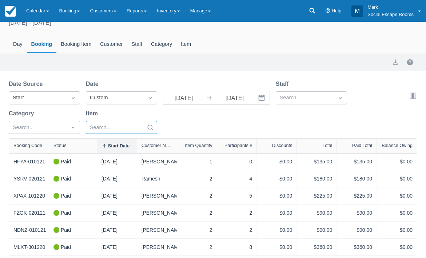
click at [123, 128] on div at bounding box center [115, 127] width 50 height 9
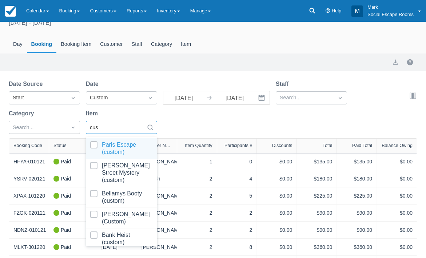
type input "cust"
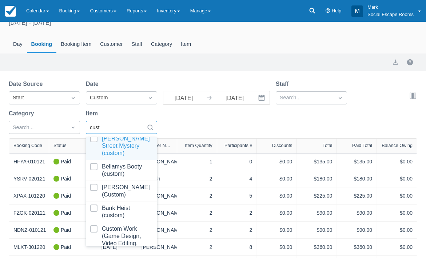
scroll to position [33, 0]
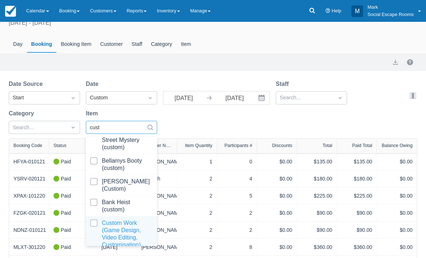
click at [95, 219] on div at bounding box center [121, 233] width 63 height 29
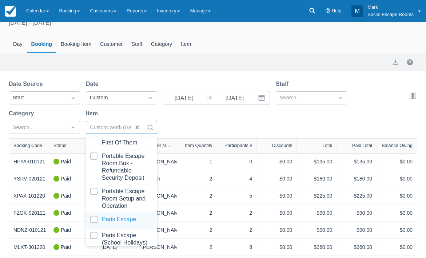
select select "20"
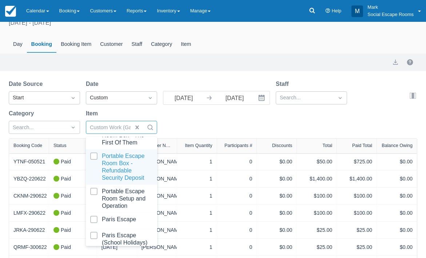
click at [184, 128] on div "Date Source Start Date Custom 01/01/21 Navigate forward to interact with the ca…" at bounding box center [209, 109] width 400 height 59
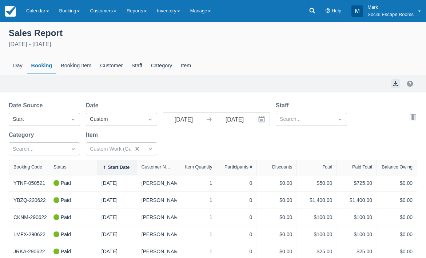
click at [393, 86] on button "export" at bounding box center [395, 83] width 9 height 9
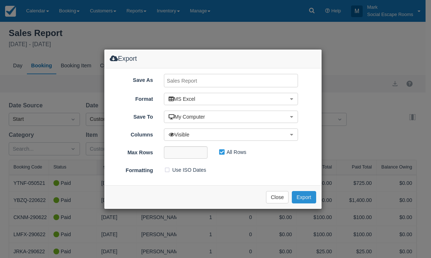
drag, startPoint x: 300, startPoint y: 196, endPoint x: 305, endPoint y: 152, distance: 44.3
click at [300, 196] on button "Export" at bounding box center [304, 197] width 24 height 12
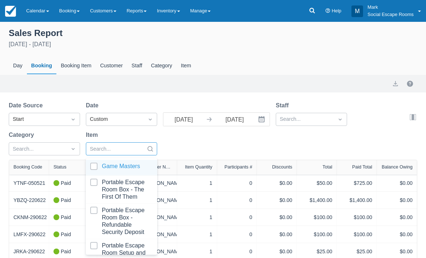
click at [120, 149] on div "Search..." at bounding box center [121, 148] width 71 height 13
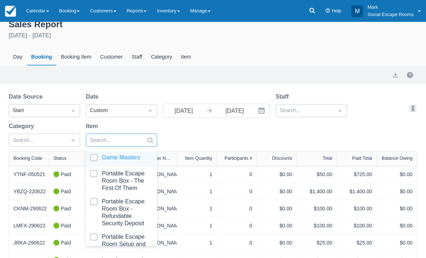
select select "20"
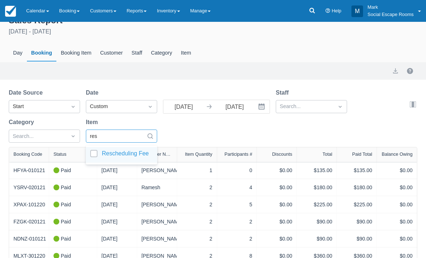
type input "resc"
click at [97, 153] on div at bounding box center [121, 155] width 63 height 10
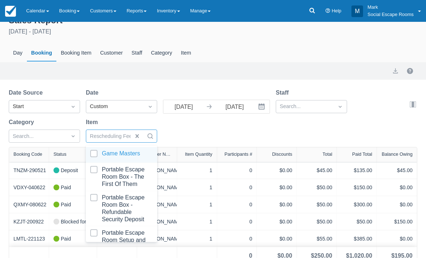
click at [185, 141] on div "Date Source Start Date Custom 01/01/21 Navigate forward to interact with the ca…" at bounding box center [209, 117] width 400 height 59
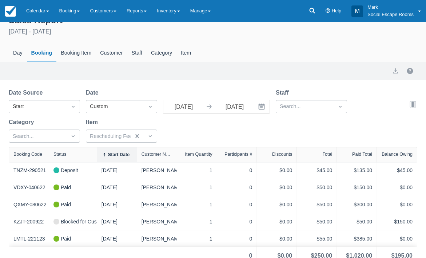
scroll to position [21, 0]
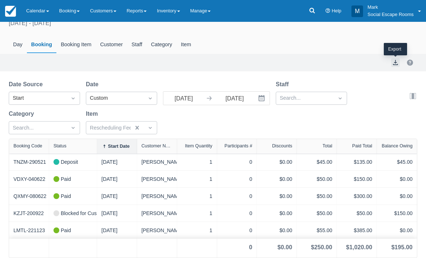
click at [394, 61] on button "export" at bounding box center [395, 62] width 9 height 9
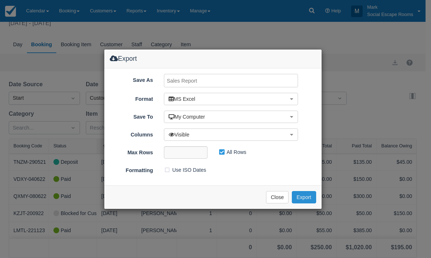
click at [300, 193] on button "Export" at bounding box center [304, 197] width 24 height 12
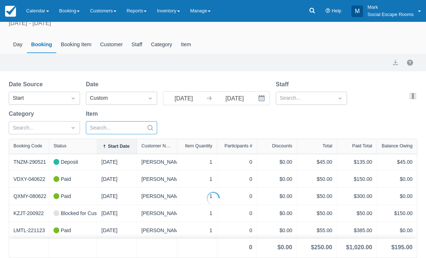
select select "20"
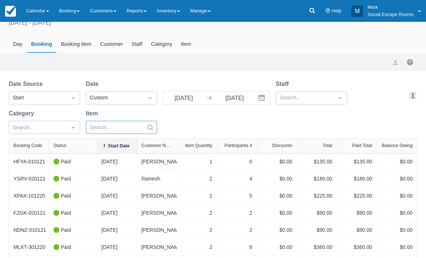
click at [123, 128] on div at bounding box center [115, 127] width 50 height 9
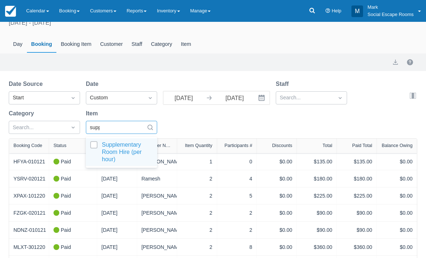
type input "suppl"
click at [92, 145] on div at bounding box center [121, 152] width 63 height 22
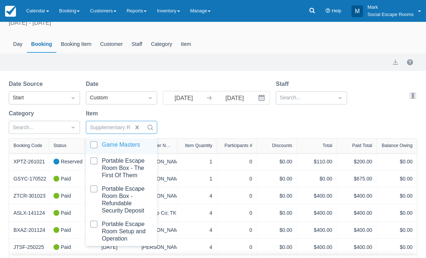
click at [213, 126] on div "Date Source Start Date Custom 01/01/21 Navigate forward to interact with the ca…" at bounding box center [209, 109] width 400 height 59
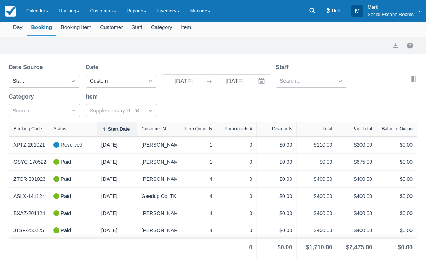
scroll to position [2, 0]
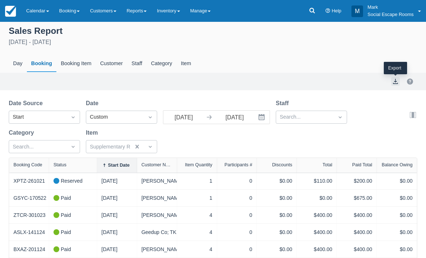
click at [395, 81] on button "export" at bounding box center [395, 81] width 9 height 9
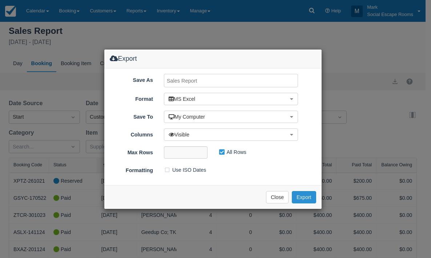
click at [300, 195] on button "Export" at bounding box center [304, 197] width 24 height 12
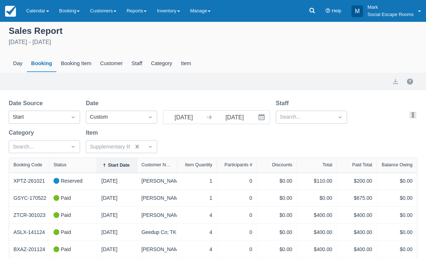
click at [1, 253] on div "Date Source Start Date Custom 01/01/21 Navigate forward to interact with the ca…" at bounding box center [213, 196] width 426 height 195
select select "20"
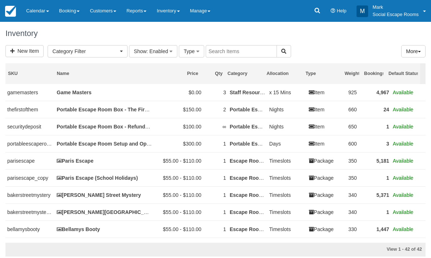
select select
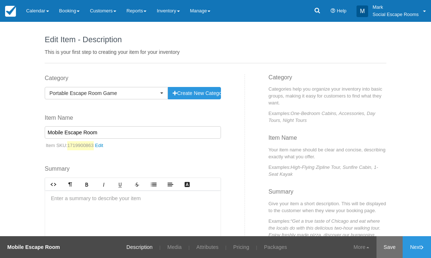
click at [385, 247] on link "Save" at bounding box center [390, 247] width 27 height 22
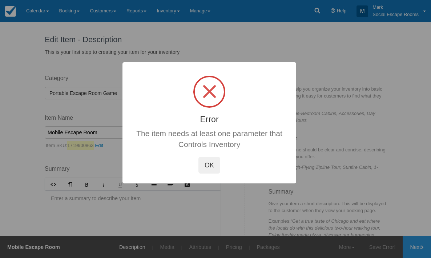
click at [213, 165] on button "OK" at bounding box center [210, 165] width 22 height 17
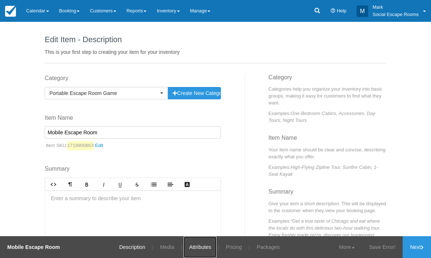
click at [204, 246] on link "Attributes" at bounding box center [200, 247] width 33 height 22
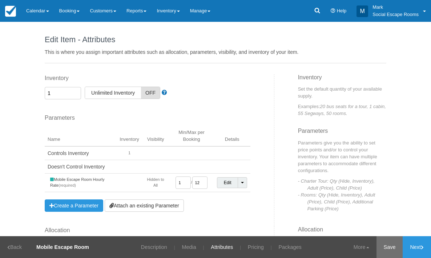
click at [387, 247] on link "Save" at bounding box center [390, 247] width 27 height 22
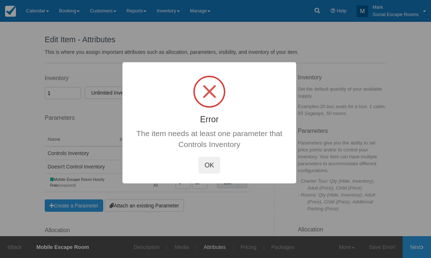
click at [209, 168] on button "OK" at bounding box center [210, 165] width 22 height 17
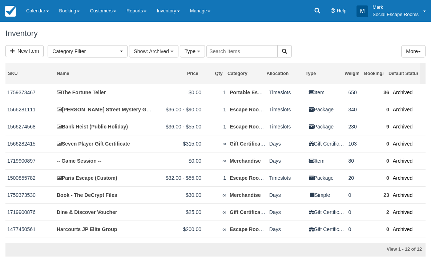
select select
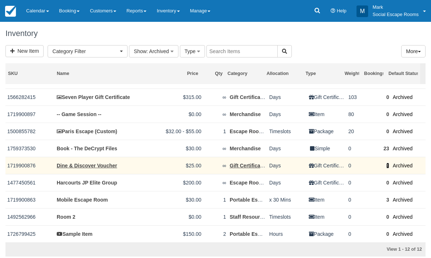
scroll to position [10, 0]
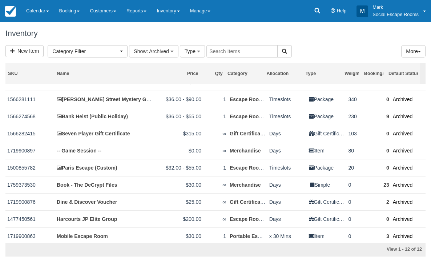
click at [383, 42] on div "Inventory" at bounding box center [215, 33] width 431 height 23
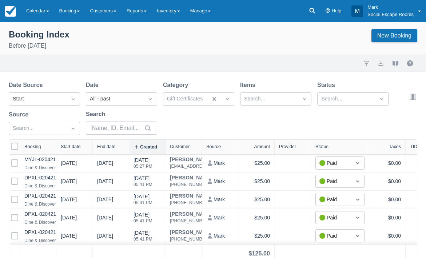
scroll to position [11, 0]
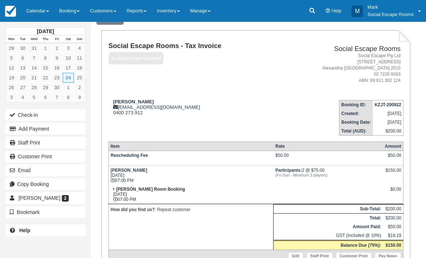
scroll to position [218, 0]
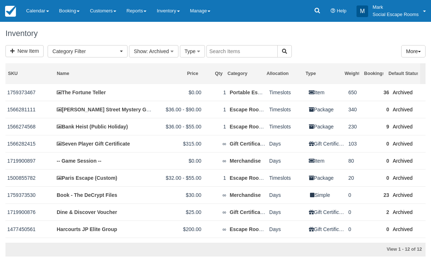
select select
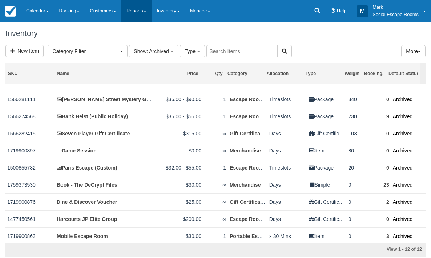
click at [134, 11] on link "Reports" at bounding box center [136, 11] width 30 height 22
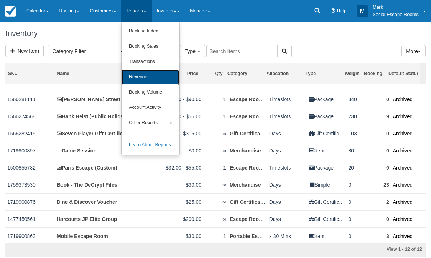
click at [156, 73] on link "Revenue" at bounding box center [150, 76] width 57 height 15
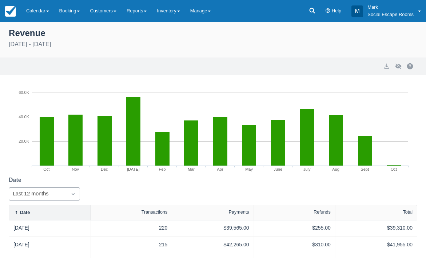
click at [78, 193] on div "Last 12 months" at bounding box center [44, 193] width 71 height 13
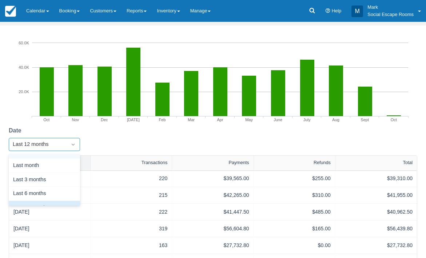
scroll to position [49, 0]
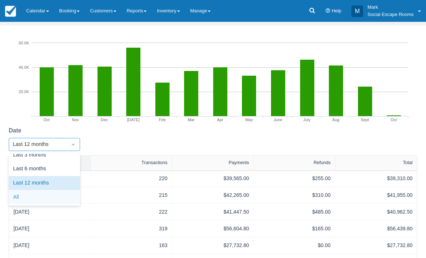
click at [52, 196] on div "All" at bounding box center [44, 197] width 71 height 14
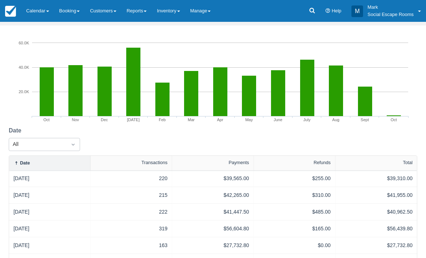
select select "20"
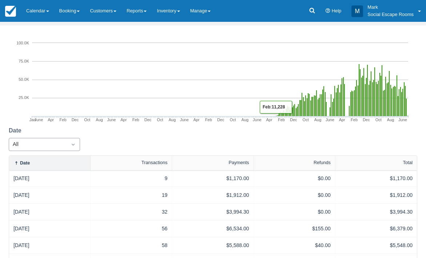
click at [68, 143] on div at bounding box center [73, 144] width 13 height 10
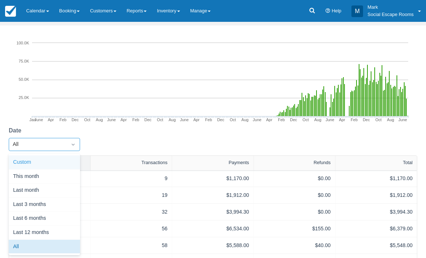
click at [50, 161] on div "Custom" at bounding box center [44, 162] width 71 height 14
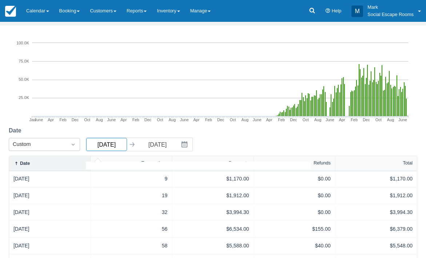
click at [115, 146] on input "[DATE]" at bounding box center [106, 144] width 41 height 13
click at [115, 146] on input "01/01/00" at bounding box center [106, 144] width 41 height 13
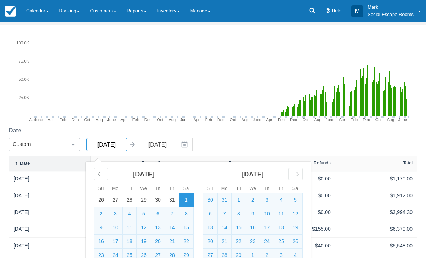
type input "01/01/21"
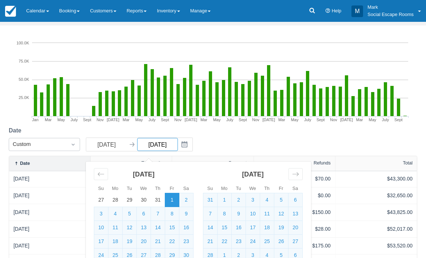
type input "01/01/22"
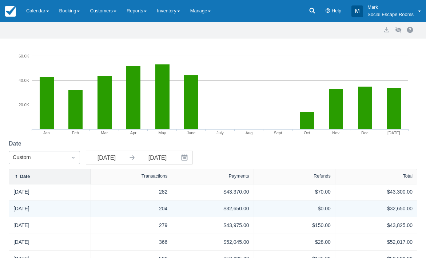
scroll to position [73, 0]
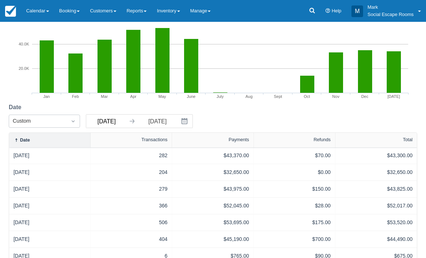
click at [116, 122] on input "01/01/21" at bounding box center [106, 121] width 41 height 13
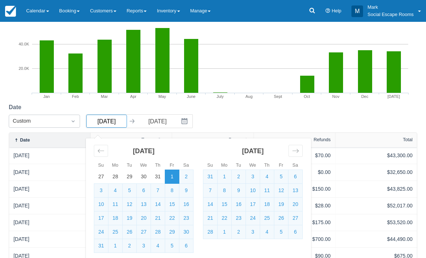
drag, startPoint x: 115, startPoint y: 122, endPoint x: 119, endPoint y: 122, distance: 4.4
click at [119, 122] on input "01/01/21" at bounding box center [106, 121] width 41 height 13
type input "01/01/22"
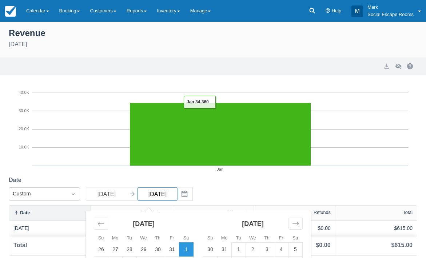
click at [170, 123] on div "Created with Highcharts 3.0.10 Jan 0 10.0K 20.0K 30.0K 40.0K Jan : 34,360 Date …" at bounding box center [213, 170] width 426 height 172
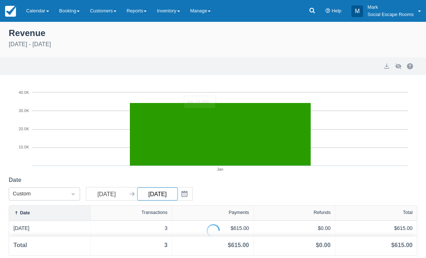
type input "01/01/23"
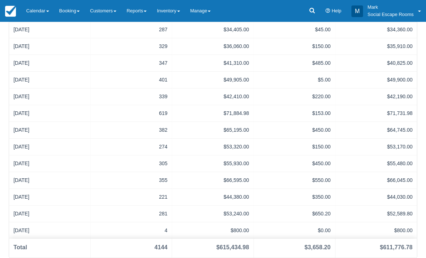
scroll to position [17, 0]
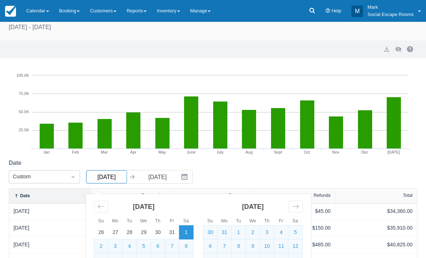
click at [119, 177] on input "01/01/22" at bounding box center [106, 176] width 41 height 13
type input "01/01/23"
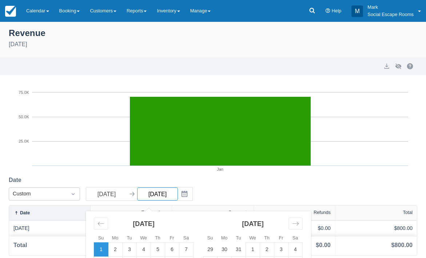
drag, startPoint x: 166, startPoint y: 177, endPoint x: 170, endPoint y: 177, distance: 4.0
click at [170, 177] on div "Date Custom 01/01/23 Navigate forward to interact with the calendar and select …" at bounding box center [104, 190] width 190 height 29
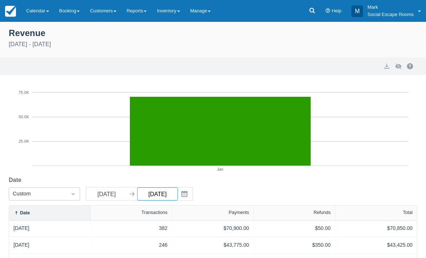
type input "01/01/24"
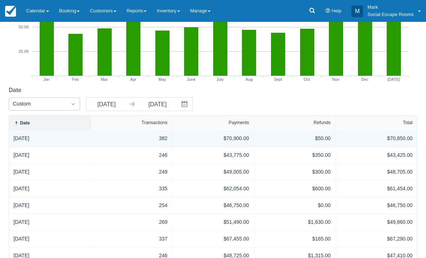
scroll to position [53, 0]
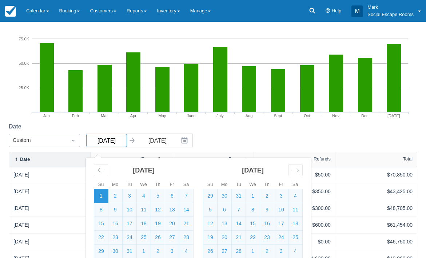
drag, startPoint x: 115, startPoint y: 142, endPoint x: 119, endPoint y: 142, distance: 4.4
click at [119, 142] on input "01/01/23" at bounding box center [106, 140] width 41 height 13
type input "01/01/24"
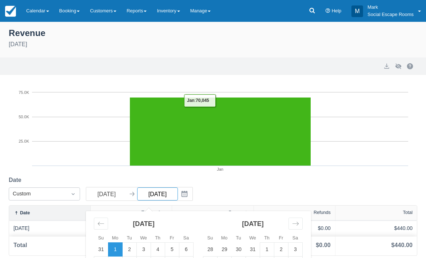
drag, startPoint x: 166, startPoint y: 142, endPoint x: 171, endPoint y: 142, distance: 5.1
click at [171, 142] on div "Created with Highcharts 3.0.10 Jan 0 25.0K 50.0K 75.0K Jan : 70,045 Date Custom…" at bounding box center [213, 170] width 426 height 172
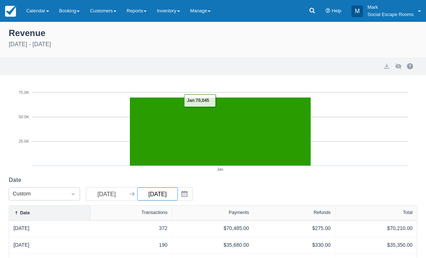
type input "[DATE]"
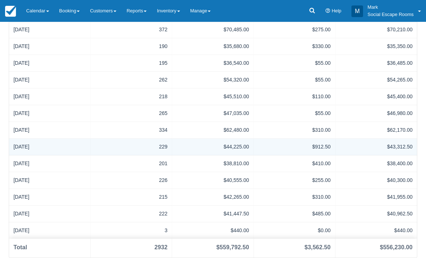
scroll to position [53, 0]
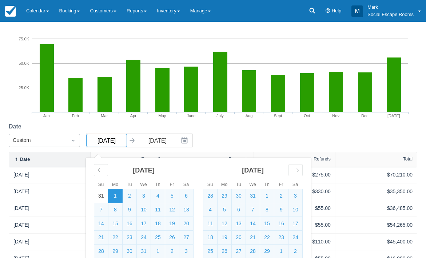
drag, startPoint x: 115, startPoint y: 141, endPoint x: 119, endPoint y: 141, distance: 4.7
click at [119, 141] on input "01/01/24" at bounding box center [106, 140] width 41 height 13
type input "[DATE]"
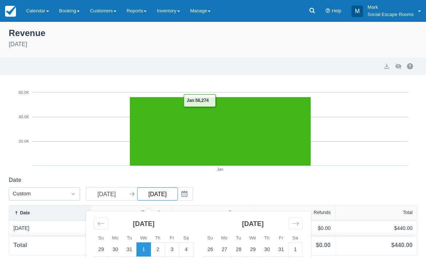
click at [170, 140] on div "Created with Highcharts 3.0.10 Jan 0 20.0K 40.0K 60.0K Jan : 56,274 Date Custom…" at bounding box center [213, 170] width 426 height 172
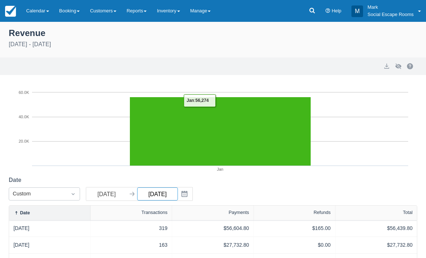
type input "[DATE]"
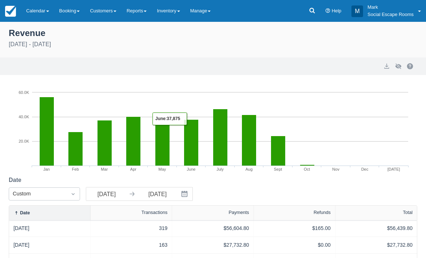
scroll to position [149, 0]
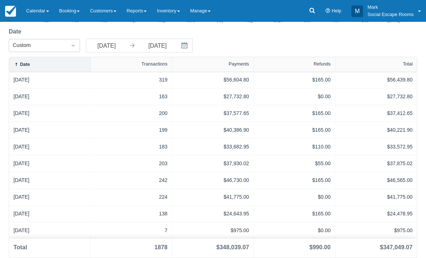
scroll to position [149, 0]
